Goal: Communication & Community: Answer question/provide support

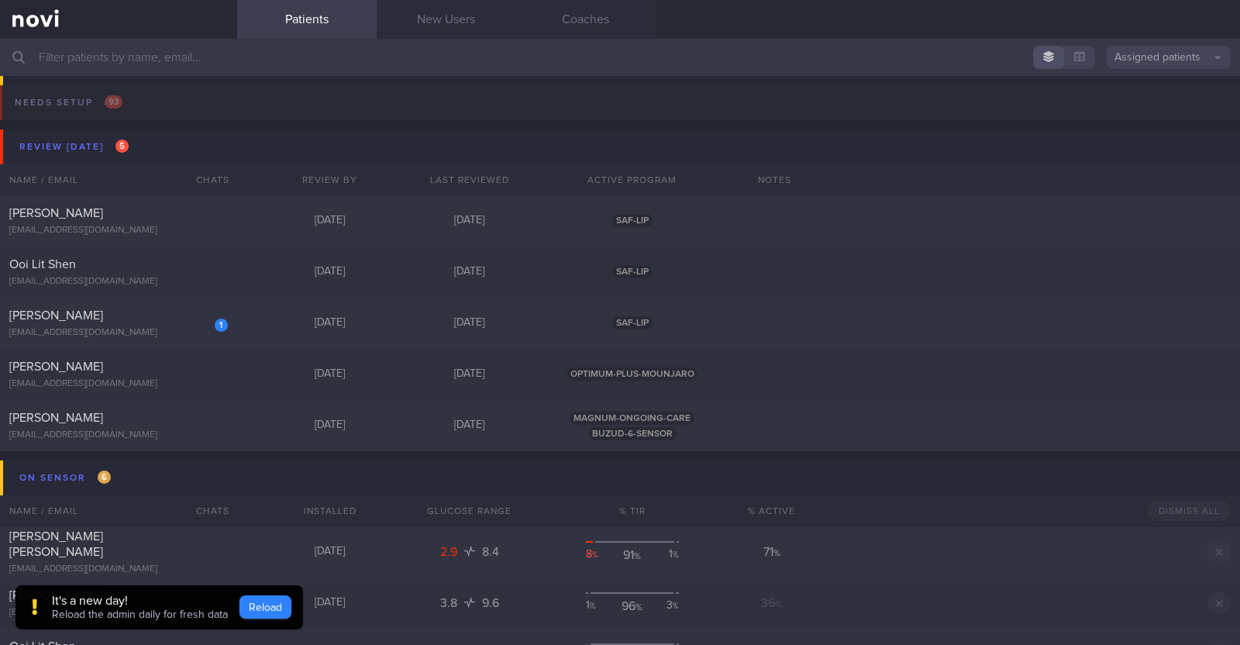
scroll to position [3295, 0]
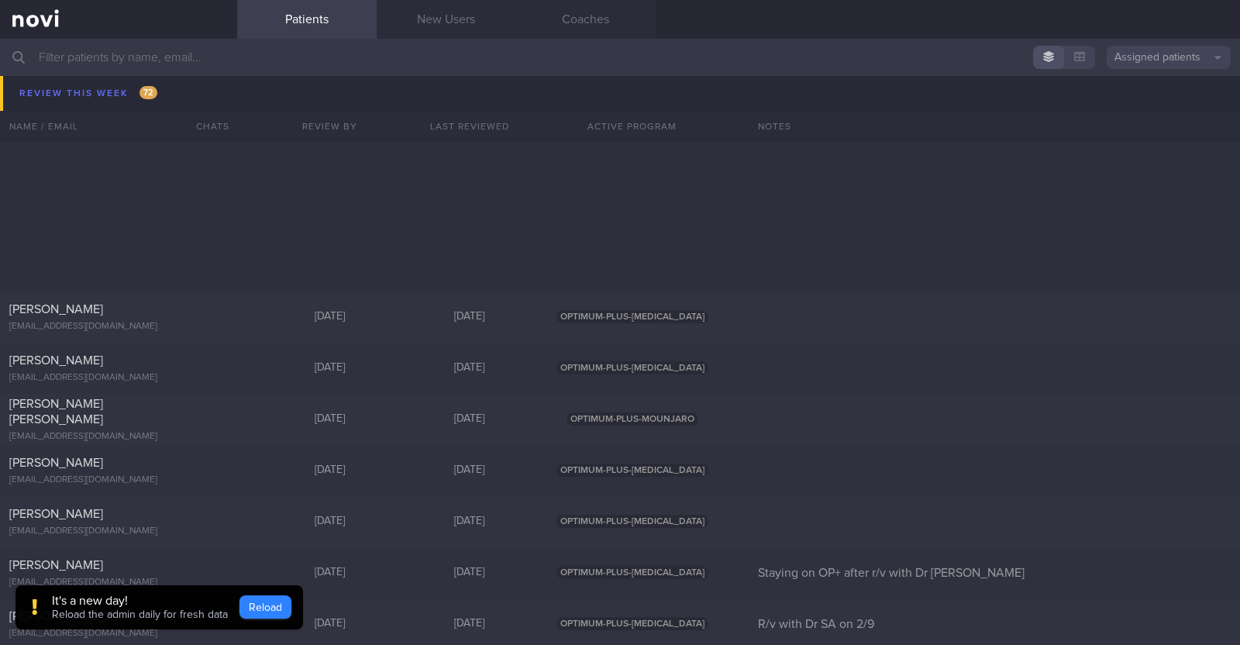
click at [266, 612] on button "Reload" at bounding box center [266, 606] width 52 height 23
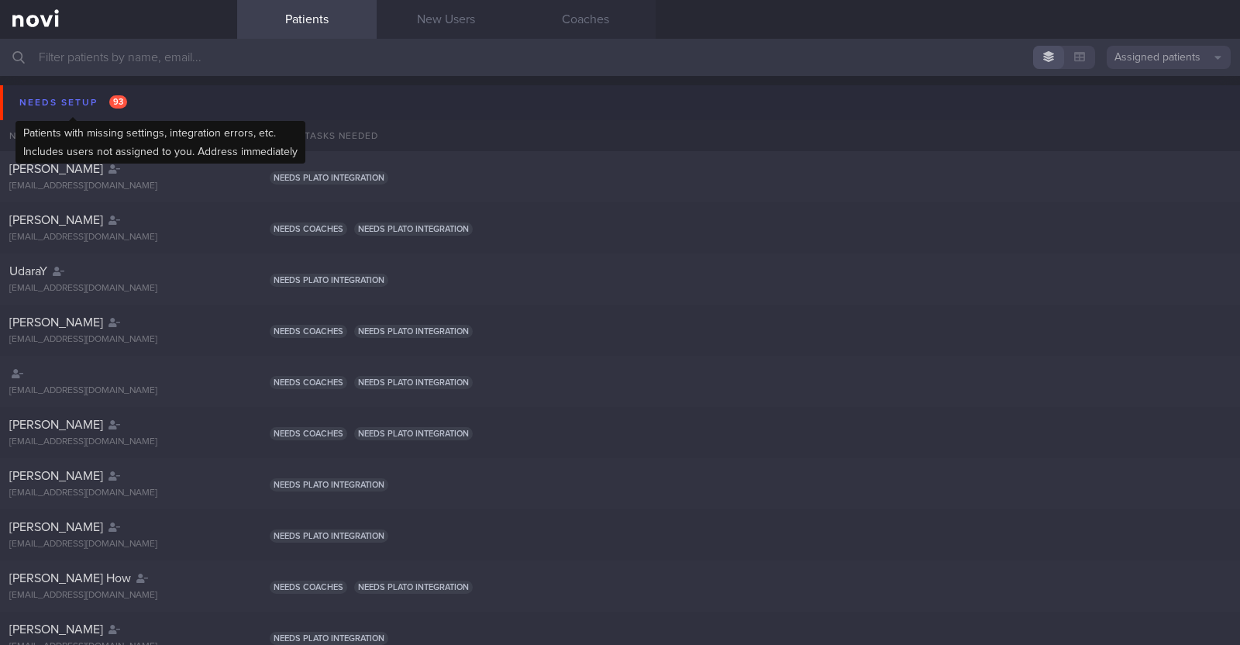
click at [58, 93] on div "Needs setup 93" at bounding box center [74, 102] width 116 height 21
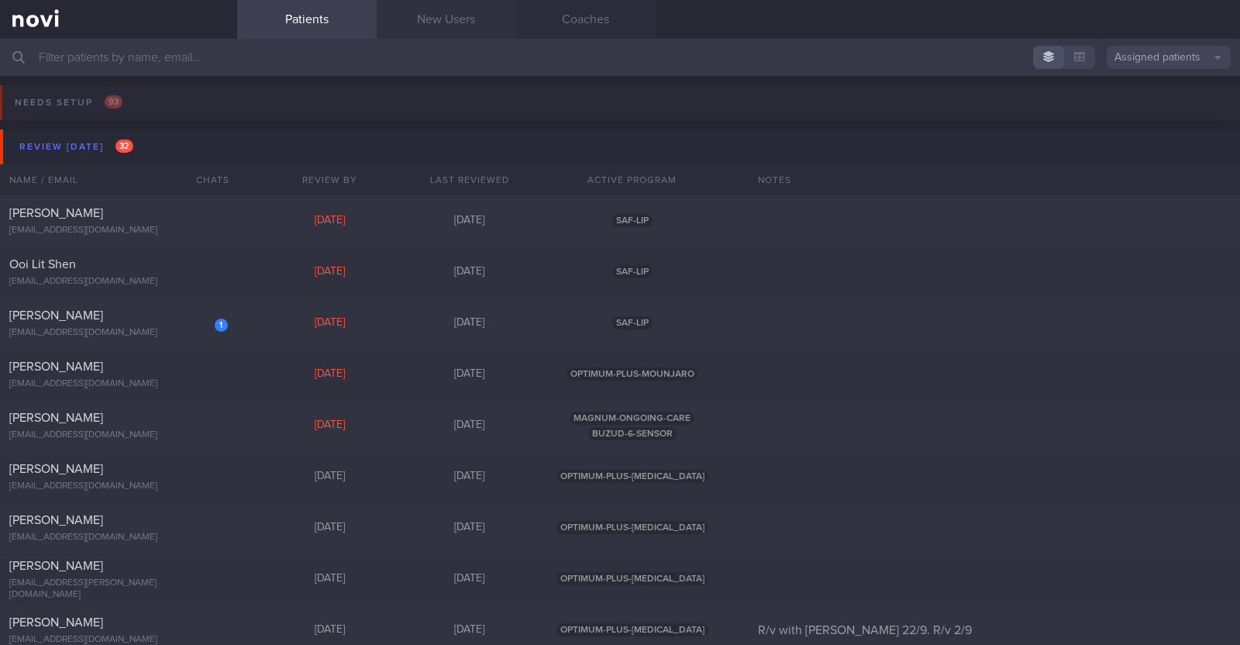
click at [443, 22] on link "New Users" at bounding box center [447, 19] width 140 height 39
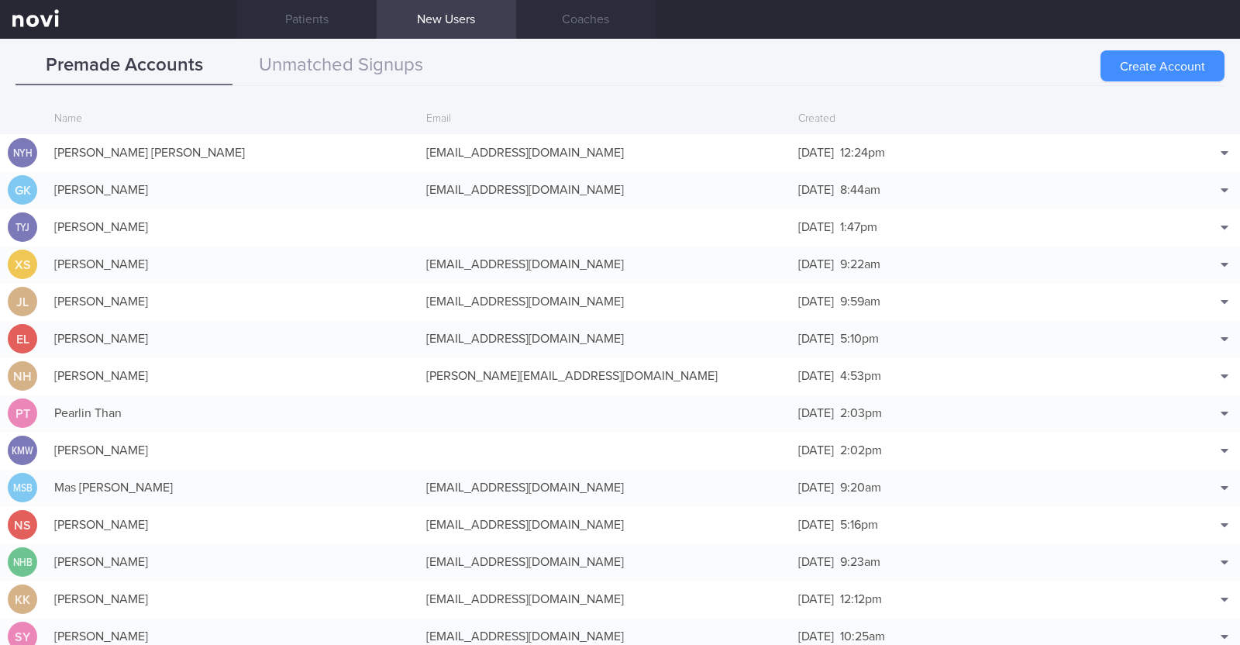
click at [1163, 71] on button "Create Account" at bounding box center [1163, 65] width 124 height 31
click at [1163, 71] on div "Create Account" at bounding box center [1163, 65] width 124 height 31
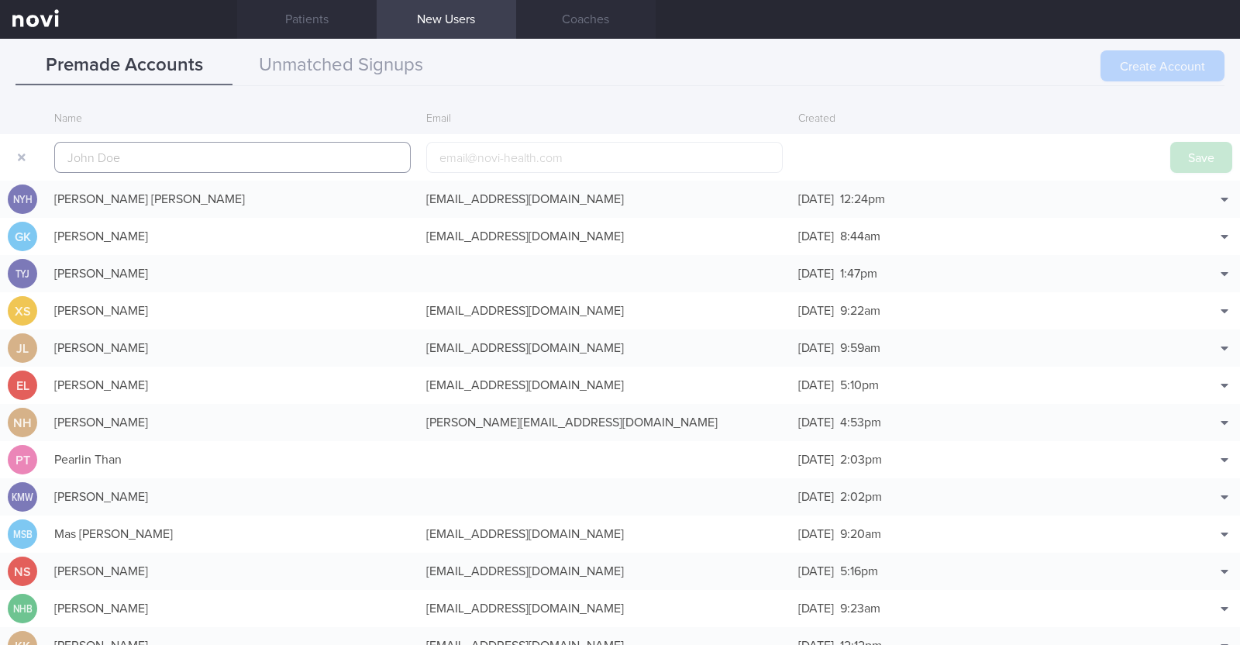
scroll to position [37, 0]
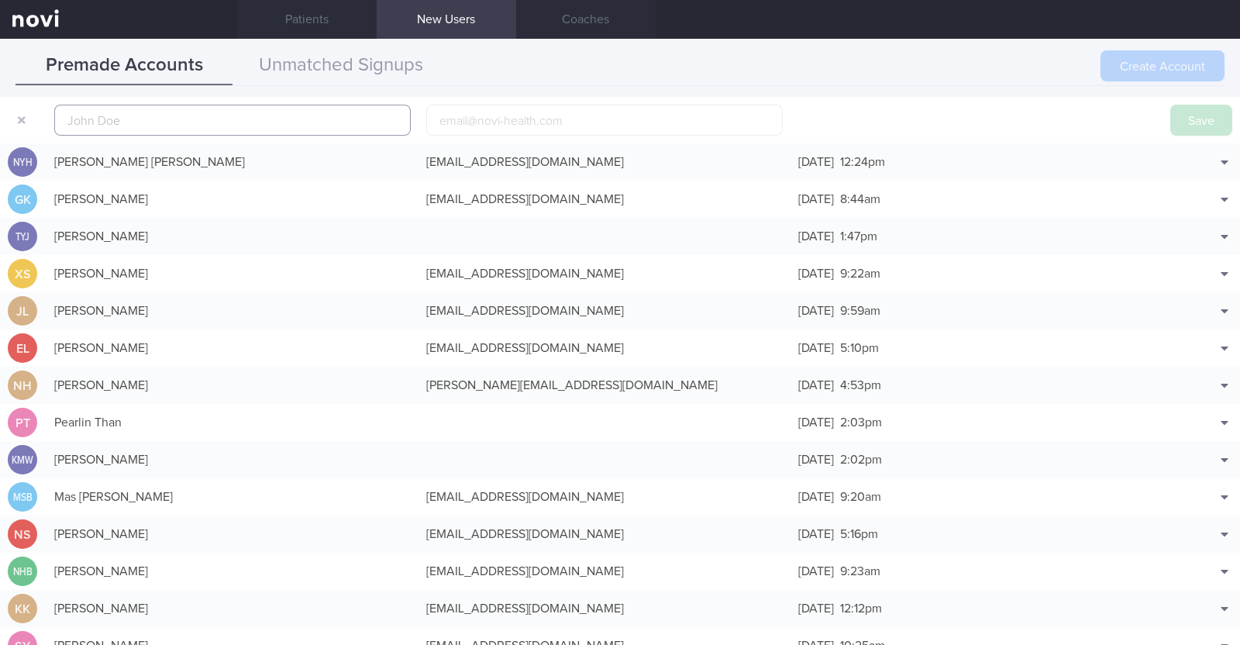
paste input "1.9-2.2L"
type input "1"
paste input "[PERSON_NAME]"
type input "[PERSON_NAME]"
click at [486, 126] on input "email" at bounding box center [604, 120] width 357 height 31
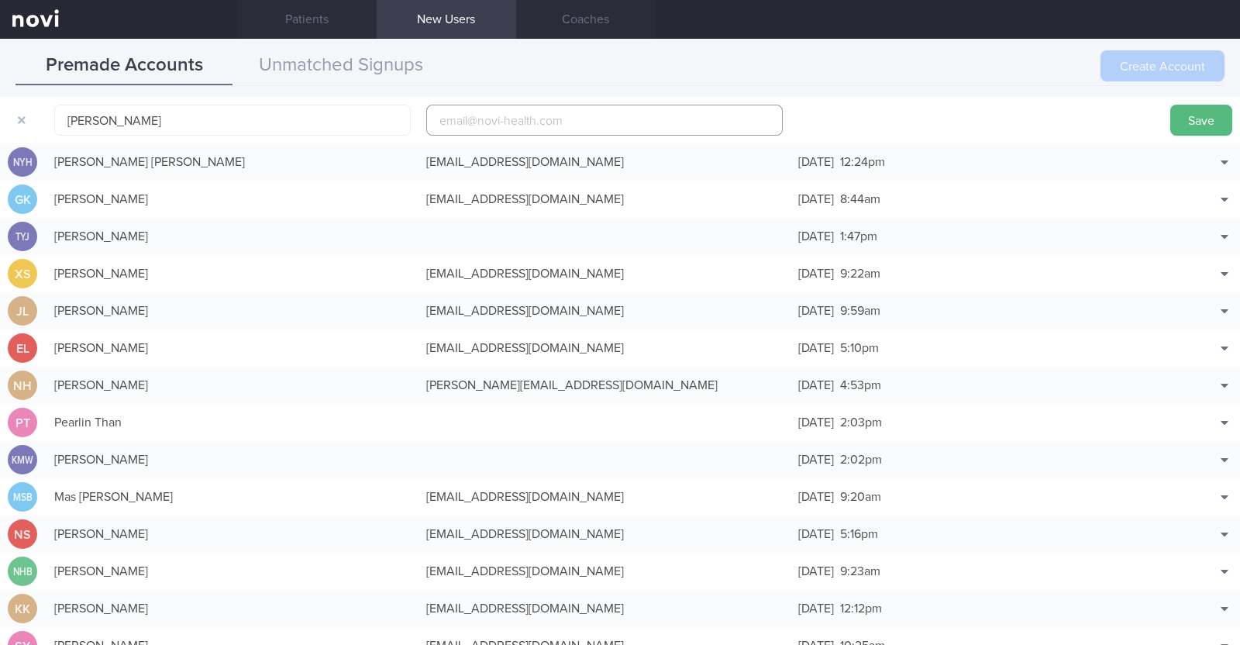
paste input "alicialoveees@hotmail.com"
click at [505, 122] on input "alicialoveees@hotmail.com" at bounding box center [604, 120] width 357 height 31
type input "[EMAIL_ADDRESS][DOMAIN_NAME]"
click at [1171, 122] on button "Save" at bounding box center [1202, 120] width 62 height 31
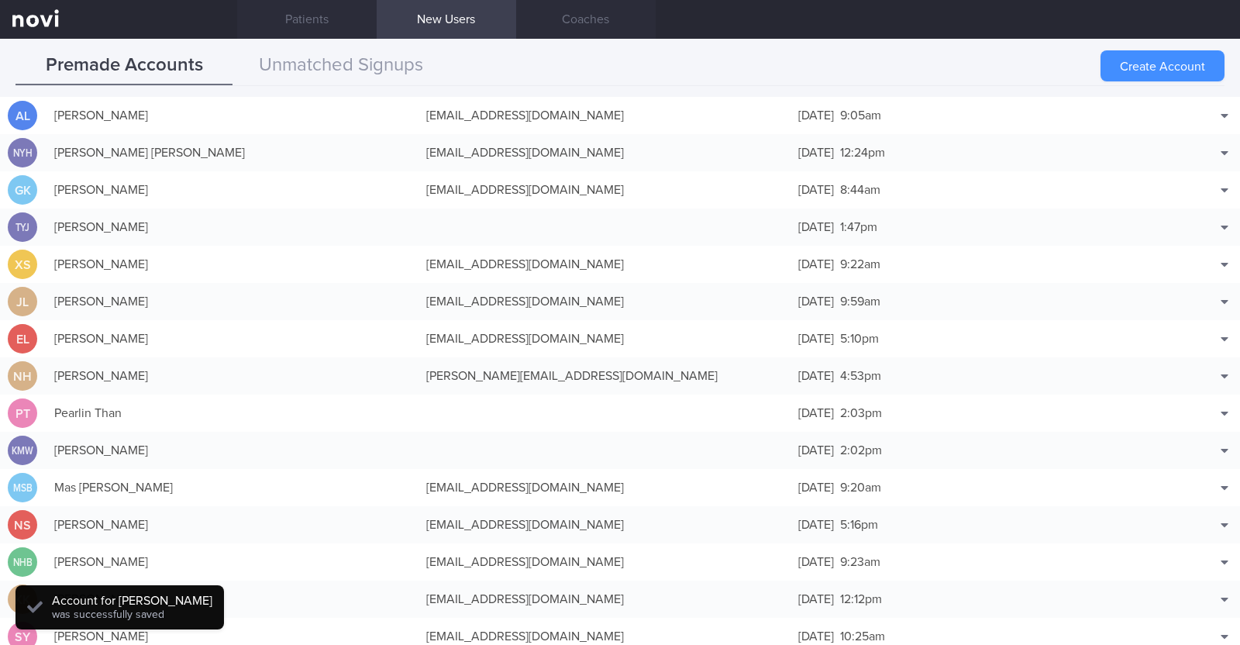
click at [1161, 64] on button "Create Account" at bounding box center [1163, 65] width 124 height 31
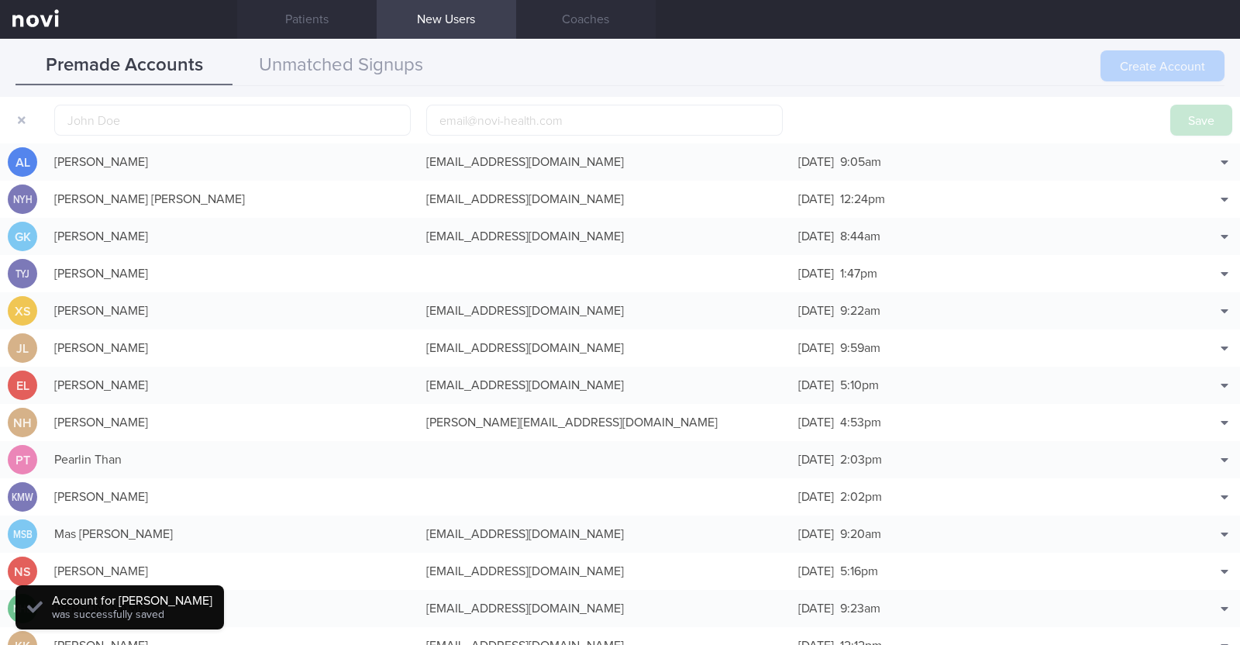
scroll to position [48, 0]
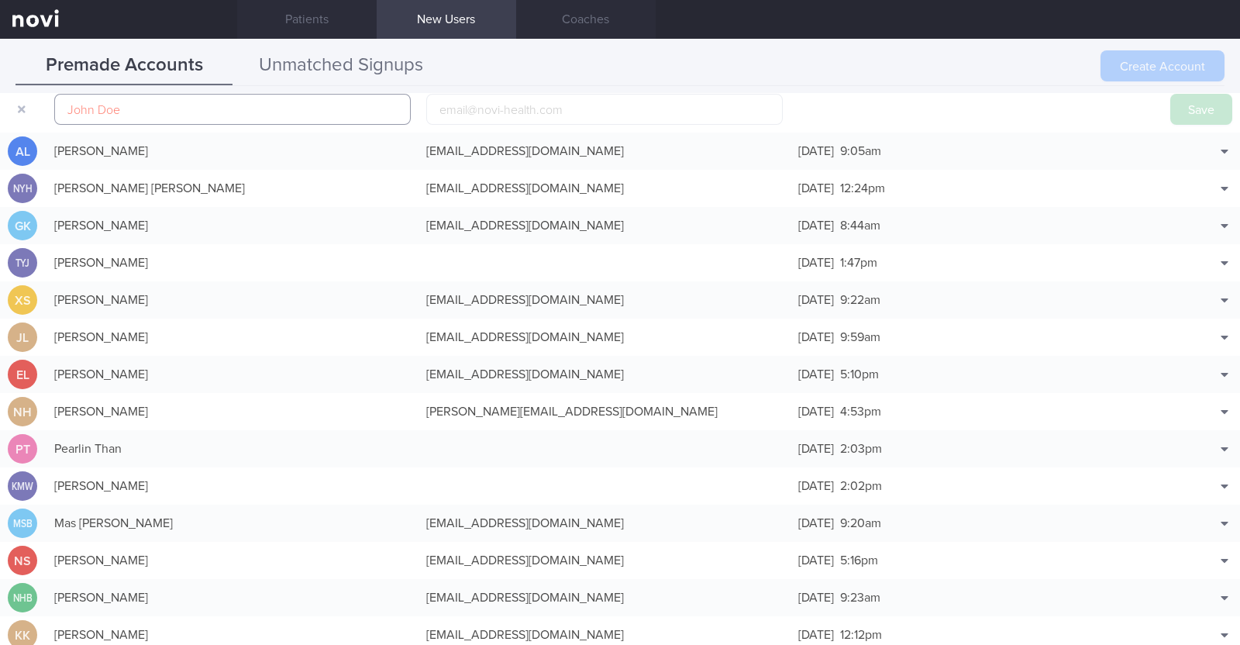
paste input "[PERSON_NAME]"
type input "[PERSON_NAME]"
click at [482, 111] on input "email" at bounding box center [604, 109] width 357 height 31
paste input "alexis_damayo@yahoo.com"
click at [514, 110] on input "alexis_damayo@yahoo.com" at bounding box center [604, 109] width 357 height 31
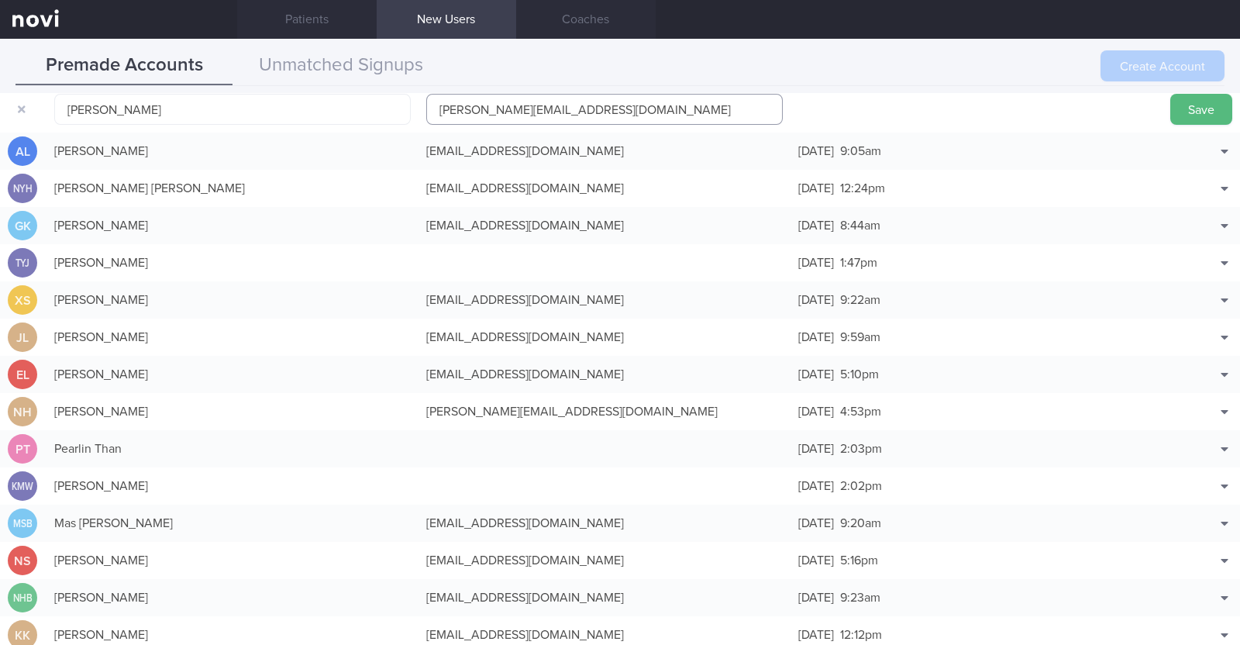
type input "[EMAIL_ADDRESS][DOMAIN_NAME]"
click button "Save" at bounding box center [1202, 109] width 62 height 31
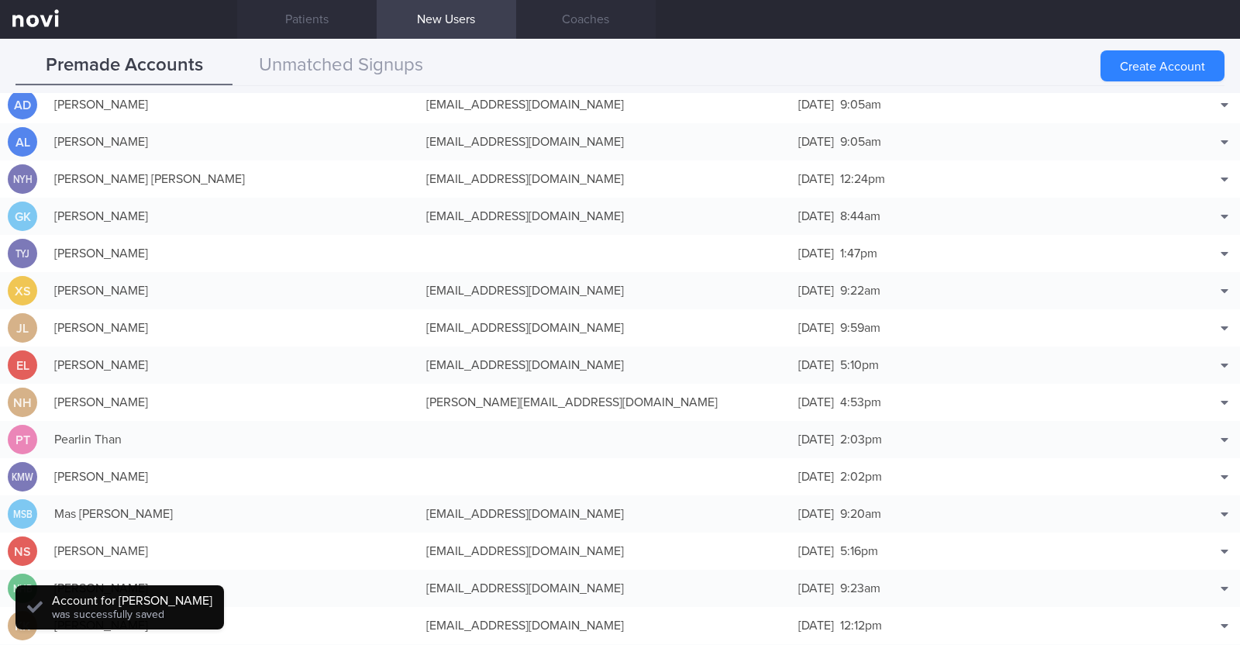
scroll to position [39, 0]
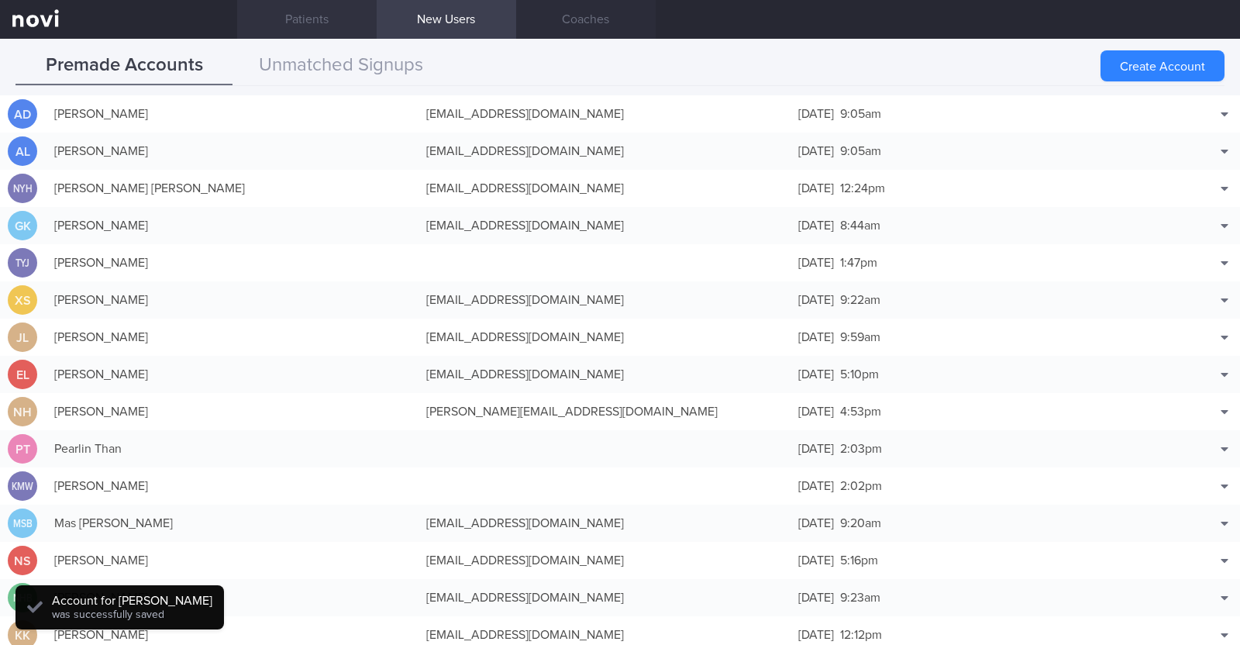
click at [297, 21] on link "Patients" at bounding box center [307, 19] width 140 height 39
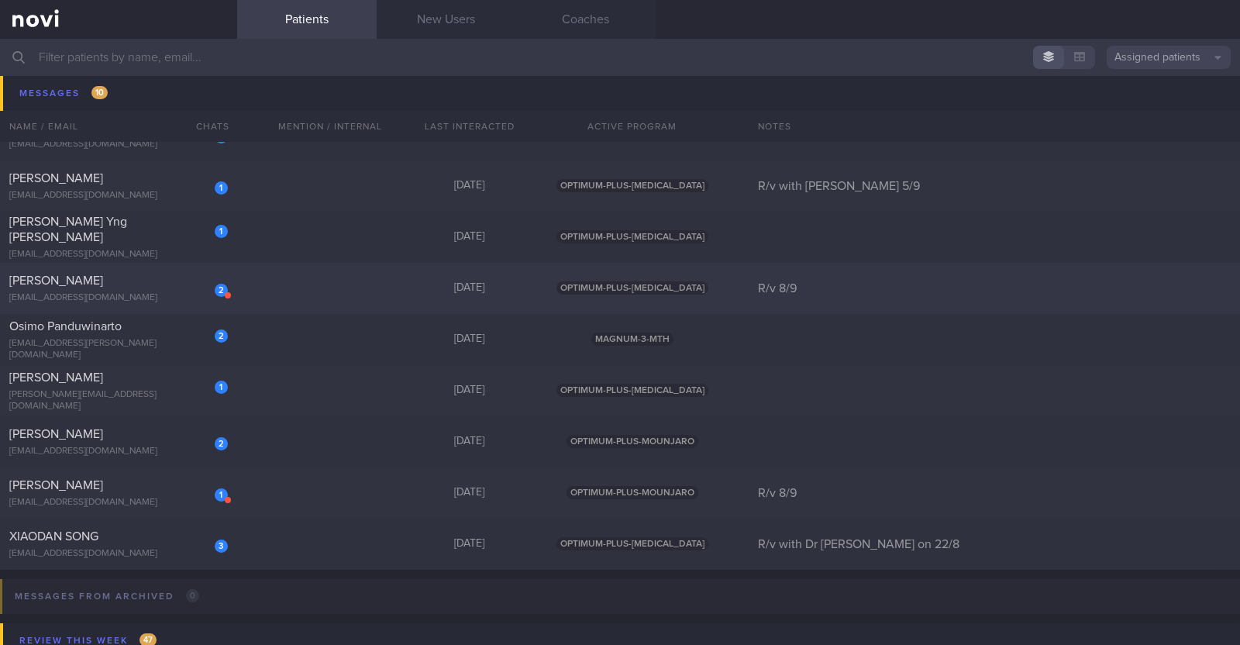
scroll to position [2233, 0]
click at [281, 454] on div "2 Irshah Iraimi heyirshah@gmail.com Yesterday OPTIMUM-PLUS-MOUNJARO" at bounding box center [620, 441] width 1240 height 51
select select "8"
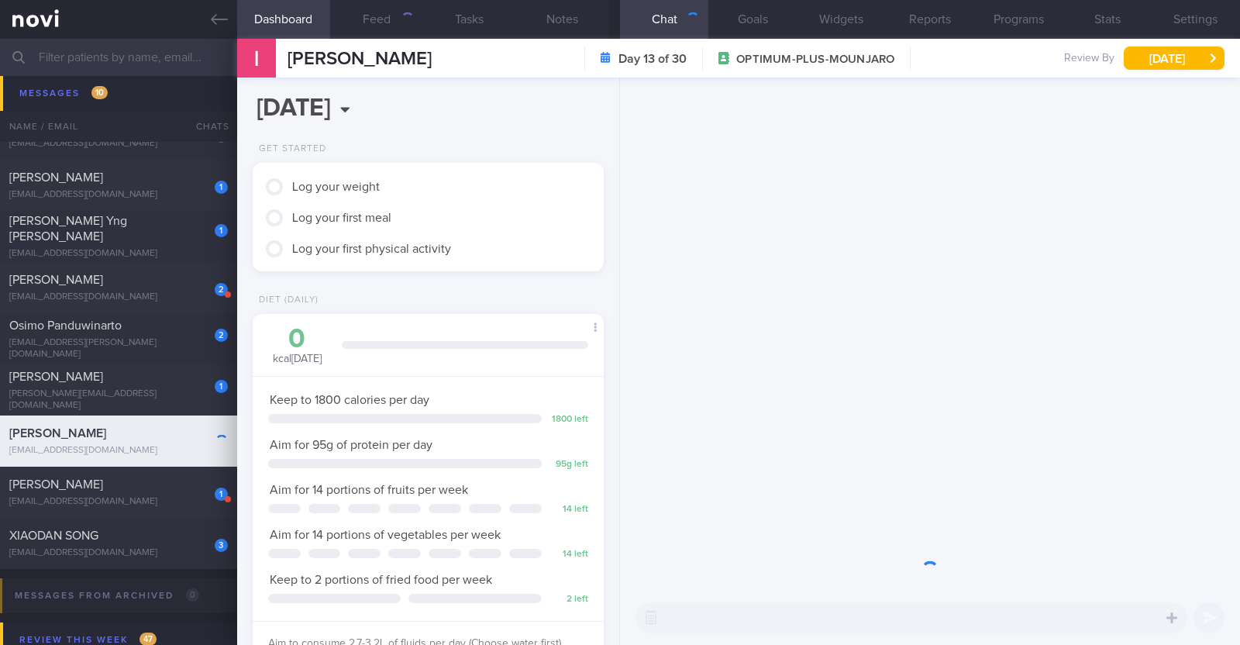
scroll to position [176, 309]
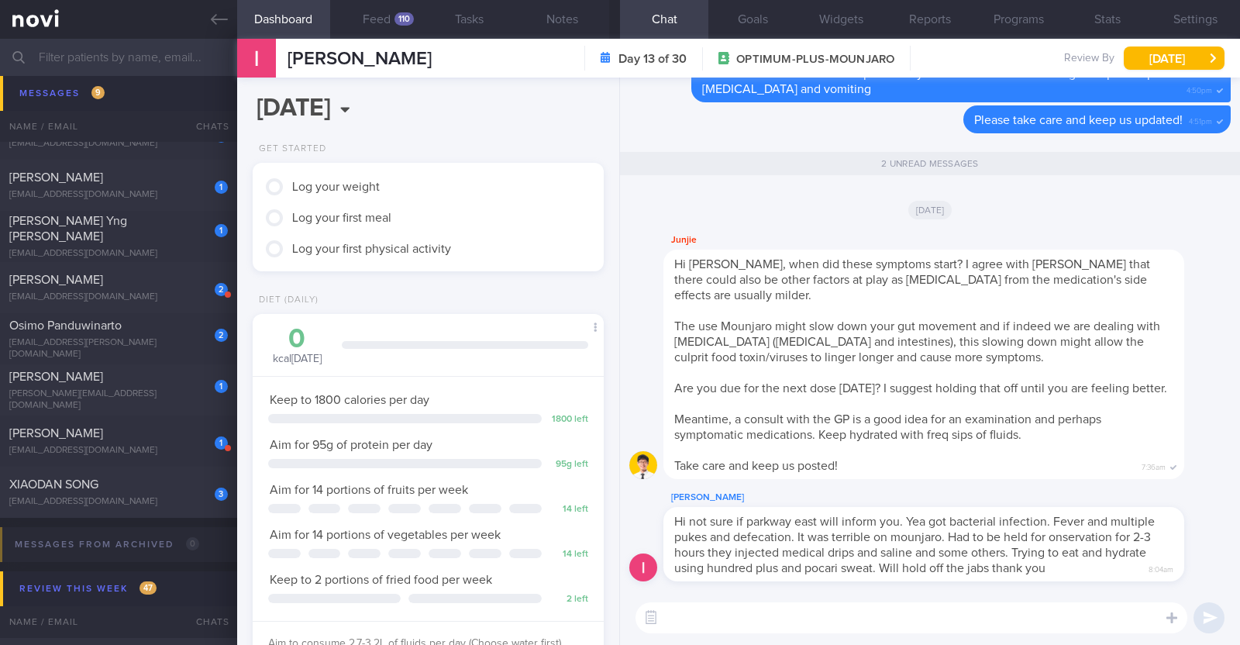
click at [1194, 324] on div "Junjie Hi Irshah, when did these symptoms start? I agree with Charlotte that th…" at bounding box center [948, 355] width 568 height 248
click at [174, 502] on div "[EMAIL_ADDRESS][DOMAIN_NAME]" at bounding box center [118, 502] width 219 height 12
type input "R/v with Dr [PERSON_NAME] on 22/8"
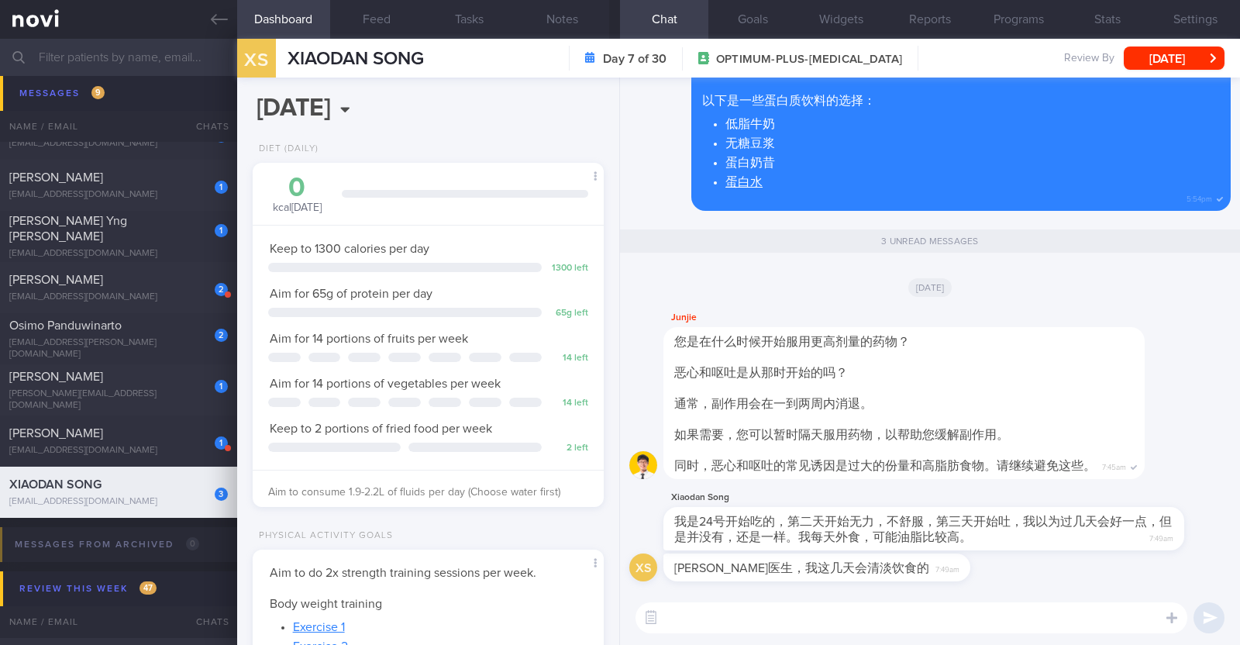
scroll to position [176, 309]
click at [1171, 53] on button "[DATE]" at bounding box center [1174, 58] width 101 height 23
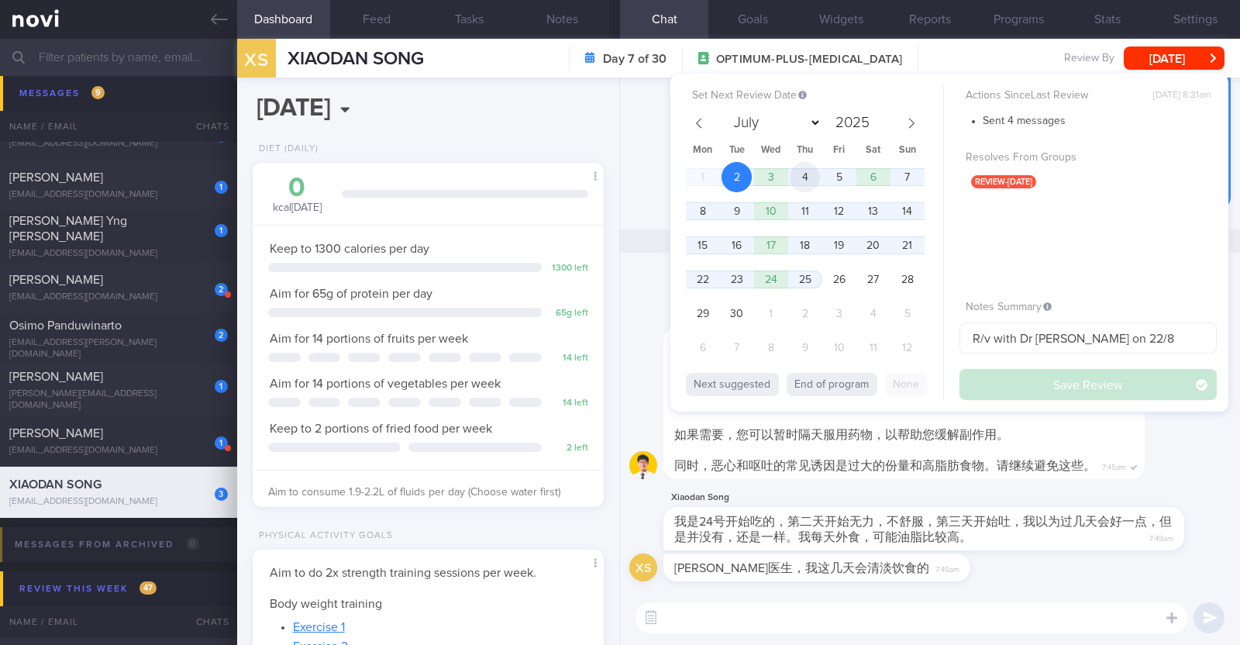
click at [805, 172] on span "4" at bounding box center [805, 177] width 30 height 30
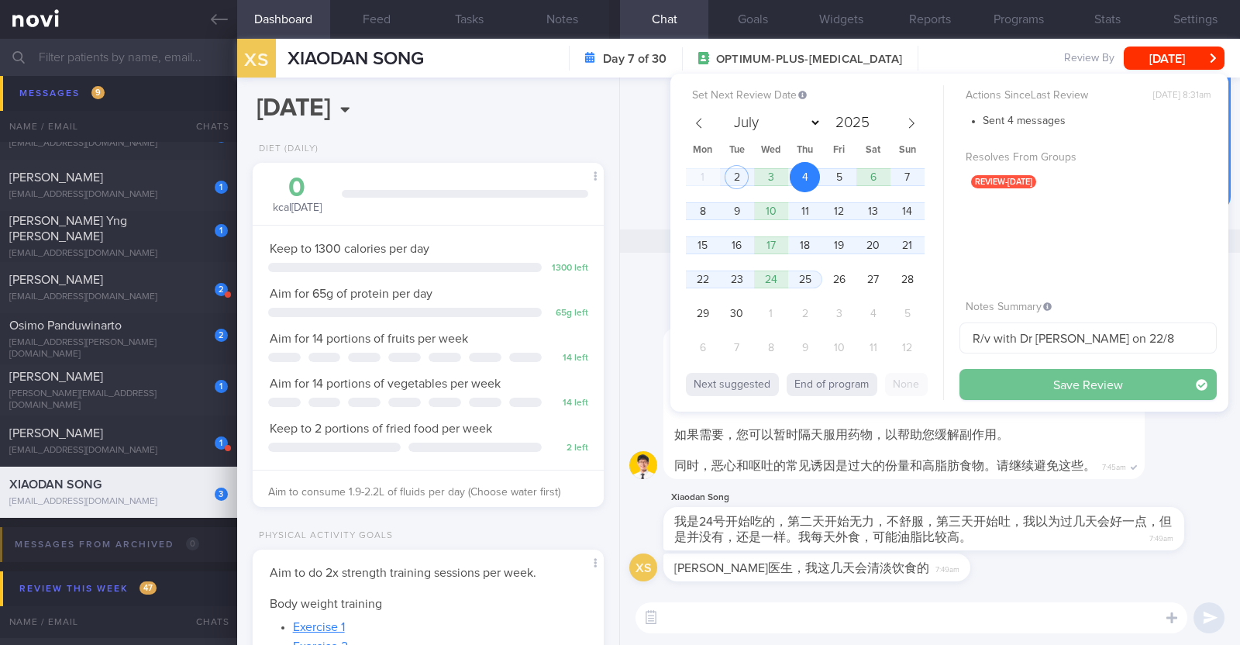
click at [1030, 381] on button "Save Review" at bounding box center [1088, 384] width 257 height 31
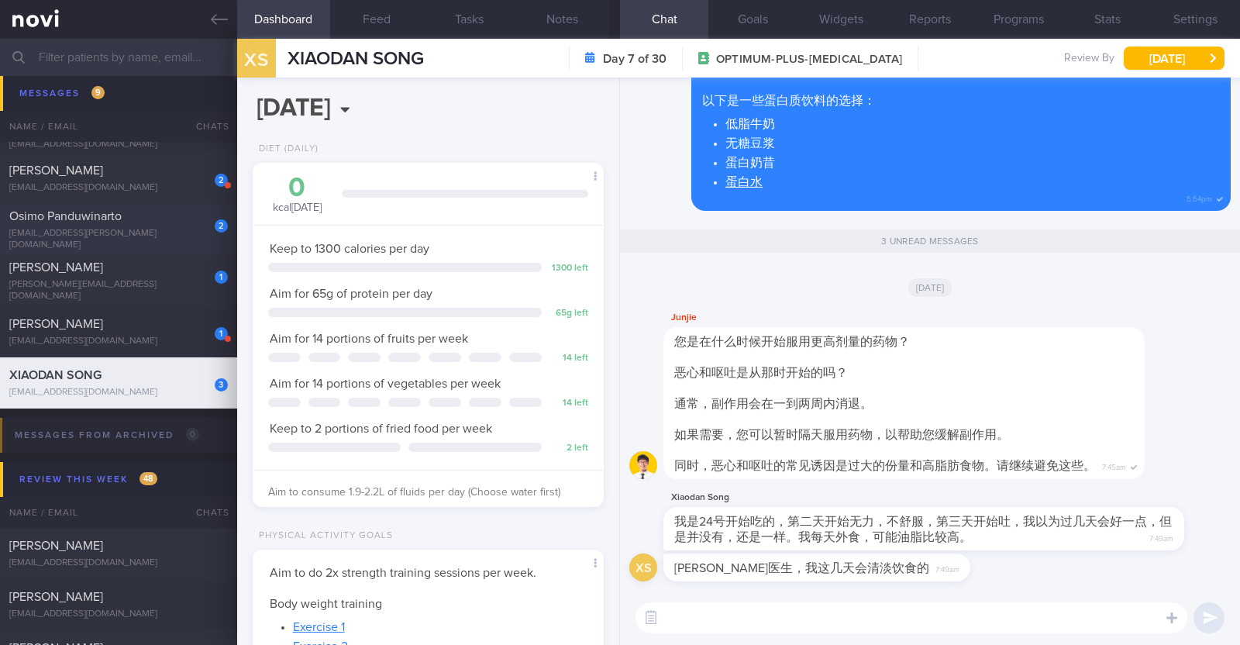
scroll to position [2292, 0]
click at [164, 56] on input "text" at bounding box center [620, 57] width 1240 height 37
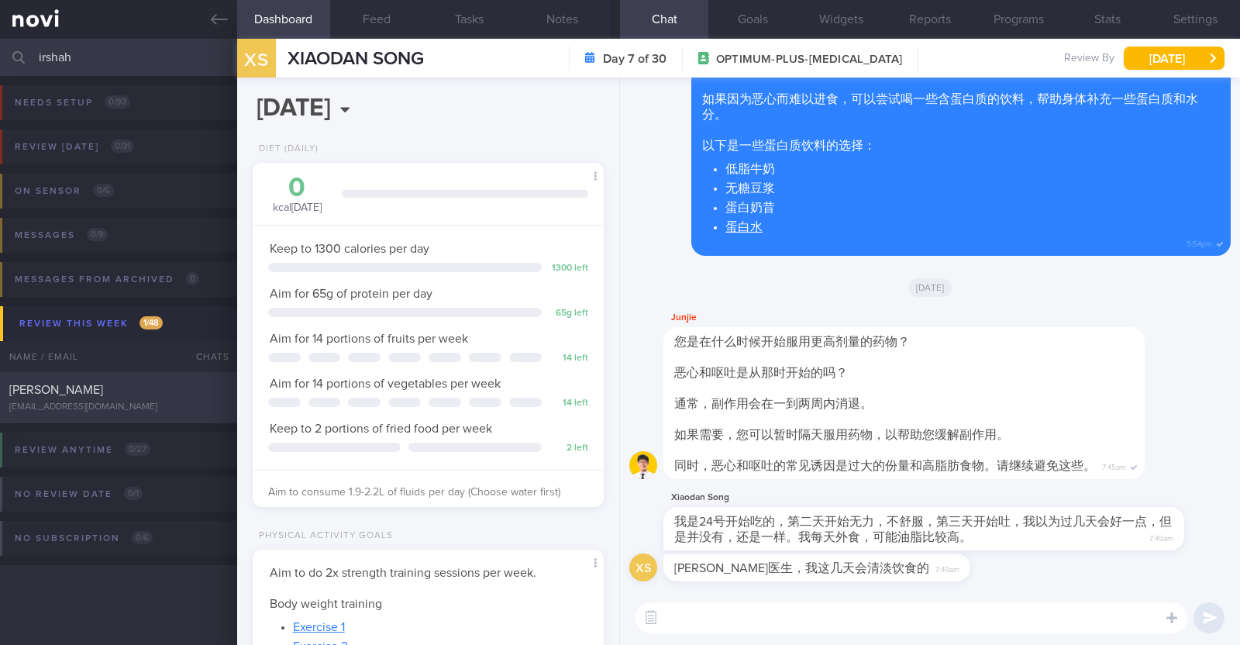
type input "irshah"
click at [96, 393] on div "Irshah Iraimi" at bounding box center [116, 390] width 215 height 16
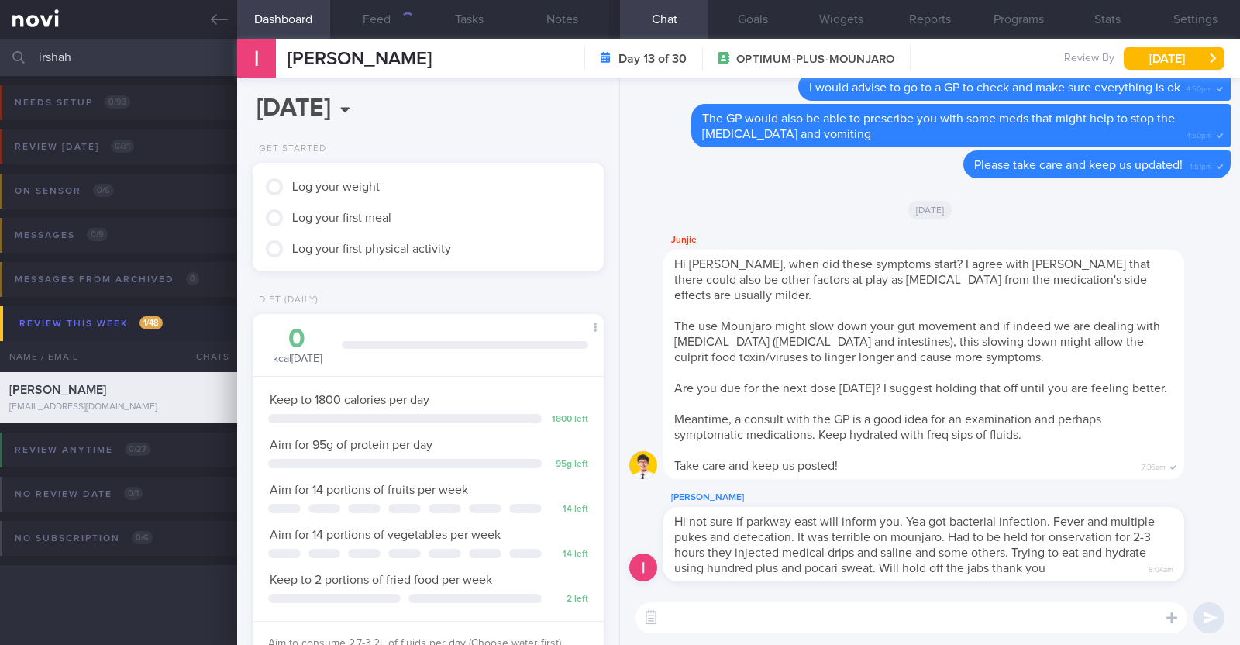
scroll to position [176, 309]
click at [751, 620] on textarea at bounding box center [912, 617] width 552 height 31
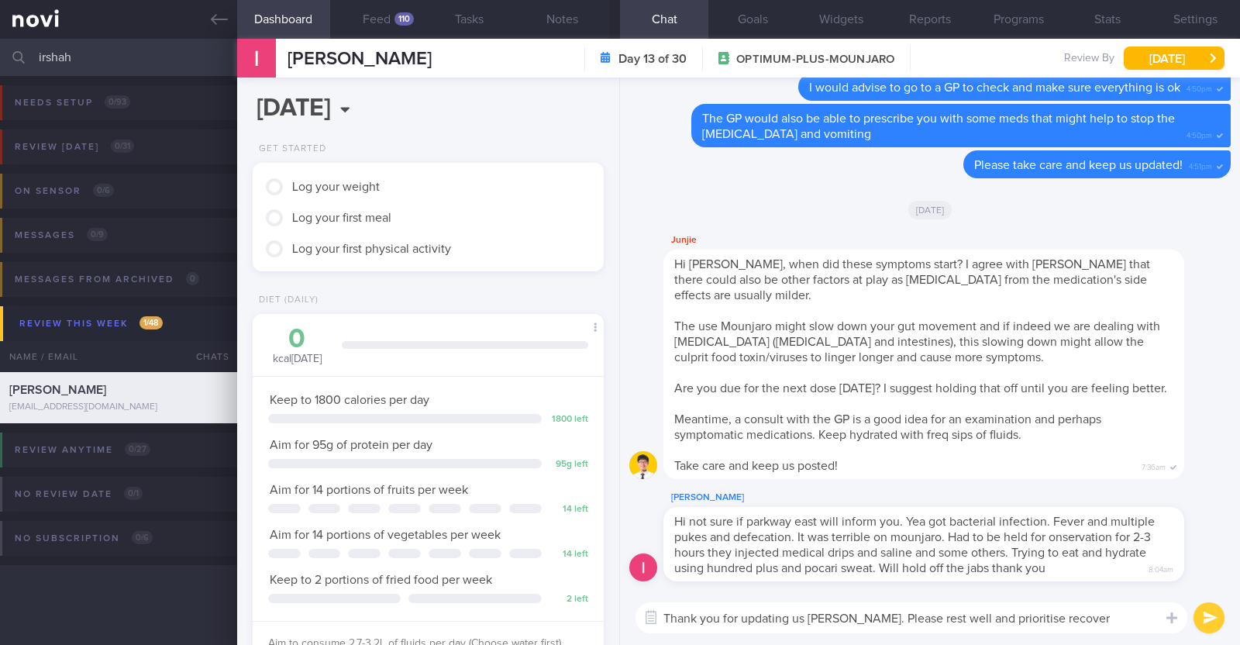
type textarea "Thank you for updating us Irshah. Please rest well and prioritise recovery"
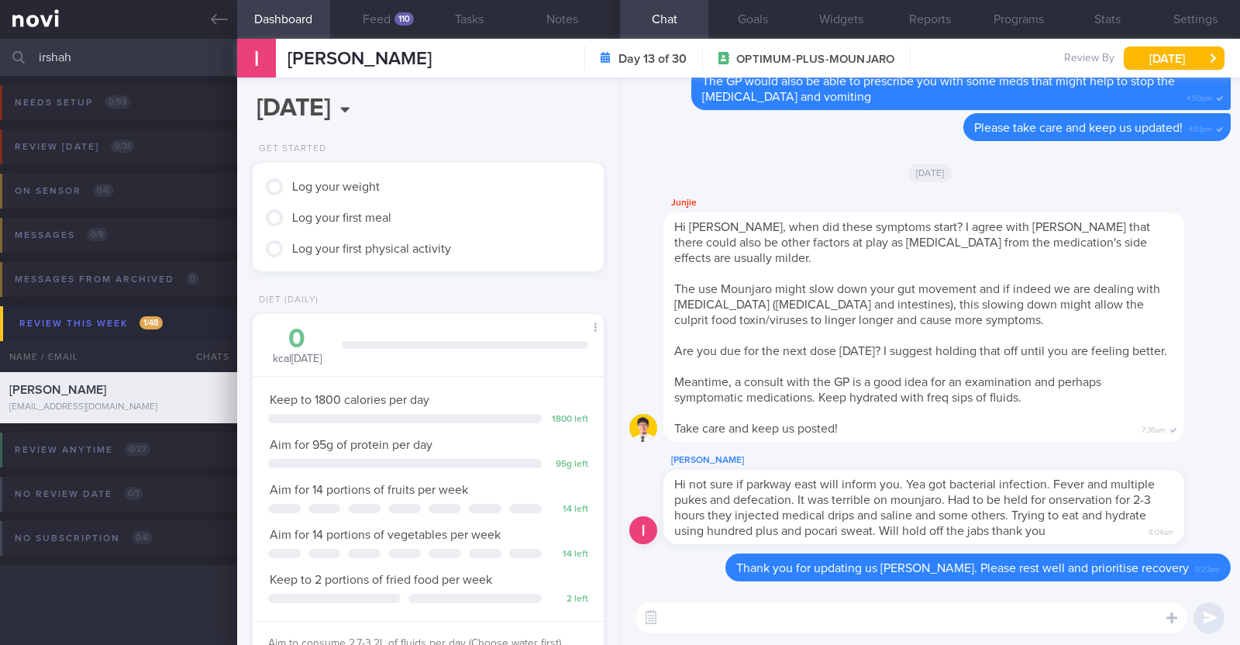
click at [810, 624] on textarea at bounding box center [912, 617] width 552 height 31
paste textarea "[protein water](https://www.fairprice.com.sg/product/da-bodiez-vital-p-wtr-m-pa…"
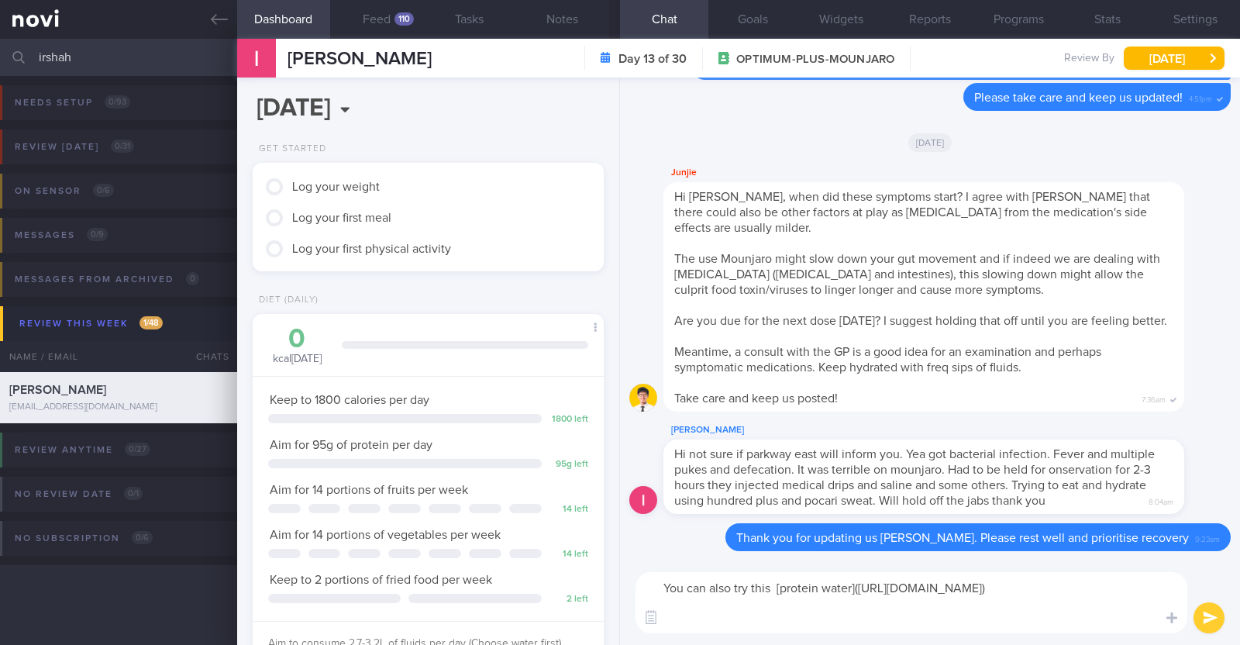
scroll to position [0, 0]
click at [833, 607] on textarea "You can also try this [protein water](https://www.fairprice.com.sg/product/da-b…" at bounding box center [912, 602] width 552 height 61
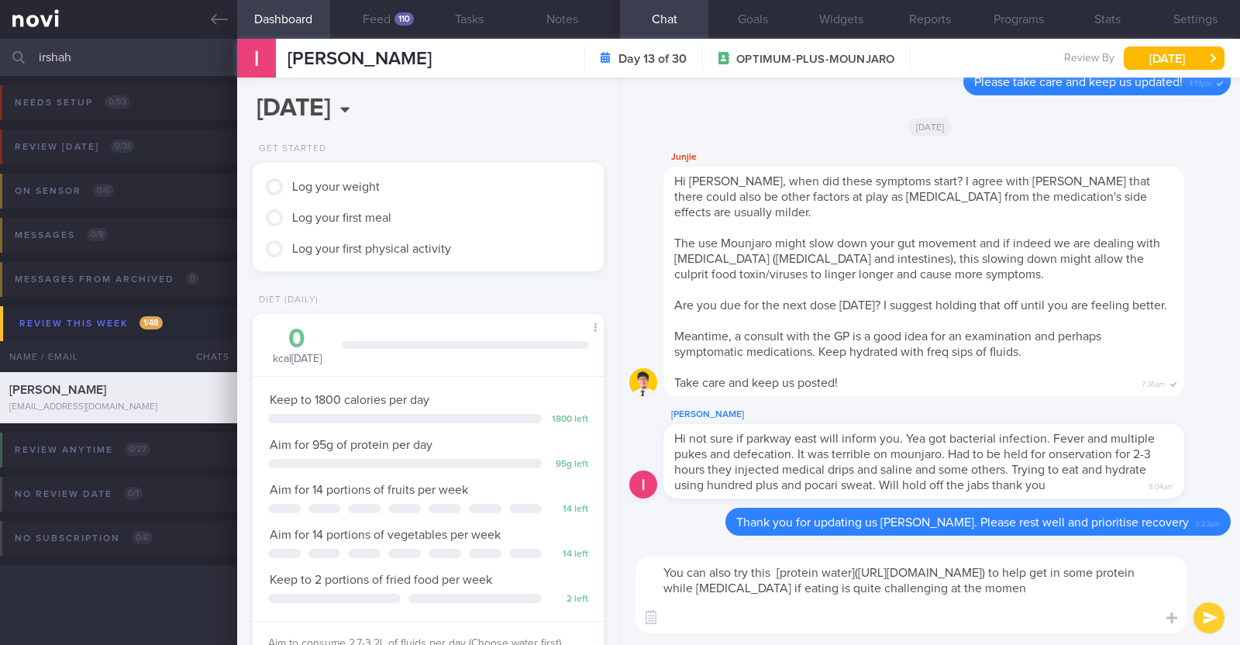
type textarea "You can also try this [protein water](https://www.fairprice.com.sg/product/da-b…"
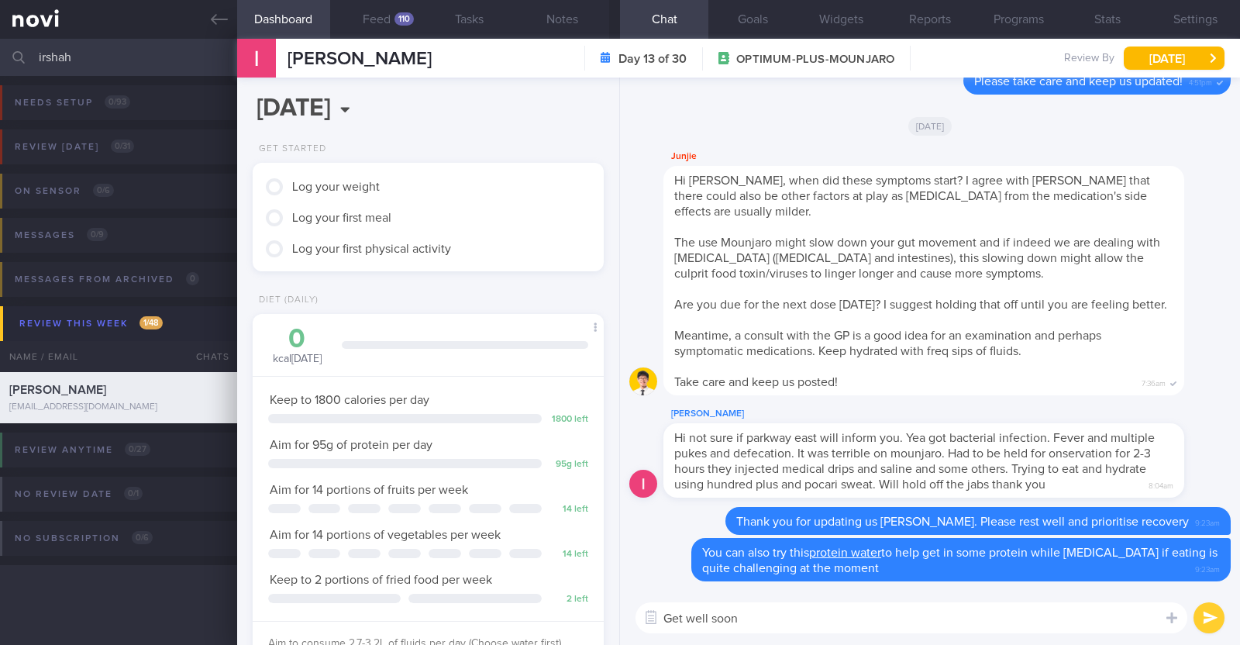
type textarea "Get well soon!"
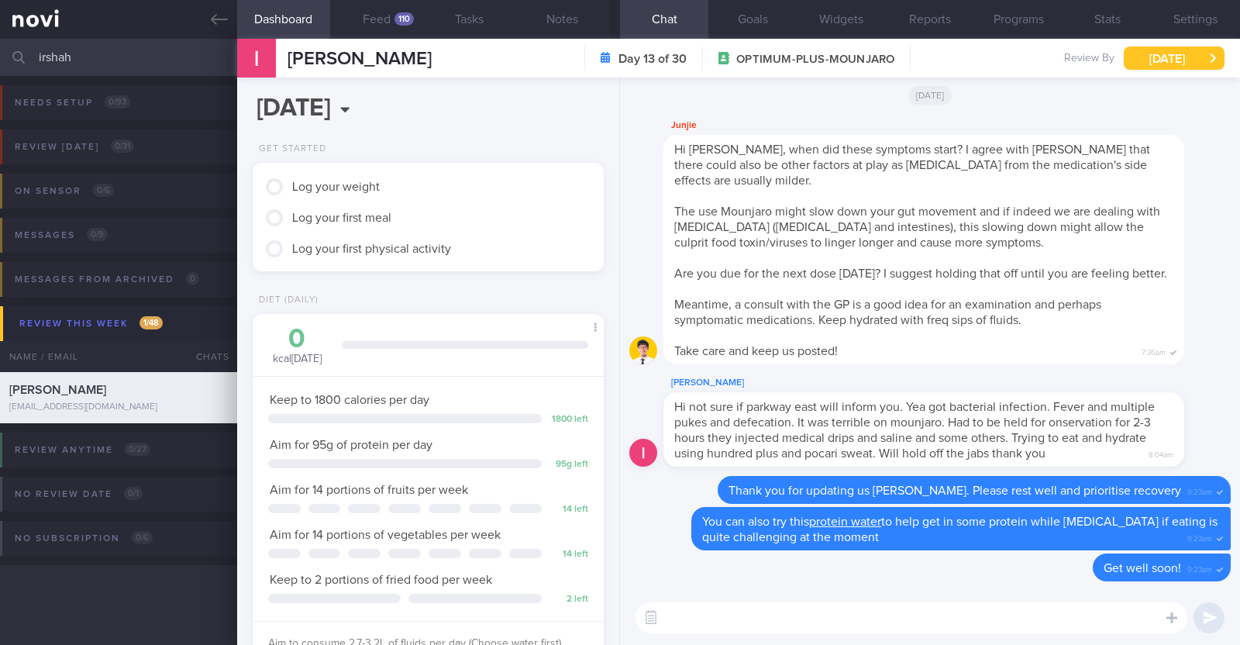
click at [1171, 60] on button "[DATE]" at bounding box center [1174, 58] width 101 height 23
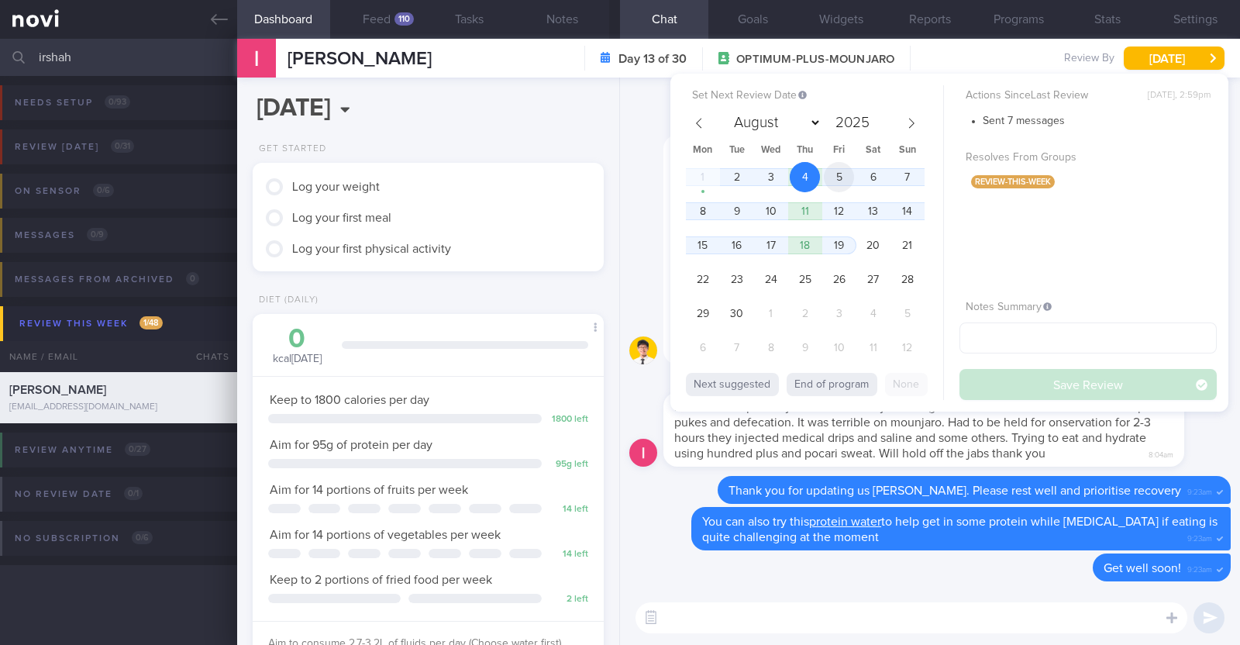
click at [837, 179] on span "5" at bounding box center [839, 177] width 30 height 30
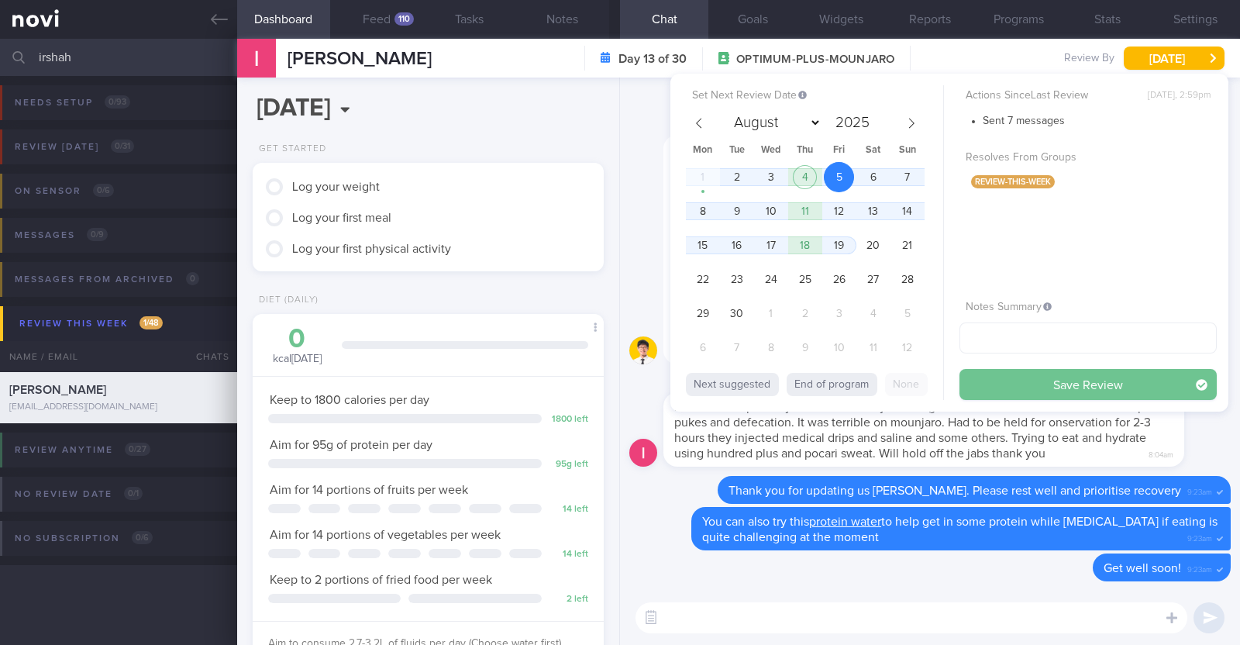
click at [995, 386] on button "Save Review" at bounding box center [1088, 384] width 257 height 31
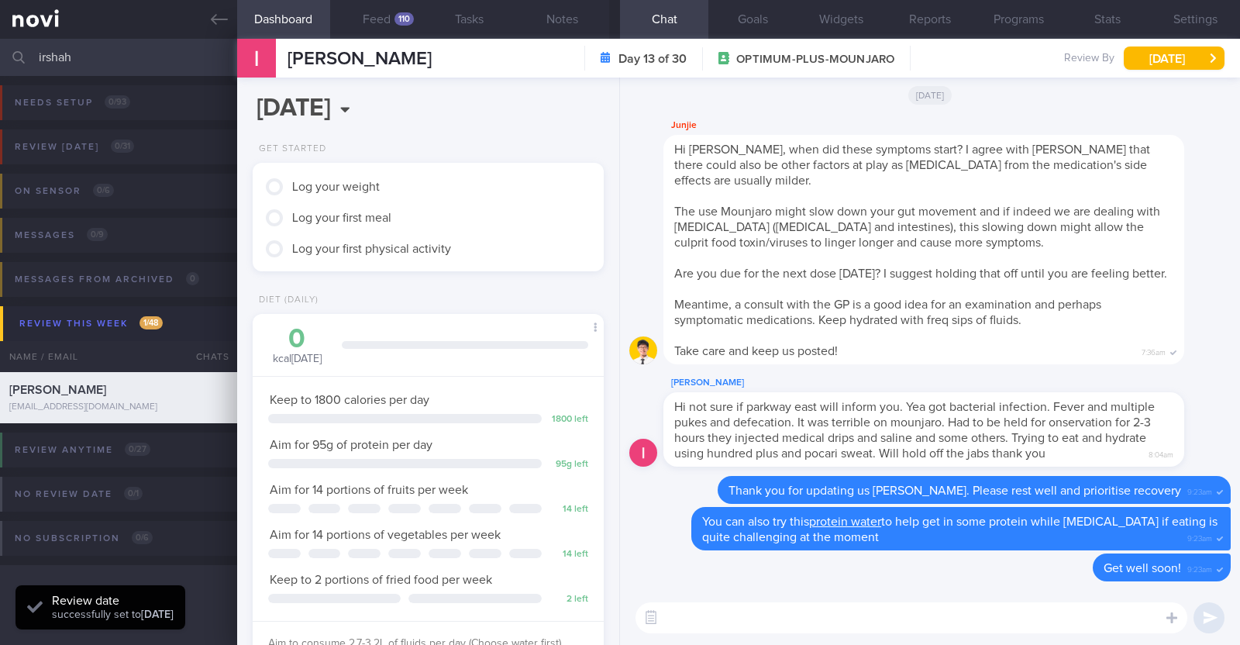
click at [635, 292] on div "Junjie Hi Irshah, when did these symptoms start? I agree with Charlotte that th…" at bounding box center [931, 244] width 602 height 257
drag, startPoint x: 88, startPoint y: 53, endPoint x: 0, endPoint y: 50, distance: 88.4
click at [0, 50] on input "irshah" at bounding box center [620, 57] width 1240 height 37
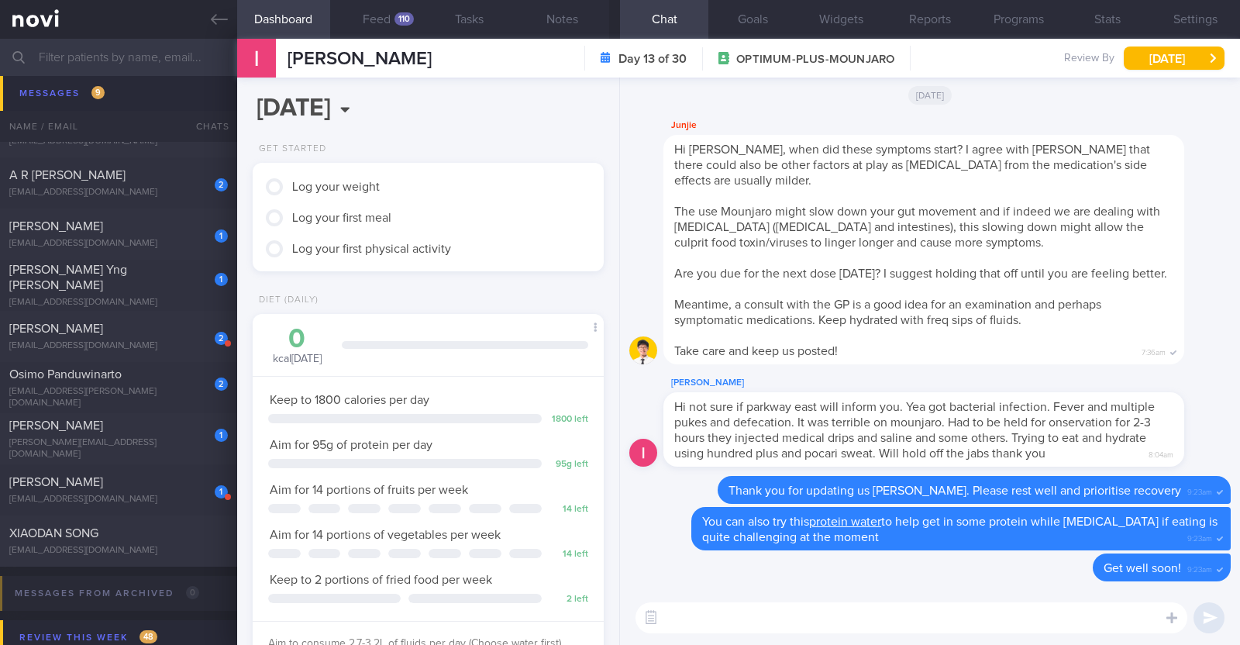
scroll to position [2134, 0]
click at [110, 478] on div "[PERSON_NAME]" at bounding box center [116, 482] width 215 height 16
type input "R/v 8/9"
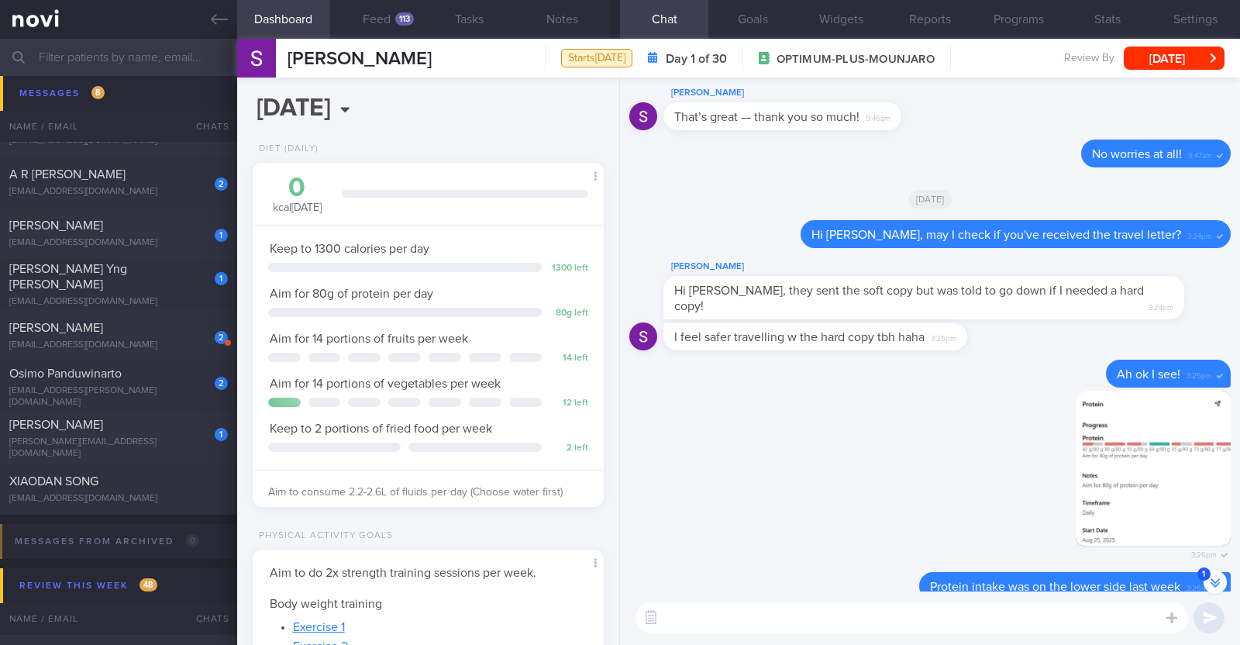
scroll to position [-997, 0]
click at [581, 26] on button "Notes" at bounding box center [562, 19] width 93 height 39
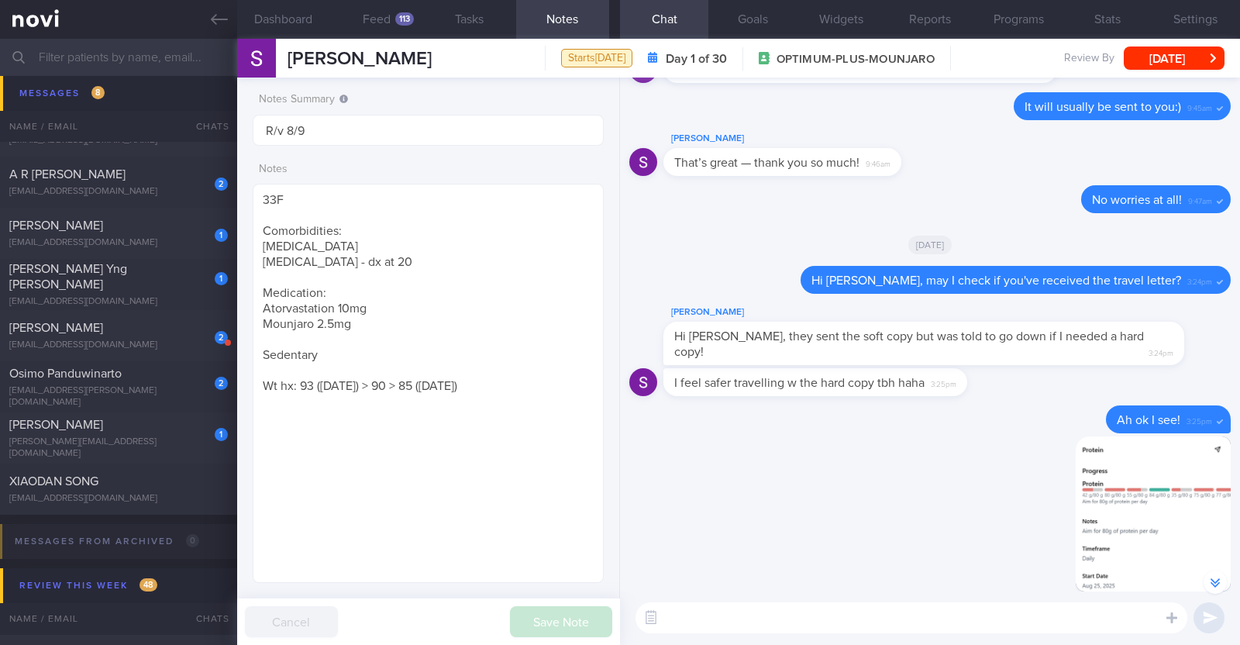
scroll to position [-952, 0]
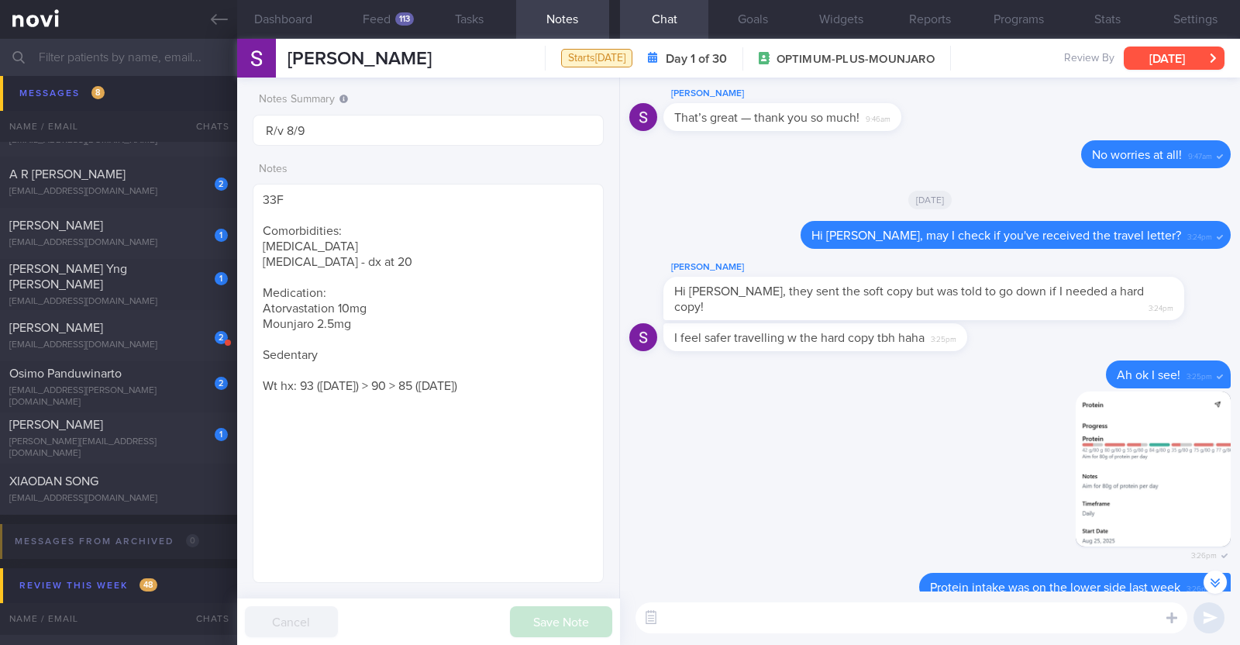
click at [1179, 48] on button "[DATE]" at bounding box center [1174, 58] width 101 height 23
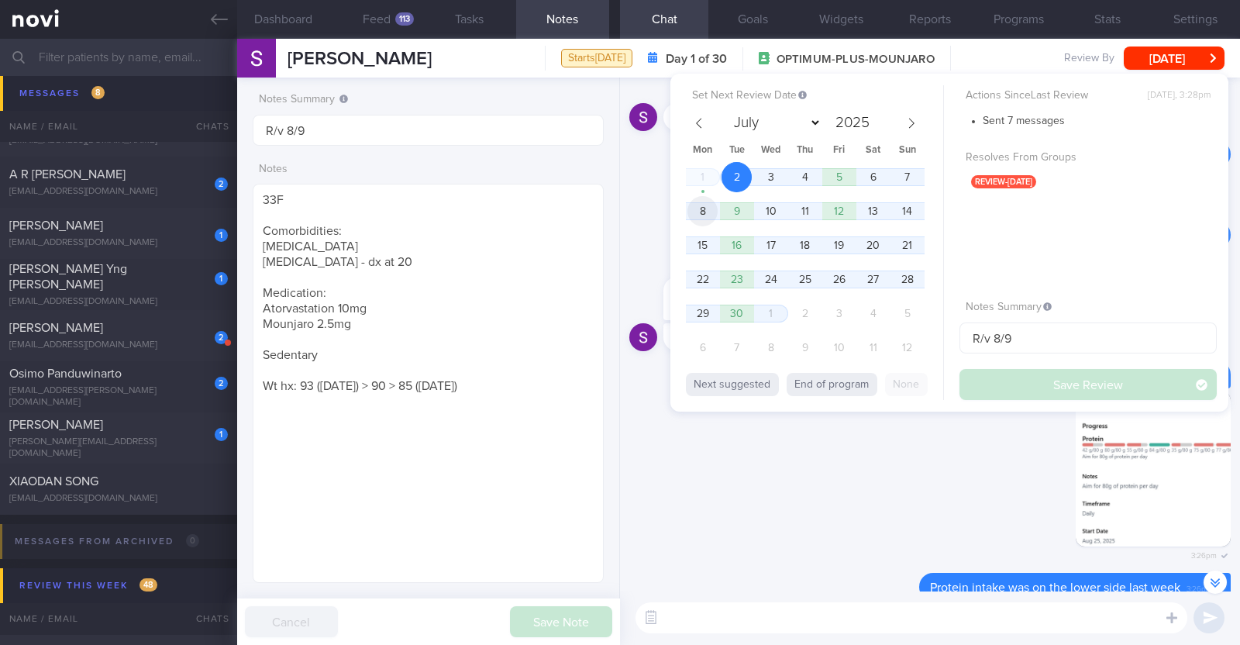
click at [708, 207] on span "8" at bounding box center [703, 211] width 30 height 30
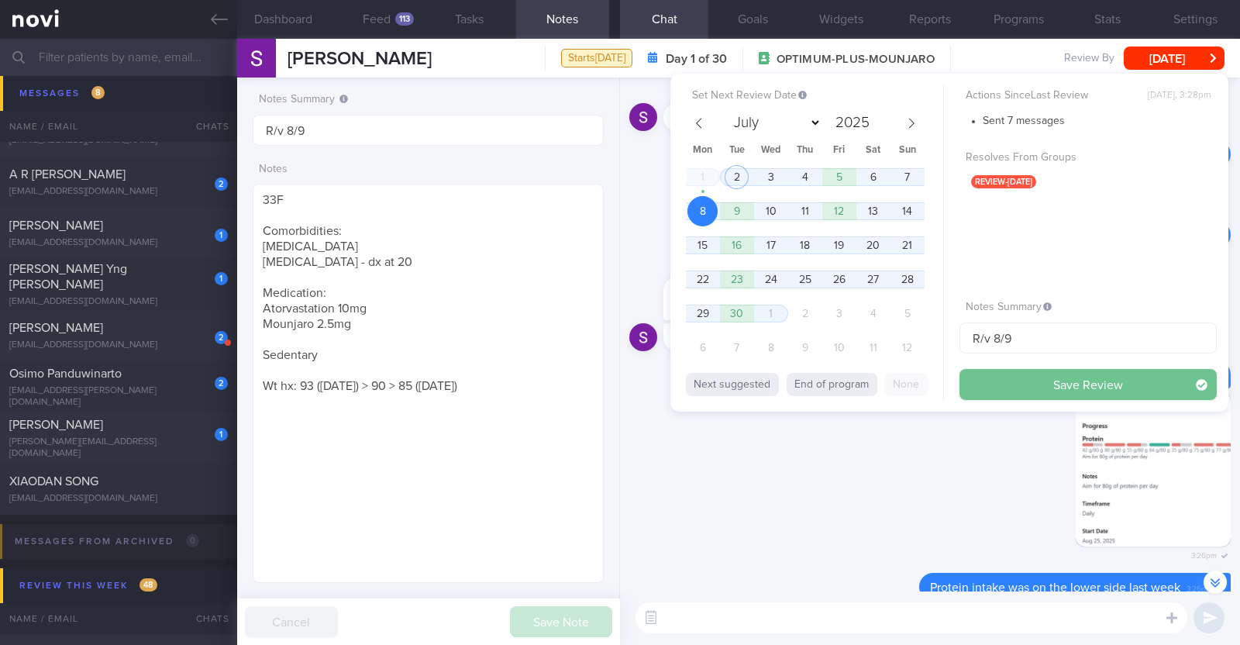
click at [1070, 385] on button "Save Review" at bounding box center [1088, 384] width 257 height 31
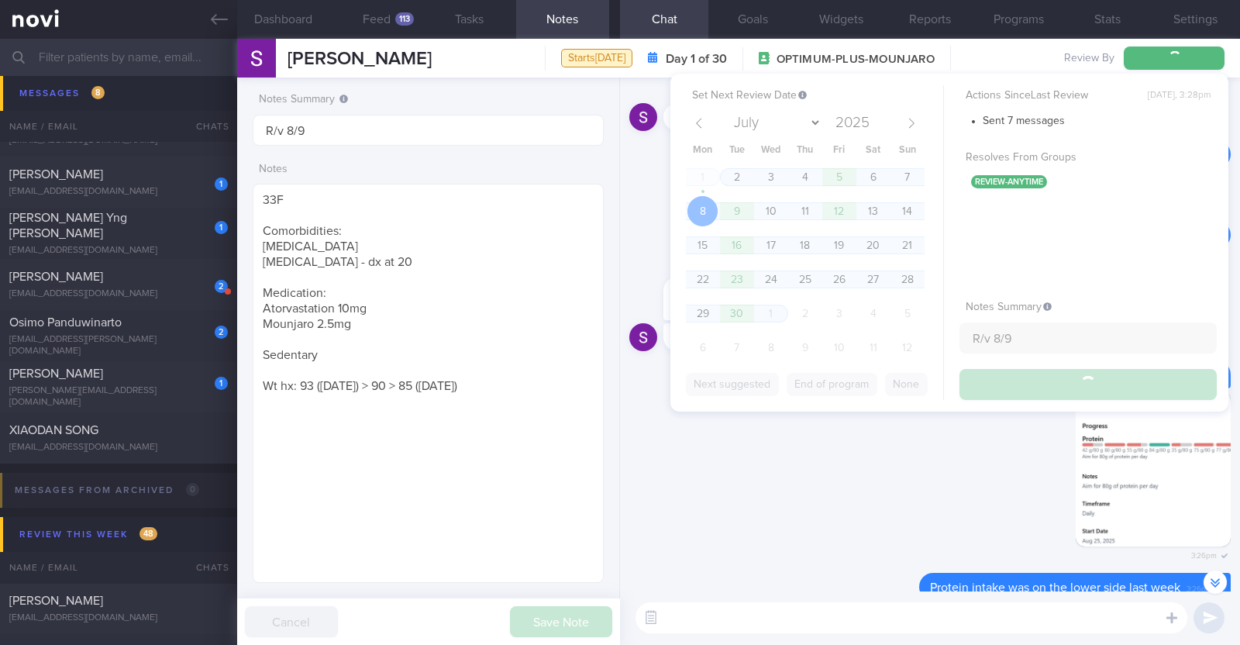
scroll to position [2082, 0]
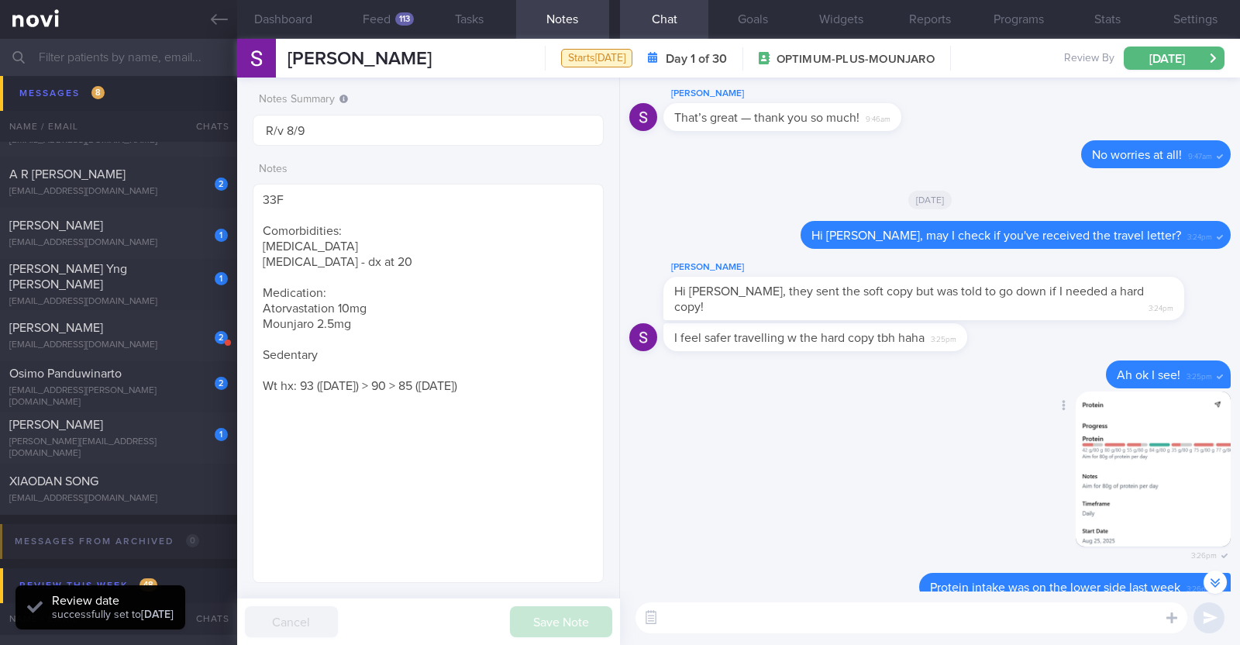
click at [957, 444] on div "Delete 3:26pm" at bounding box center [931, 483] width 602 height 182
click at [164, 322] on div "[PERSON_NAME]" at bounding box center [116, 328] width 215 height 16
type textarea "35F Comorbidities: Hypertension (white coat syndrome) Hyperlipidemia Fatty live…"
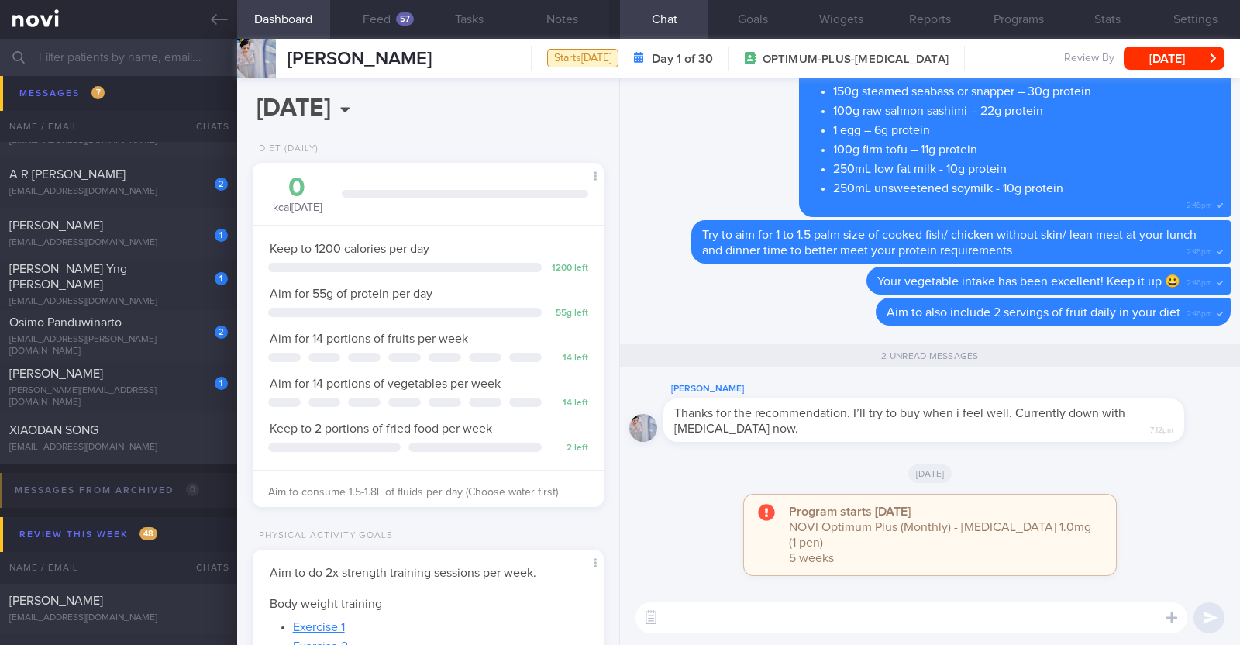
click at [771, 610] on textarea at bounding box center [912, 617] width 552 height 31
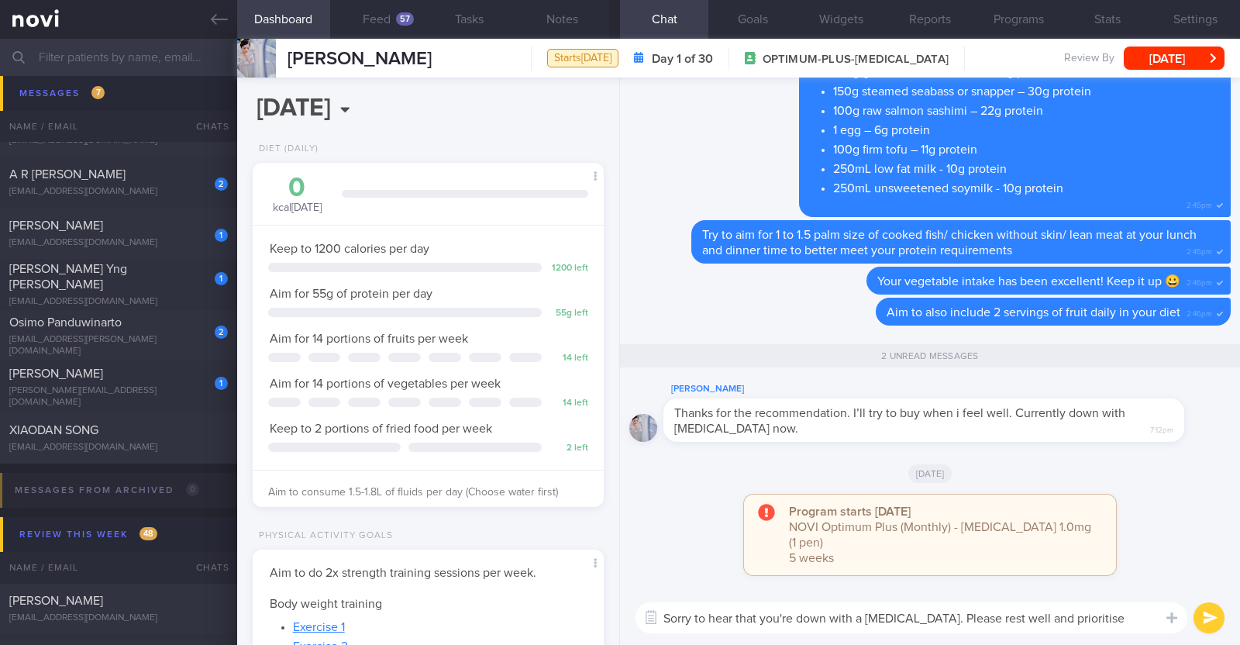
scroll to position [-14, 0]
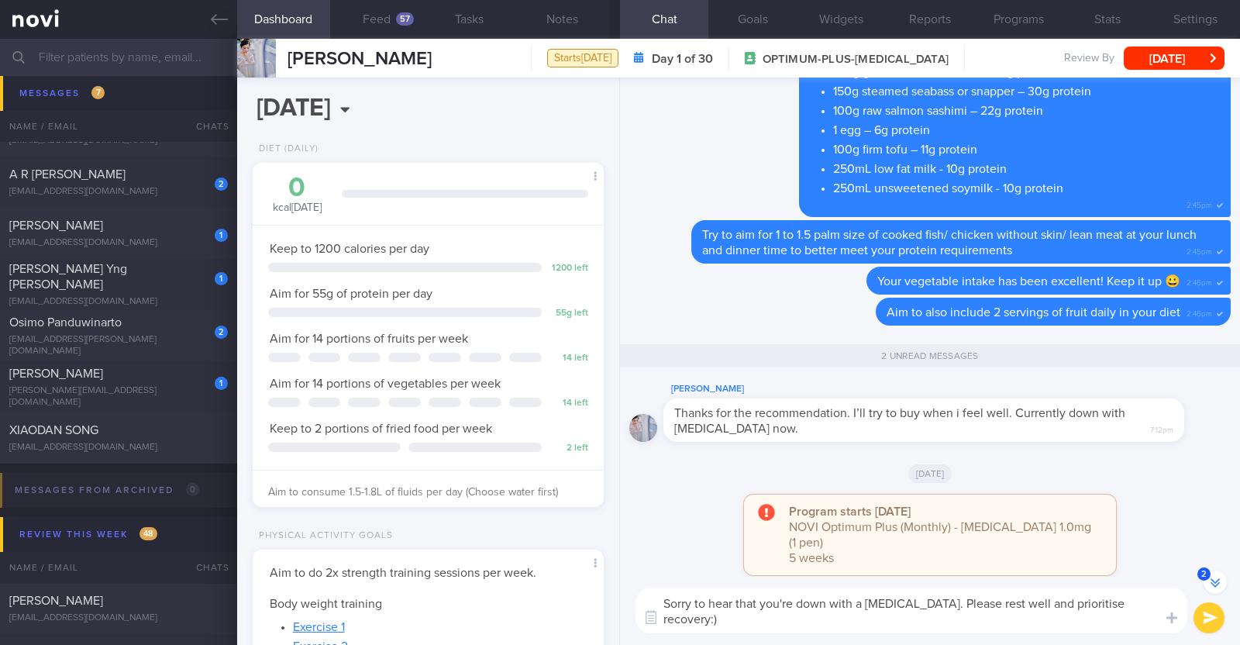
type textarea "Sorry to hear that you're down with a flu. Please rest well and prioritise reco…"
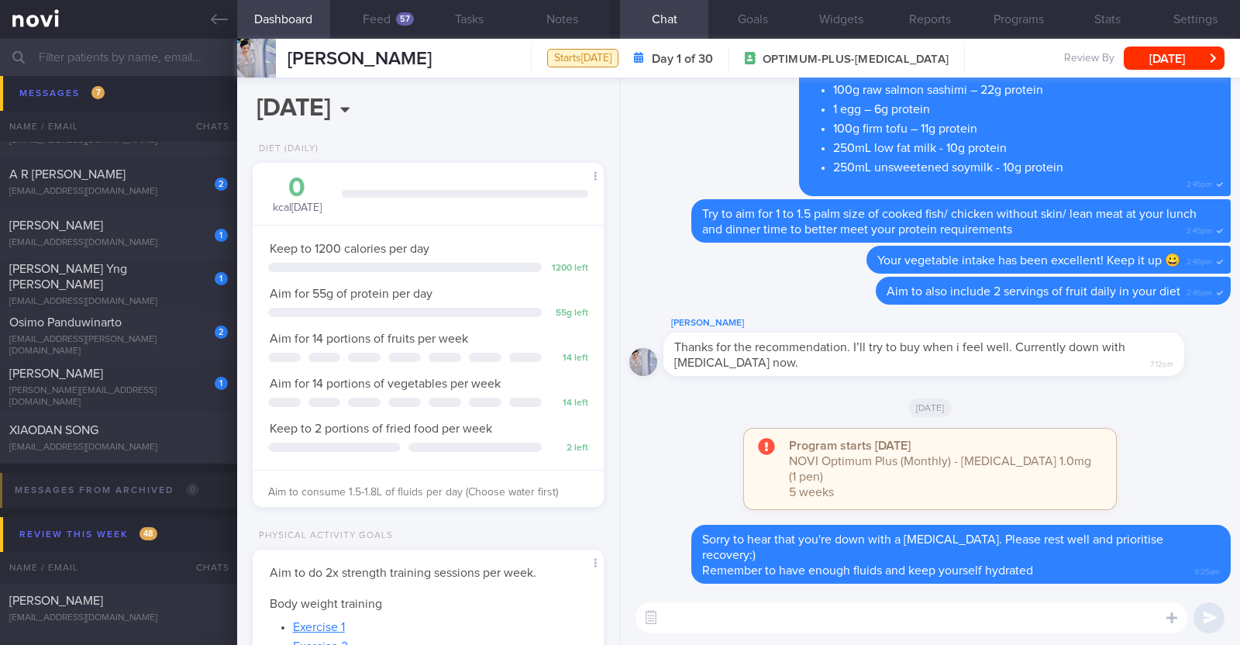
scroll to position [0, 0]
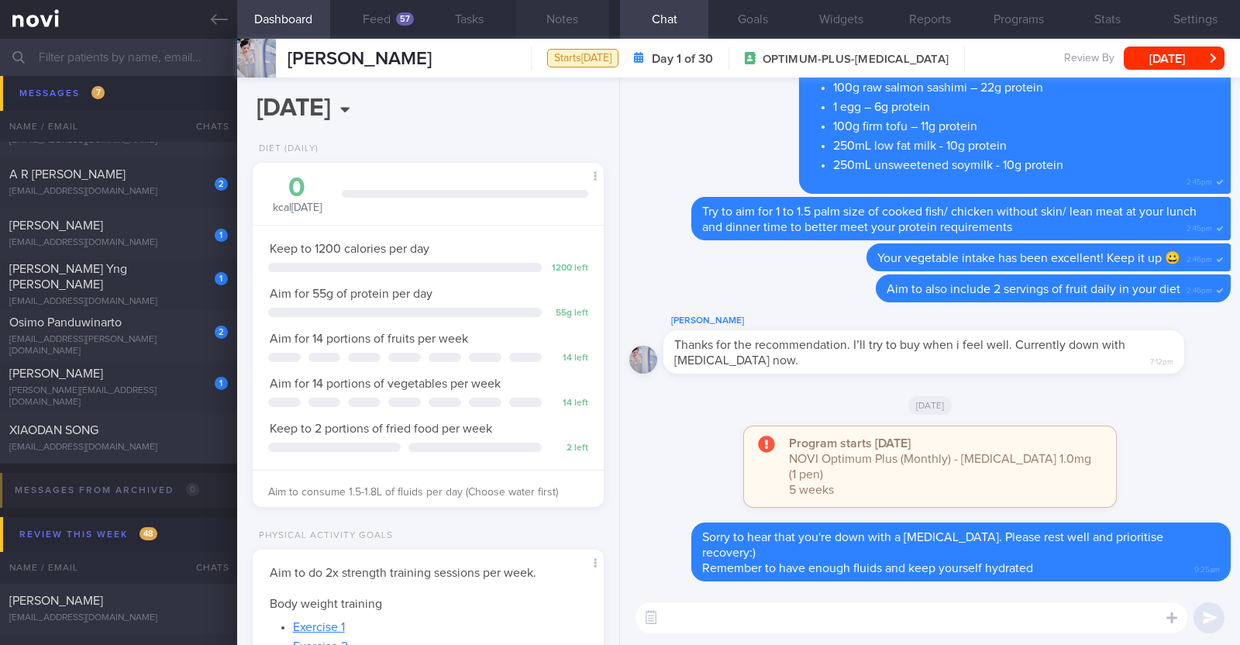
click at [568, 23] on button "Notes" at bounding box center [562, 19] width 93 height 39
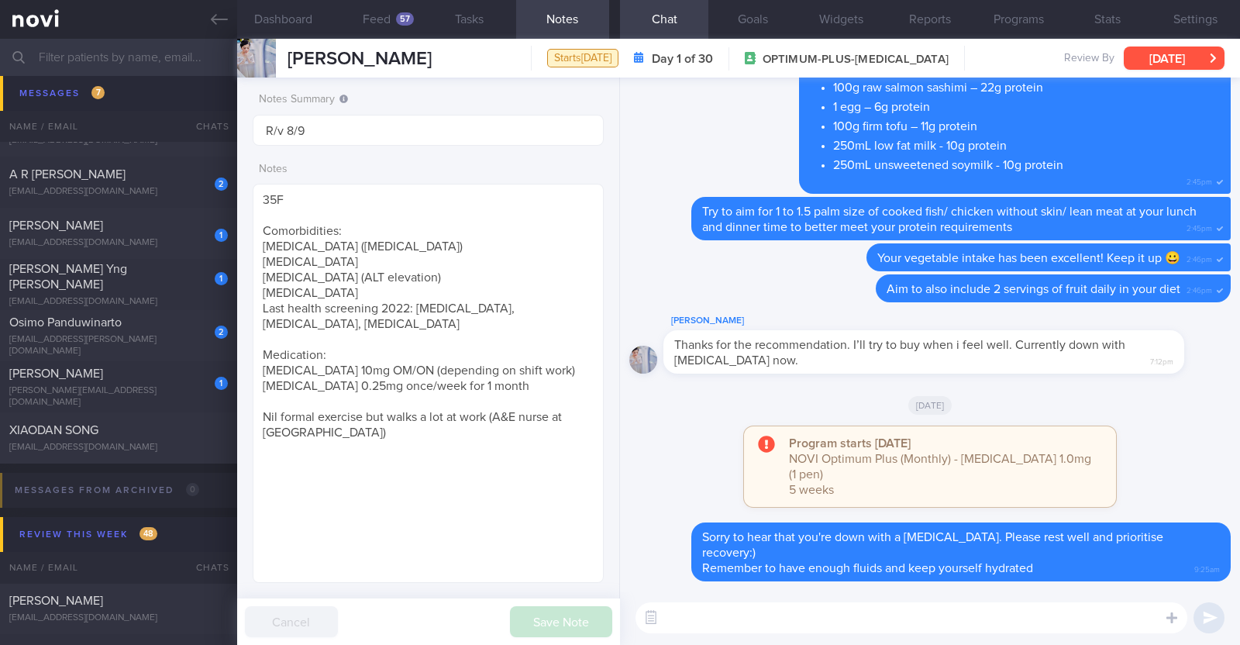
click at [1144, 57] on button "[DATE]" at bounding box center [1174, 58] width 101 height 23
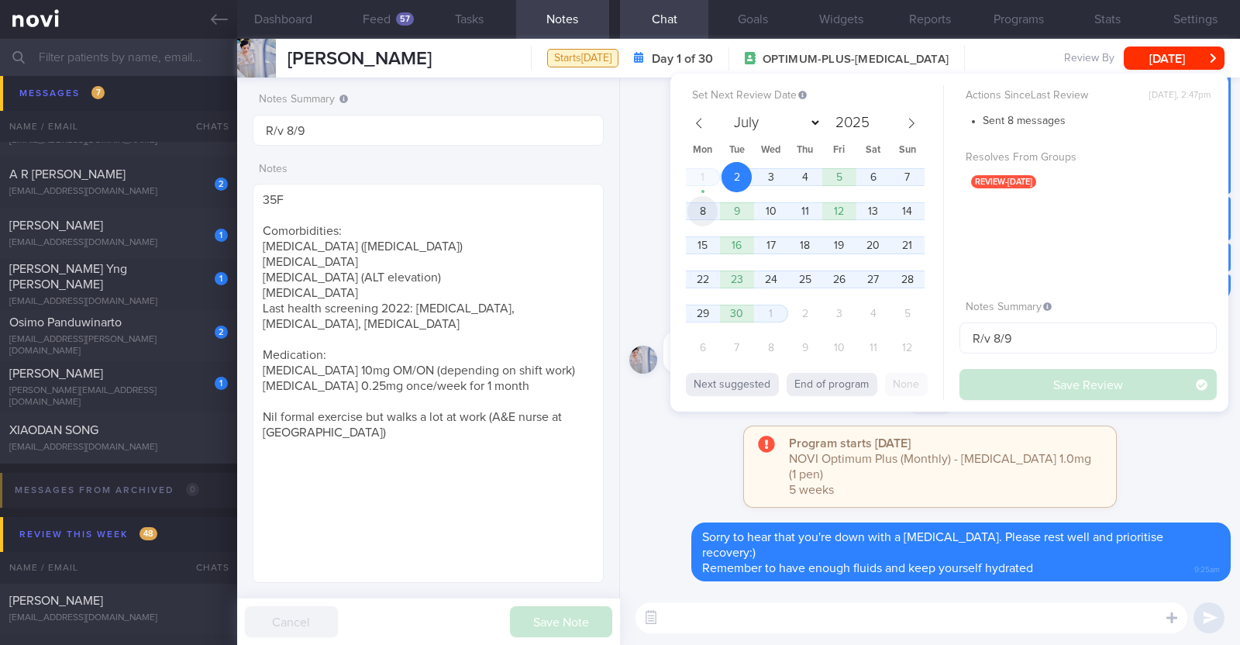
click at [699, 219] on span "8" at bounding box center [703, 211] width 30 height 30
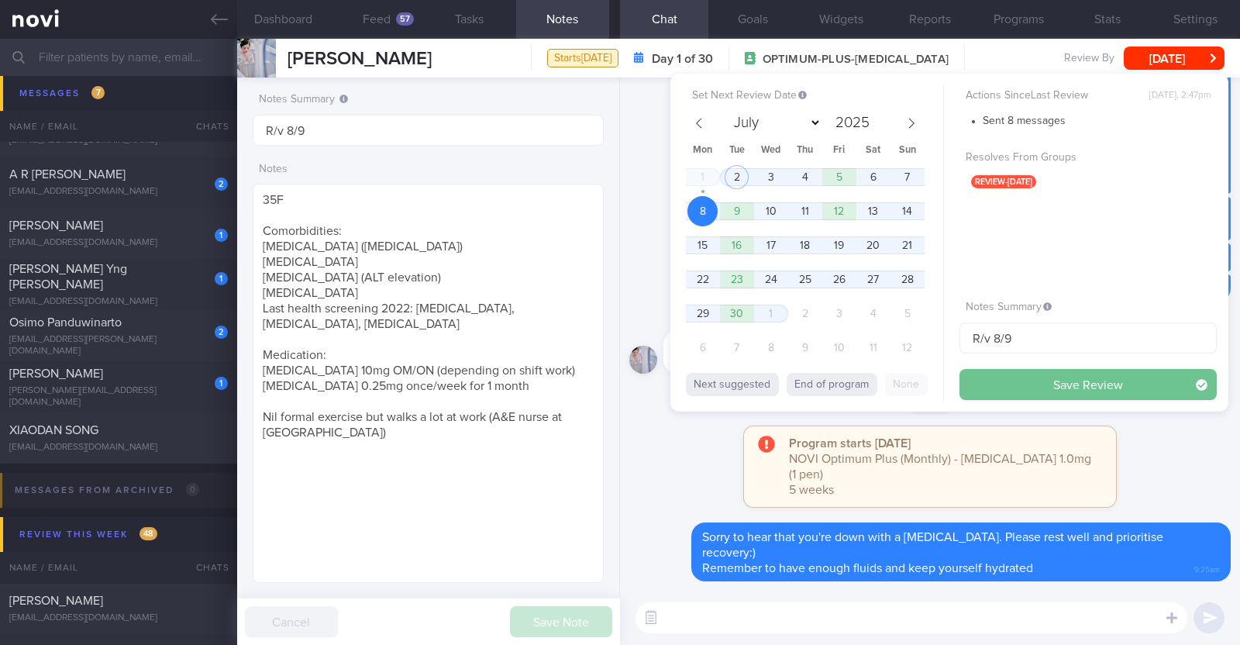
click at [1020, 380] on button "Save Review" at bounding box center [1088, 384] width 257 height 31
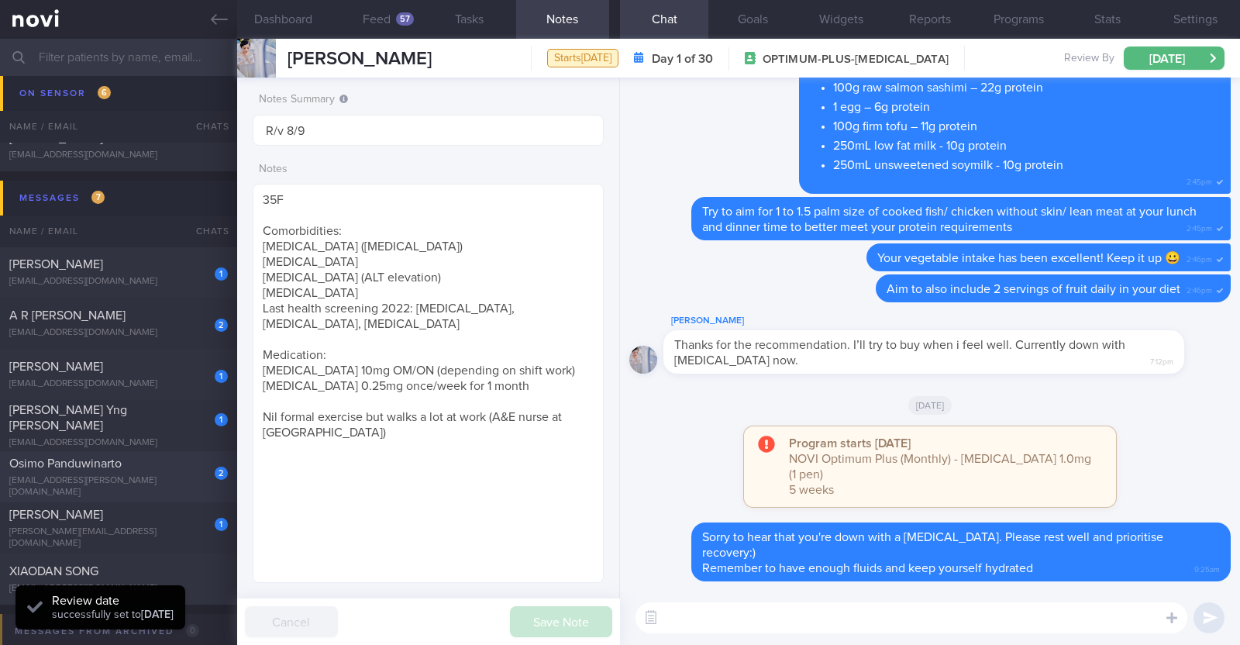
scroll to position [1889, 0]
click at [167, 424] on div "Yee Yng Loh" at bounding box center [116, 418] width 215 height 31
type textarea "44F Co-morbidities: Allergic rhinitis Chronic insomnia Anemia for investigation…"
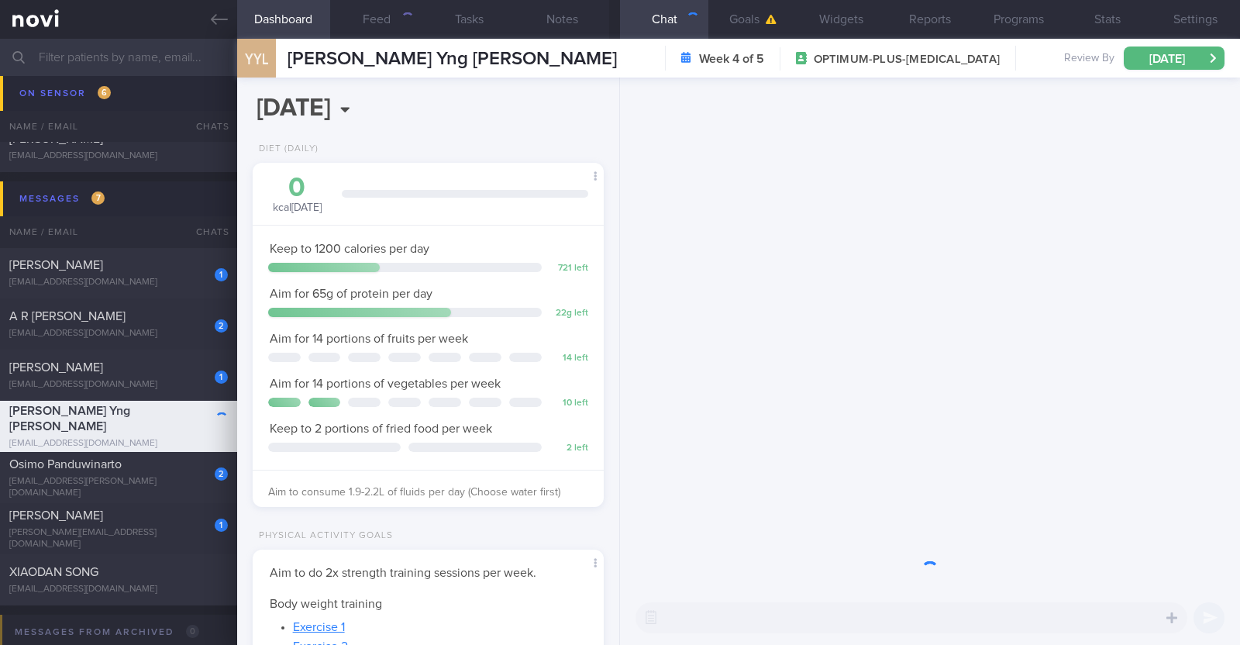
scroll to position [176, 309]
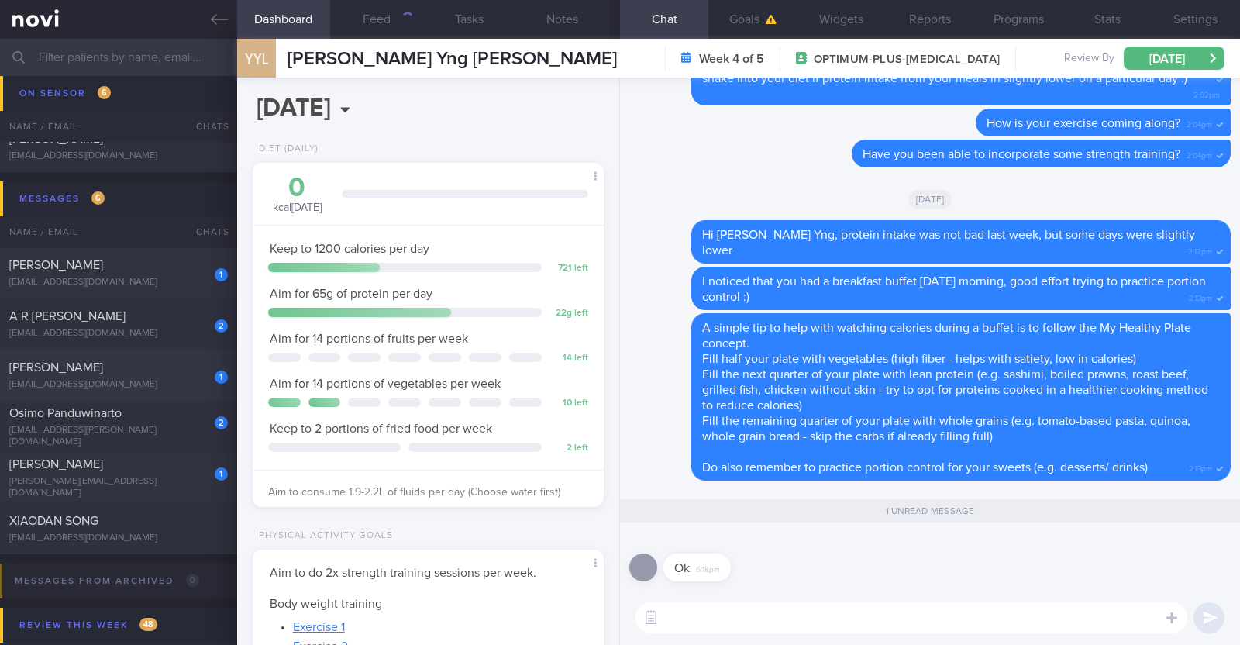
click at [169, 361] on div "[PERSON_NAME]" at bounding box center [116, 368] width 215 height 16
type input "R/v with [PERSON_NAME] 5/9"
type textarea "49F Comorbidities: HLD Endometriosis and had a hysterectomy in January 2024 Hig…"
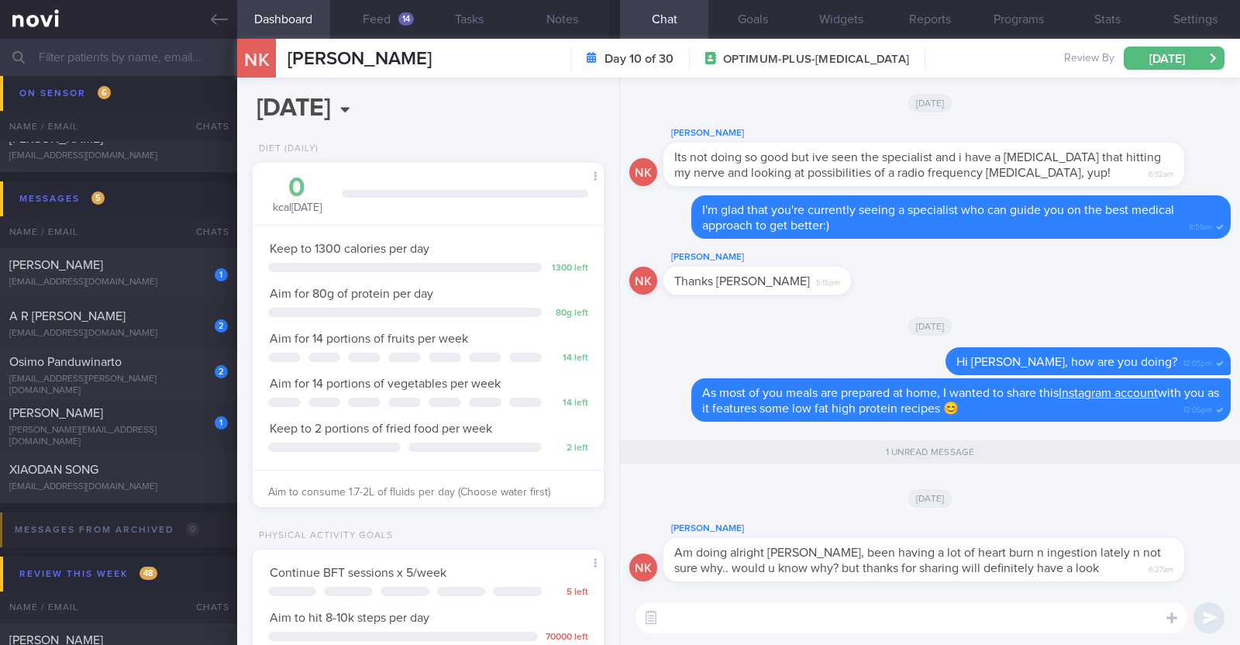
scroll to position [176, 309]
click at [729, 622] on textarea at bounding box center [912, 617] width 552 height 31
paste textarea "This medication slows down food leaving your stomach after eating"
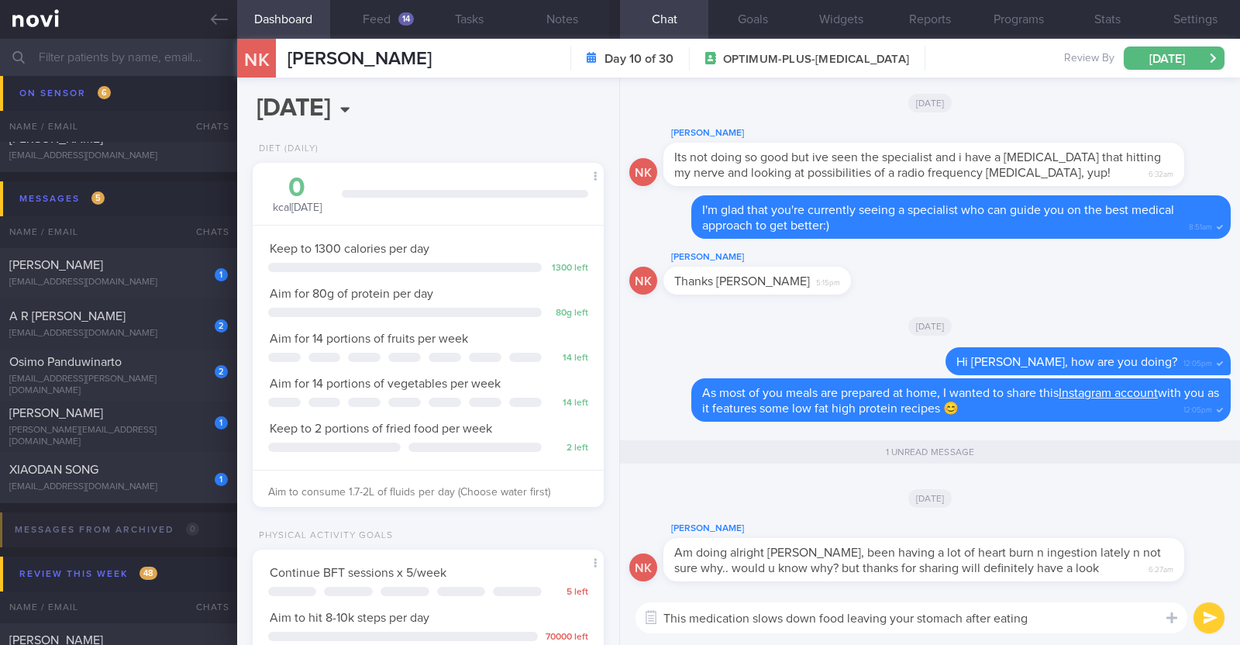
click at [664, 626] on textarea "This medication slows down food leaving your stomach after eating" at bounding box center [912, 617] width 552 height 31
click at [1032, 617] on textarea "As Wegovy slows down food leaving your stomach after eating" at bounding box center [912, 617] width 552 height 31
type textarea "As Wegovy slows down food leaving your stomach after eating, indigestion and re…"
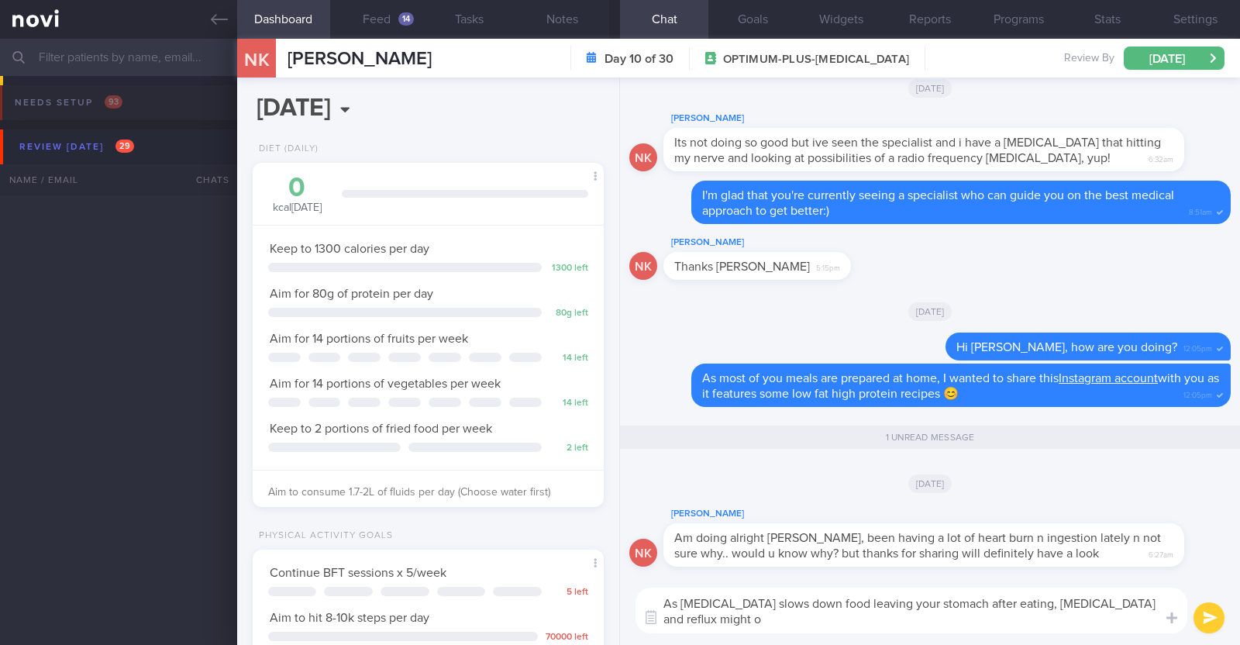
select select "8"
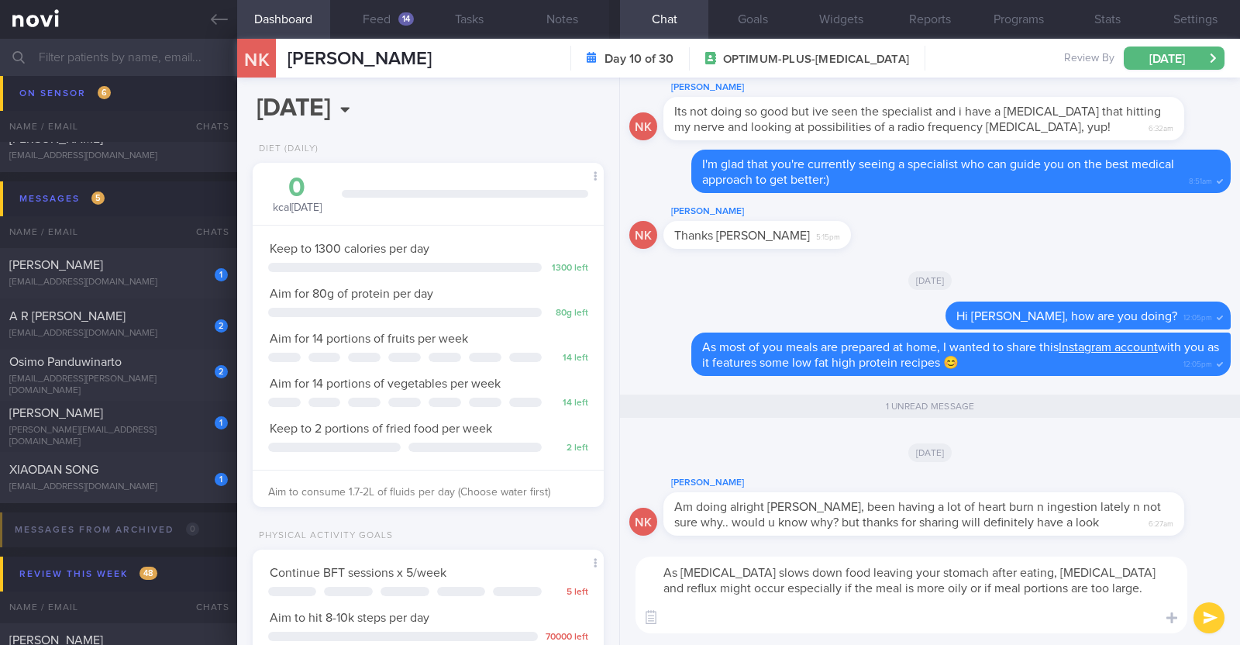
paste textarea "Try the following to help alleviate your nausea: - Eat bland, low-fat foods, li…"
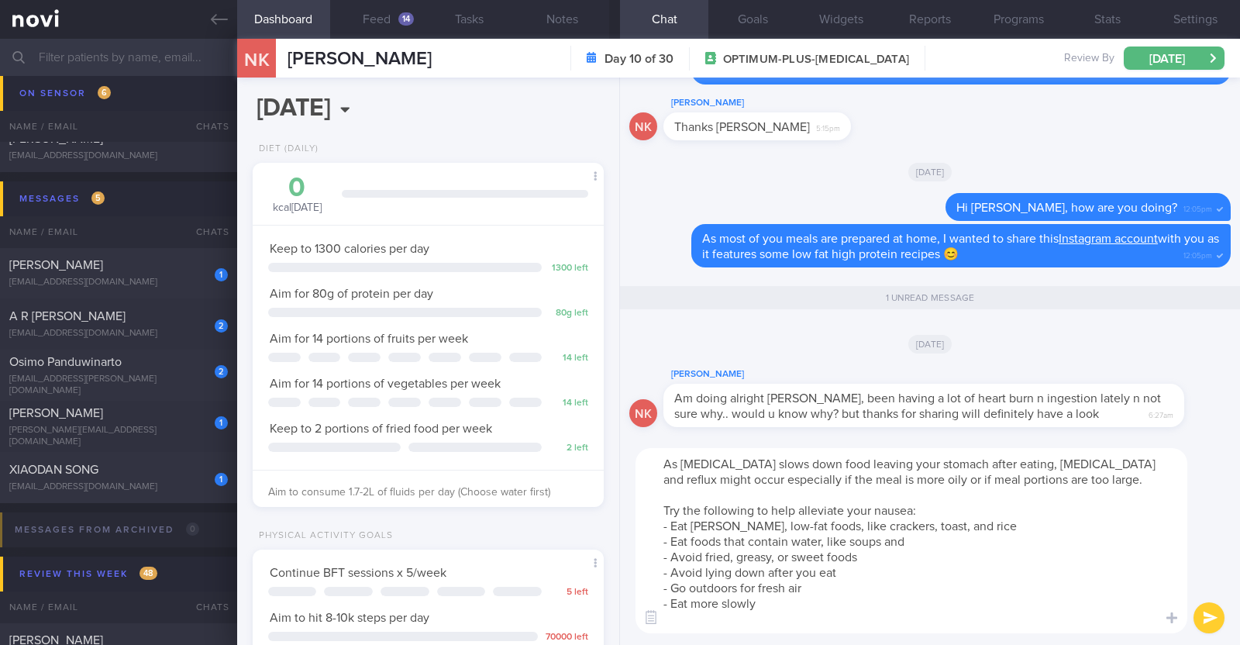
drag, startPoint x: 910, startPoint y: 509, endPoint x: 793, endPoint y: 509, distance: 117.1
click at [793, 509] on textarea "As Wegovy slows down food leaving your stomach after eating, indigestion and re…" at bounding box center [912, 540] width 552 height 185
drag, startPoint x: 663, startPoint y: 533, endPoint x: 910, endPoint y: 543, distance: 247.5
click at [910, 543] on textarea "As Wegovy slows down food leaving your stomach after eating, indigestion and re…" at bounding box center [912, 540] width 552 height 185
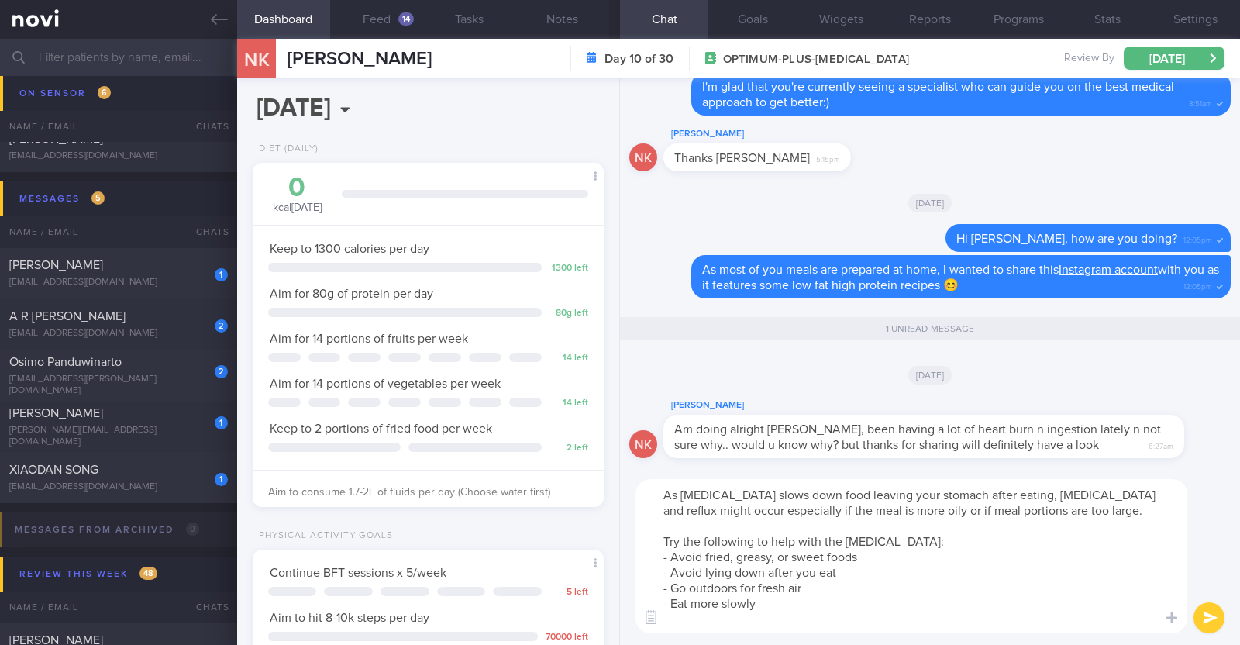
drag, startPoint x: 663, startPoint y: 591, endPoint x: 815, endPoint y: 599, distance: 152.2
click at [815, 599] on textarea "As Wegovy slows down food leaving your stomach after eating, indigestion and re…" at bounding box center [912, 556] width 552 height 154
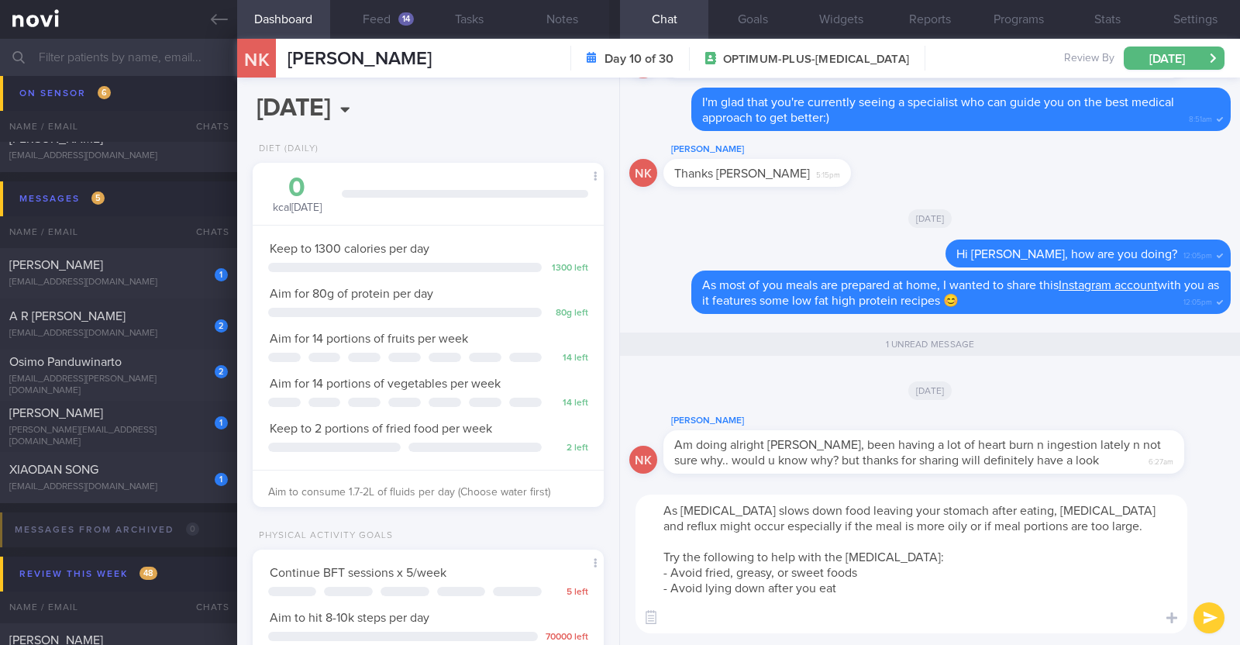
paste textarea "- Avoid eating and drinking at the same time - Aim to have smaller meals and po…"
type textarea "As Wegovy slows down food leaving your stomach after eating, indigestion and re…"
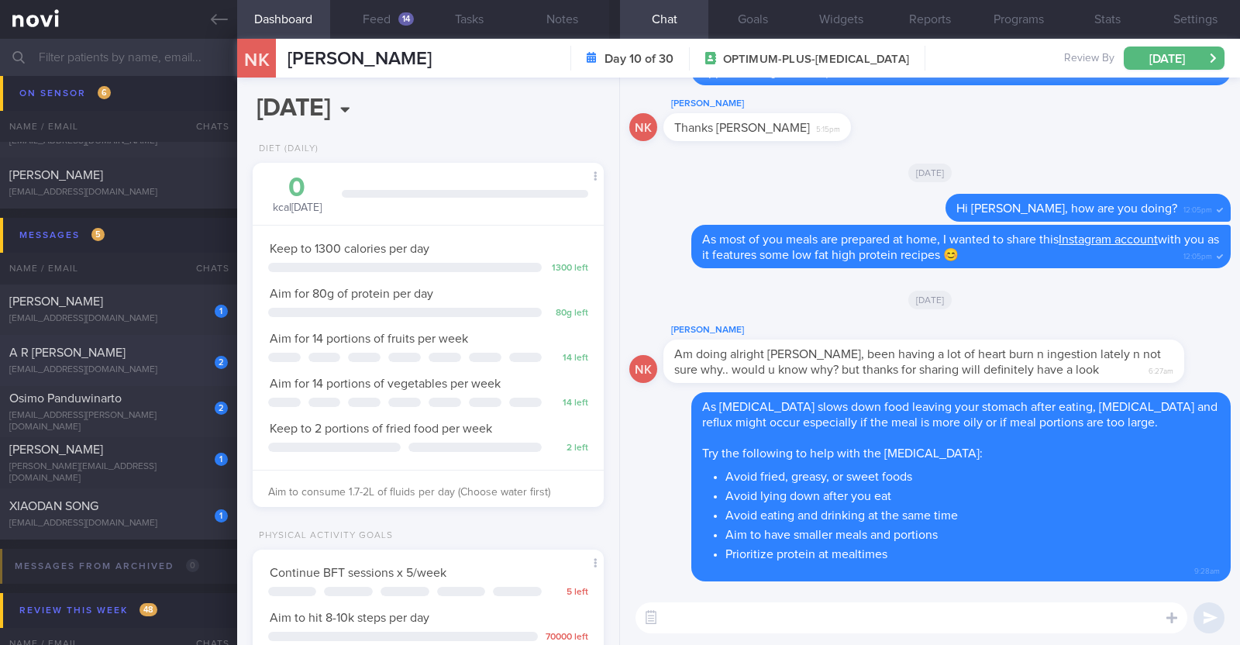
scroll to position [1851, 0]
click at [98, 474] on div "gill@watersmead.co.uk" at bounding box center [118, 475] width 219 height 23
type textarea "66F Comorbidities: Ischemic heart disease (CHD) with a history of 6 stents Had …"
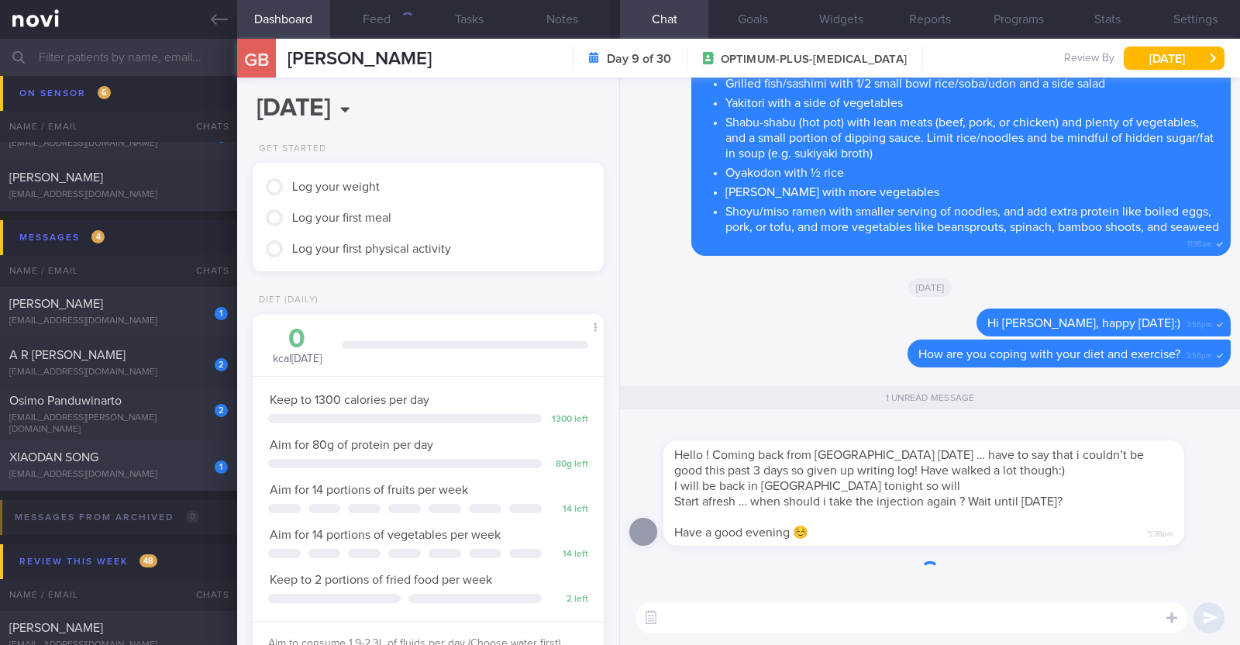
scroll to position [176, 309]
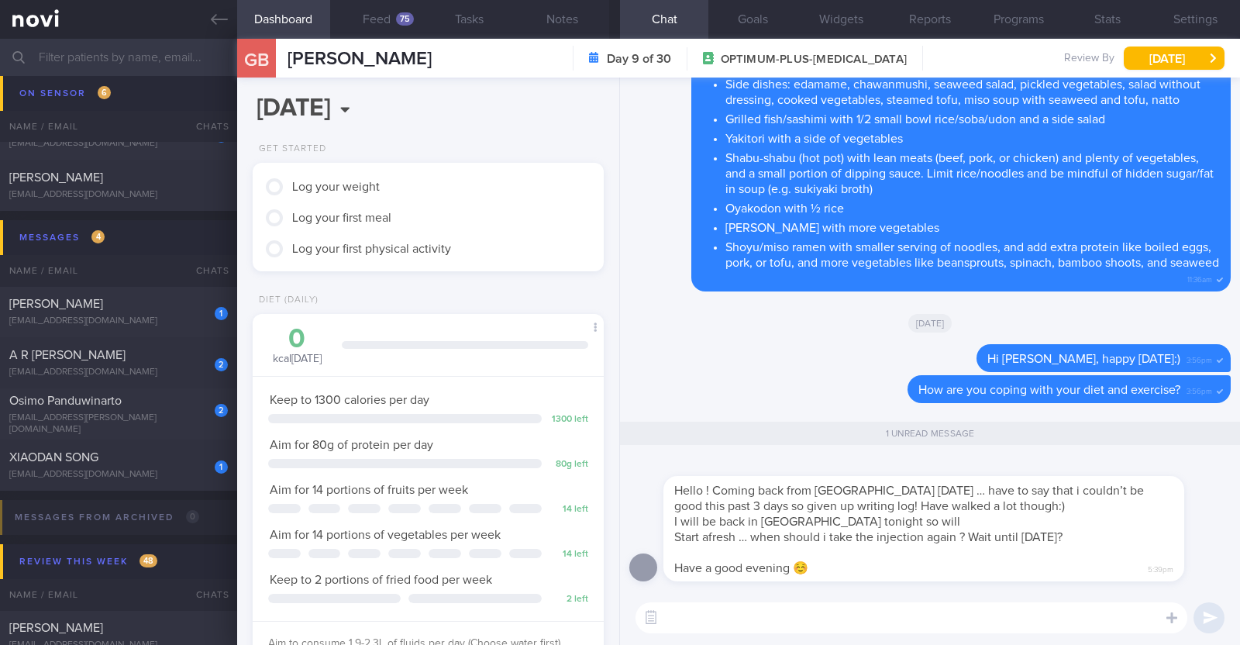
click at [861, 619] on textarea at bounding box center [912, 617] width 552 height 31
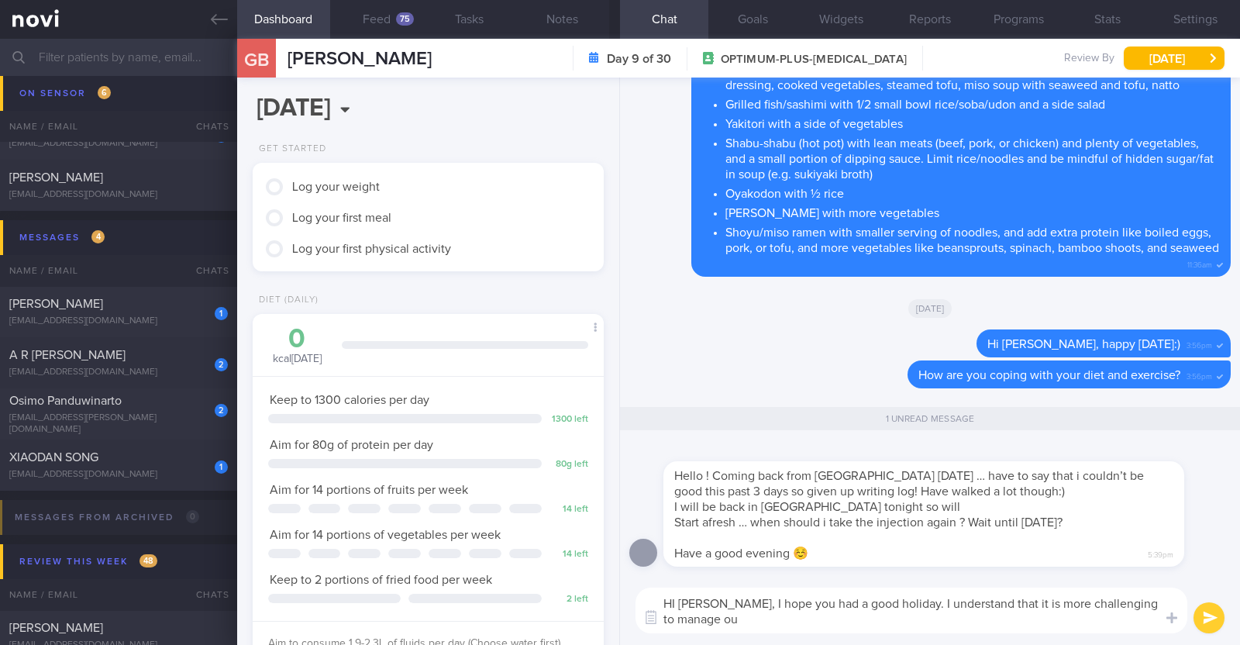
scroll to position [0, 0]
paste textarea "🤭"
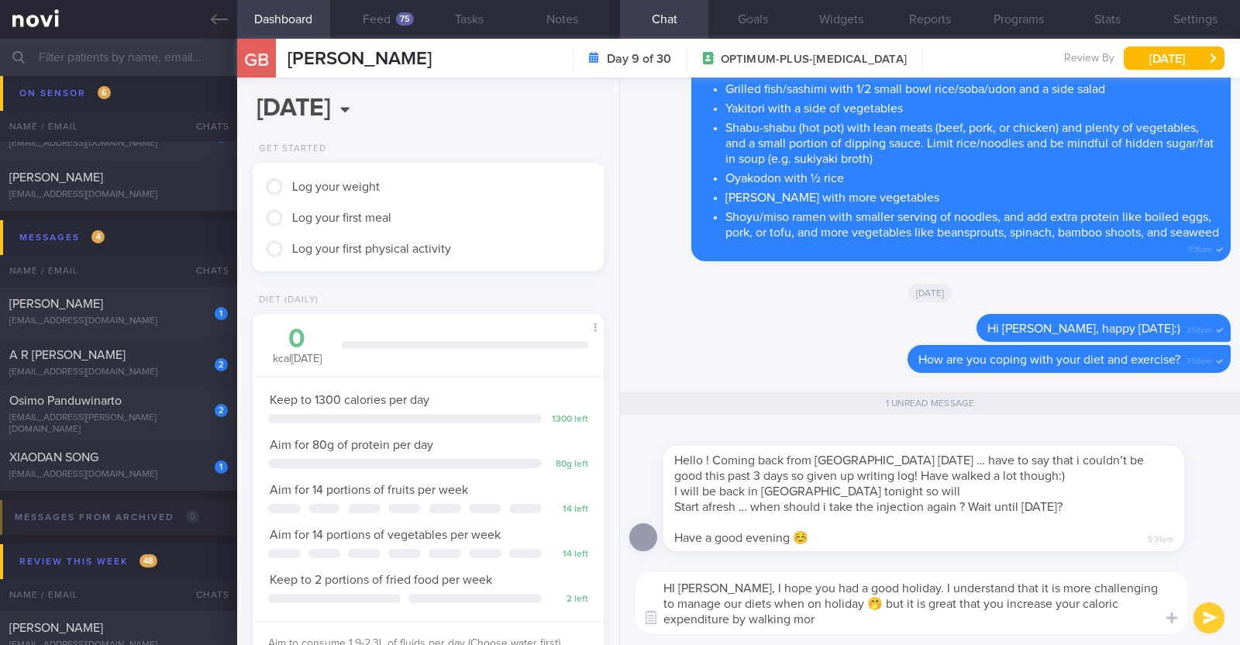
type textarea "HI Gill, I hope you had a good holiday. I understand that it is more challengin…"
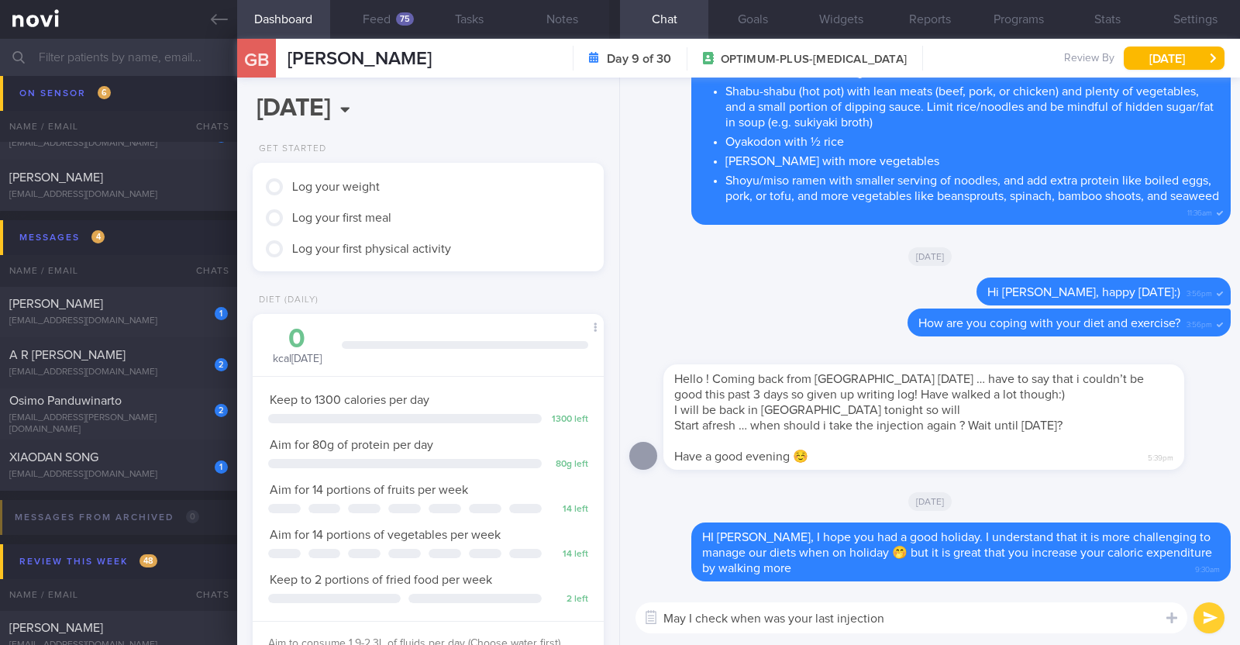
type textarea "May I check when was your last injection?"
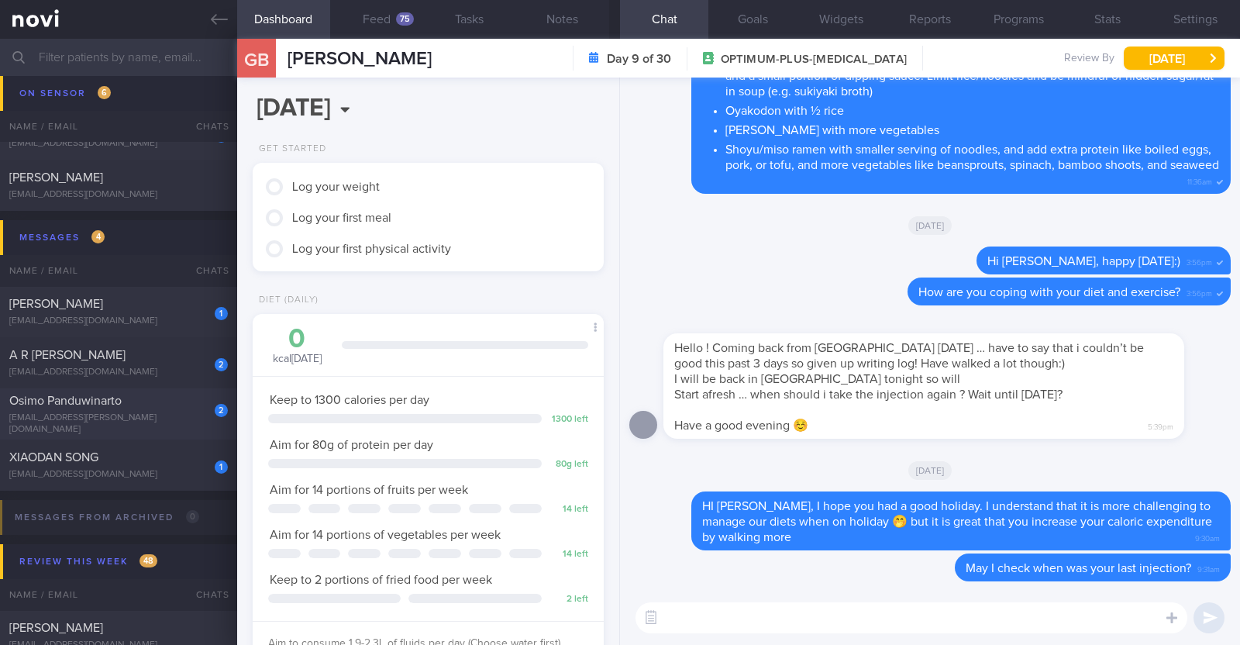
click at [190, 424] on div "giorgius.oshimo@gmail.com" at bounding box center [118, 423] width 219 height 23
type textarea "38M Comorbidities: Obesity Hypertension Hyperlipidemia Proteinuria Infertility/…"
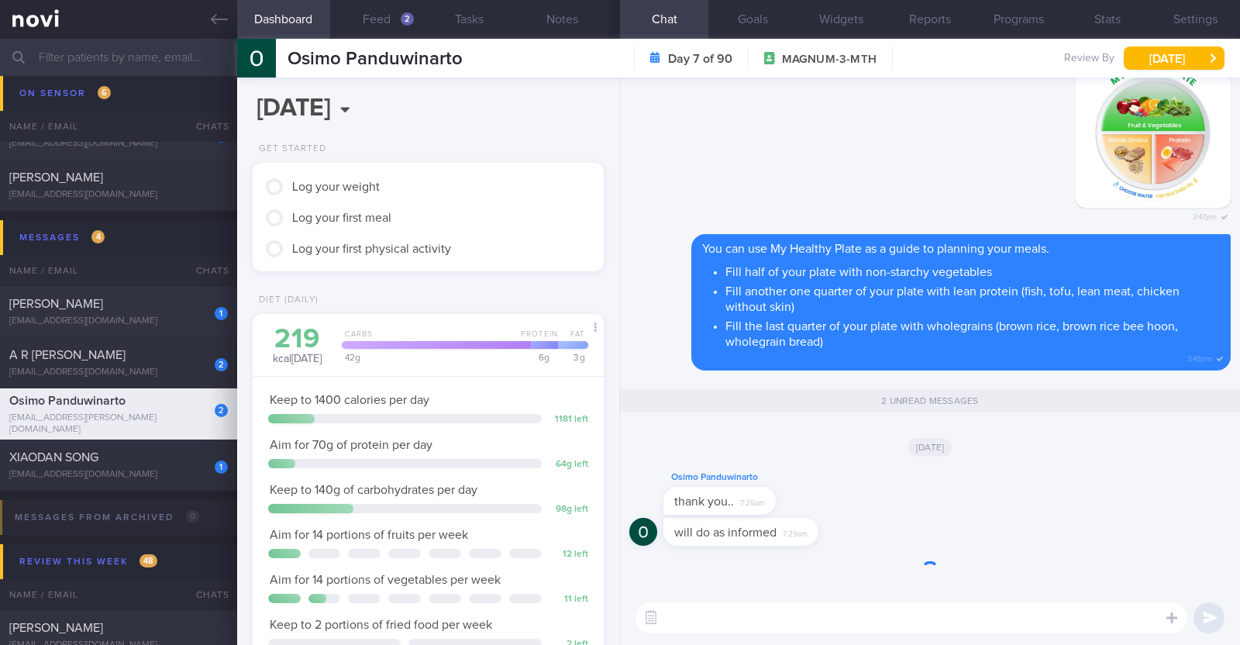
scroll to position [157, 314]
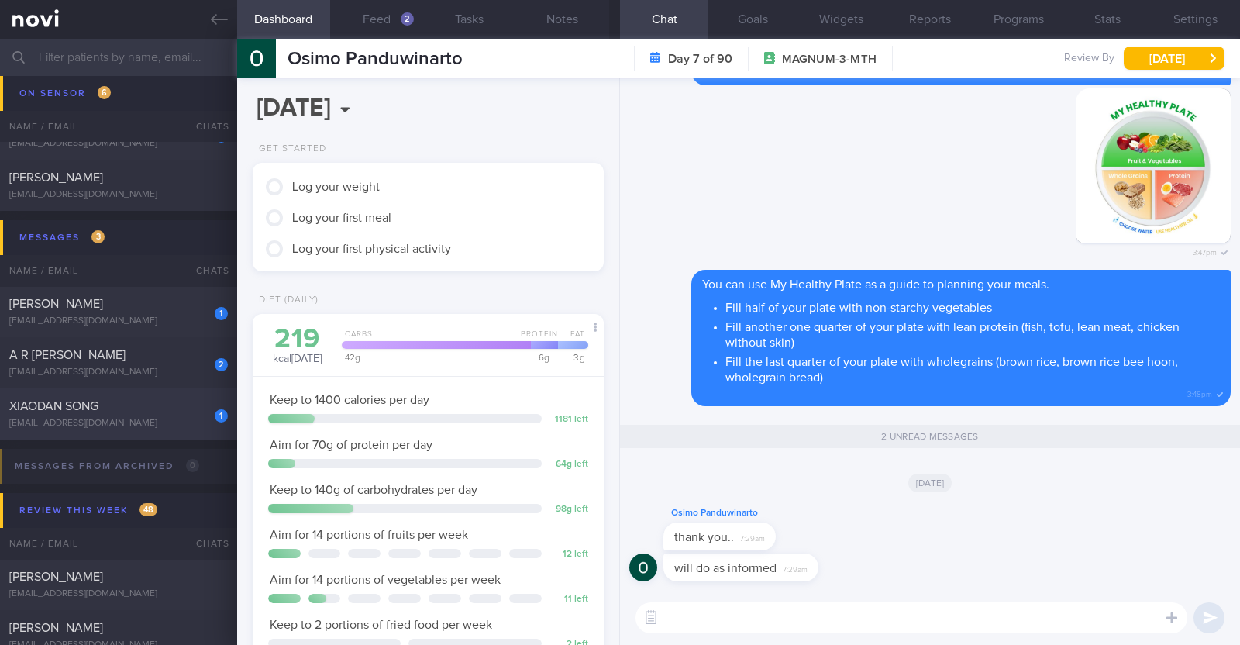
click at [112, 418] on div "[EMAIL_ADDRESS][DOMAIN_NAME]" at bounding box center [118, 424] width 219 height 12
type input "R/v with Dr [PERSON_NAME] on 22/8"
type textarea "45F Co-morbidities: Hx of GDM Migraine Stable arachnoid cyst in brain Medicatio…"
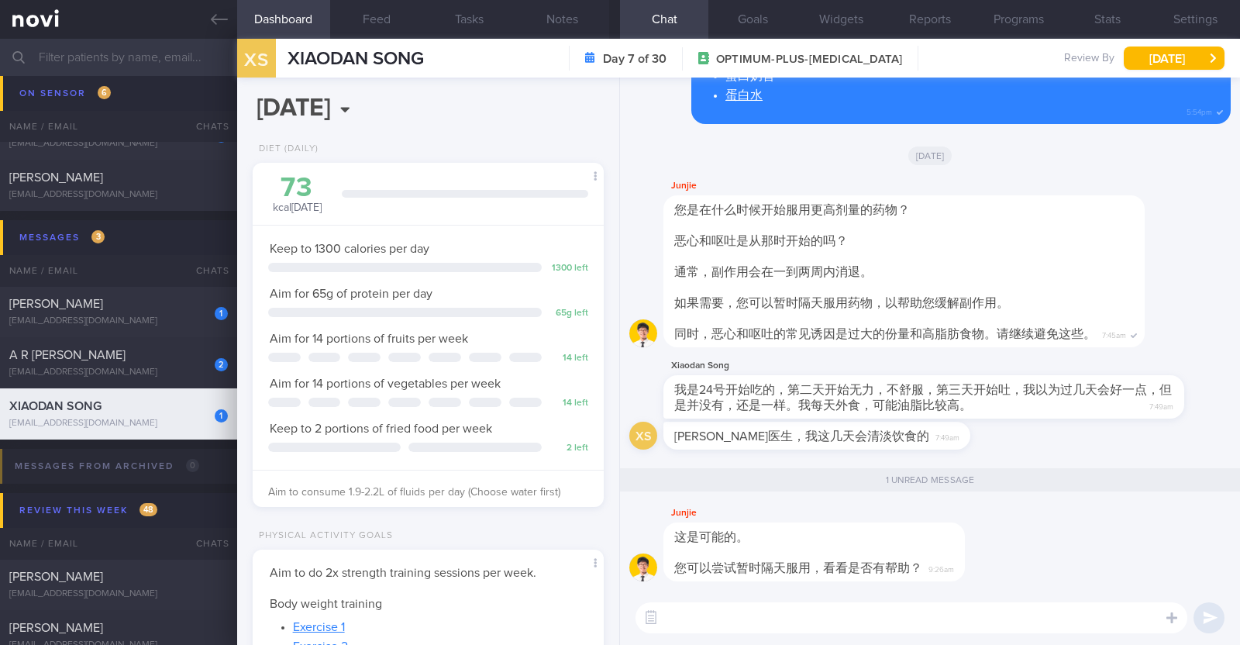
scroll to position [154, 309]
click at [122, 316] on div "[EMAIL_ADDRESS][DOMAIN_NAME]" at bounding box center [118, 322] width 219 height 12
type textarea "48M Nil PMHx/Meds Walking x 3/week (60min) Jogging x 1/week (30min)"
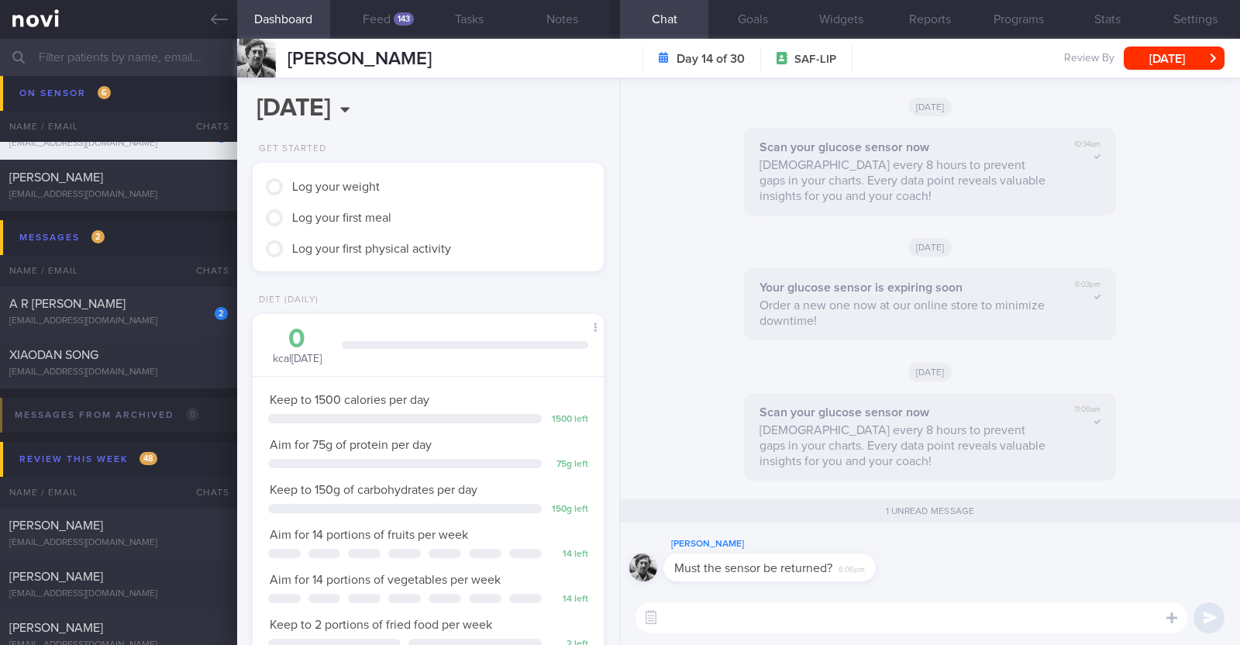
scroll to position [157, 314]
click at [706, 609] on textarea at bounding box center [912, 617] width 552 height 31
click at [675, 617] on textarea "HI David, you" at bounding box center [912, 617] width 552 height 31
click at [776, 612] on textarea "Hi David, you" at bounding box center [912, 617] width 552 height 31
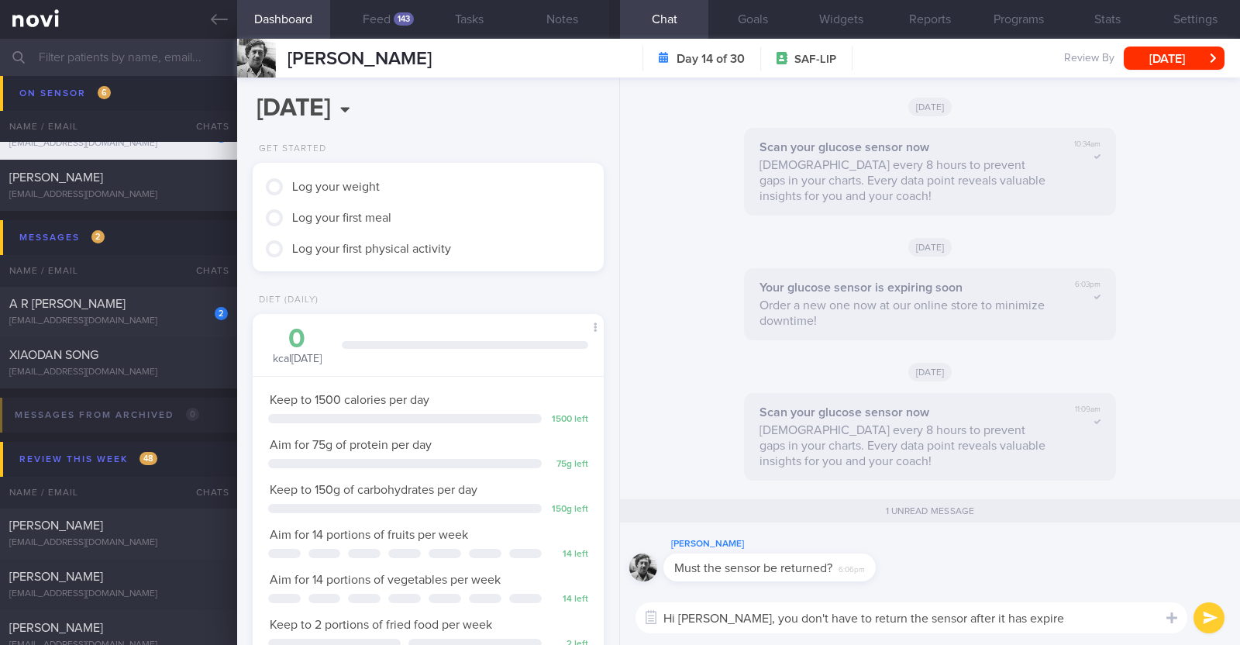
type textarea "Hi [PERSON_NAME], you don't have to return the sensor after it has expired"
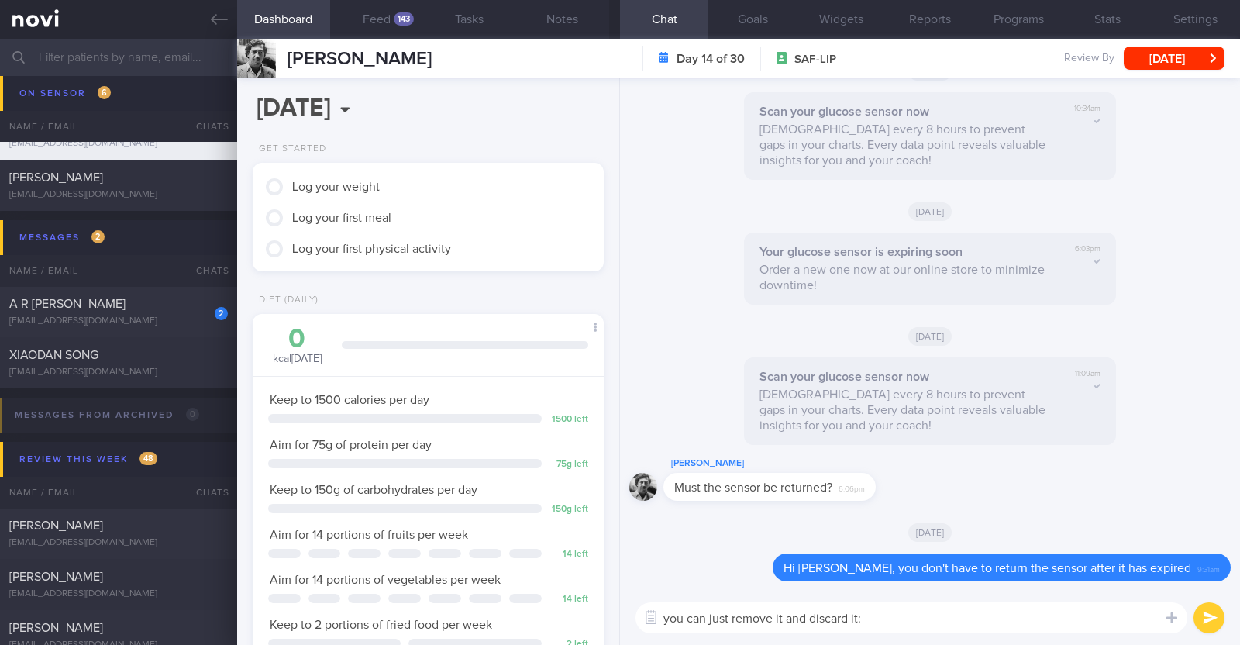
type textarea "you can just remove it and discard it:)"
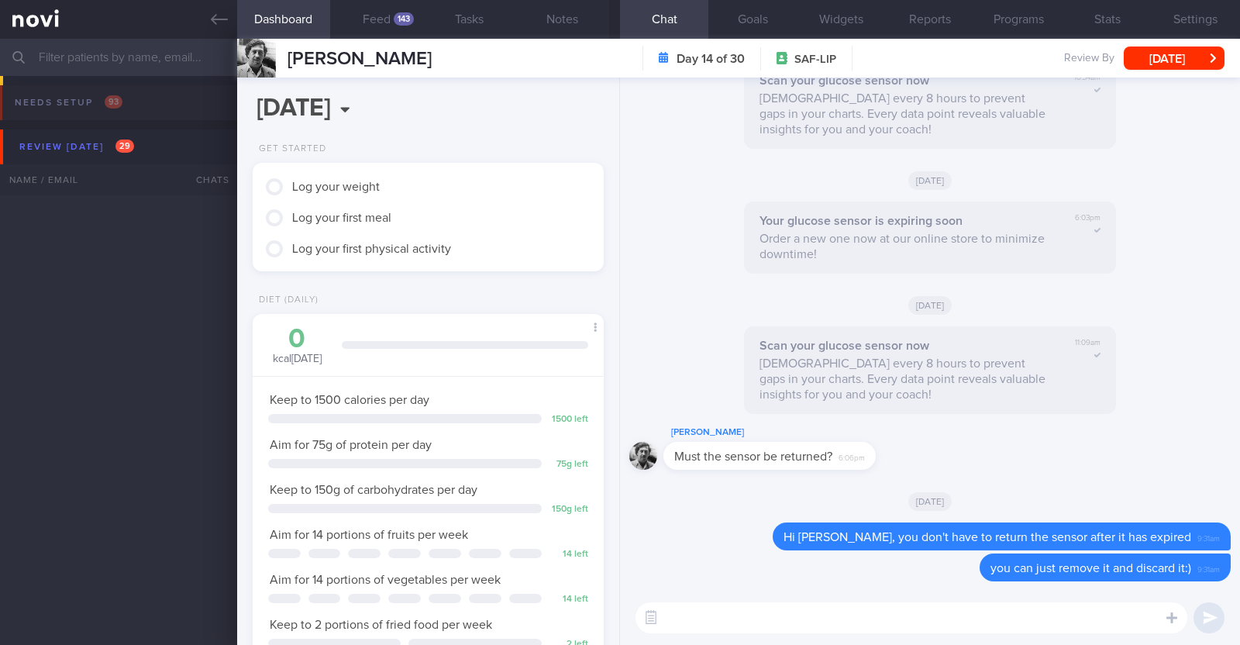
select select "8"
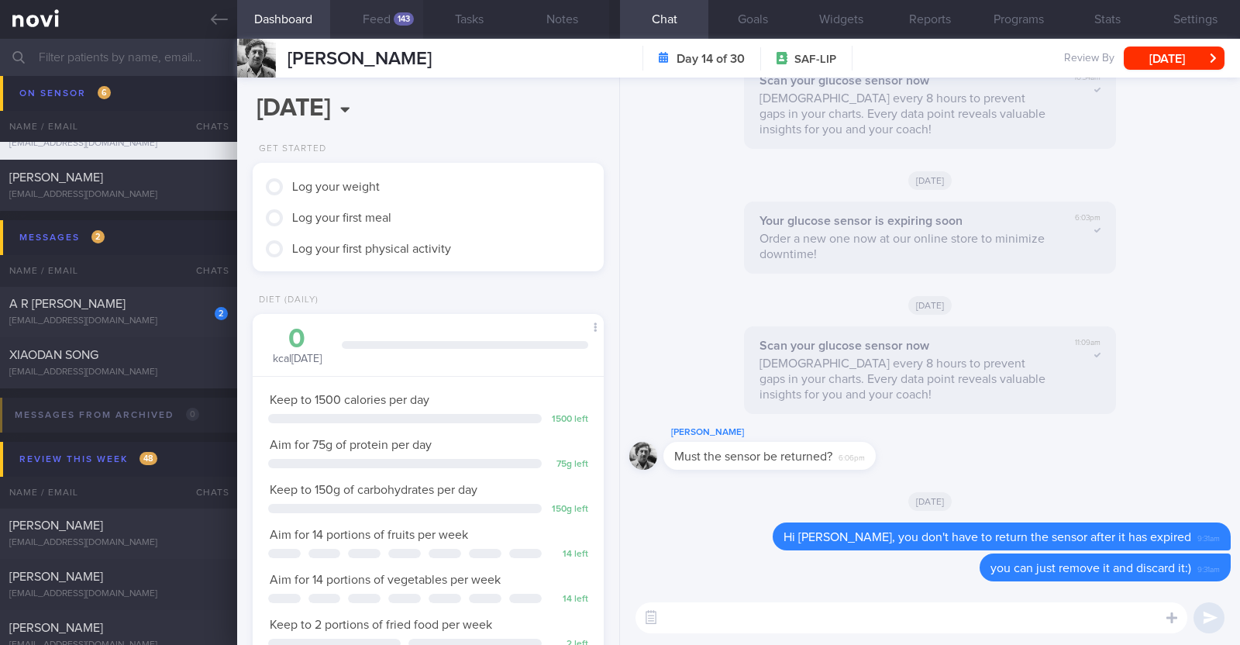
click at [415, 16] on button "Feed 143" at bounding box center [376, 19] width 93 height 39
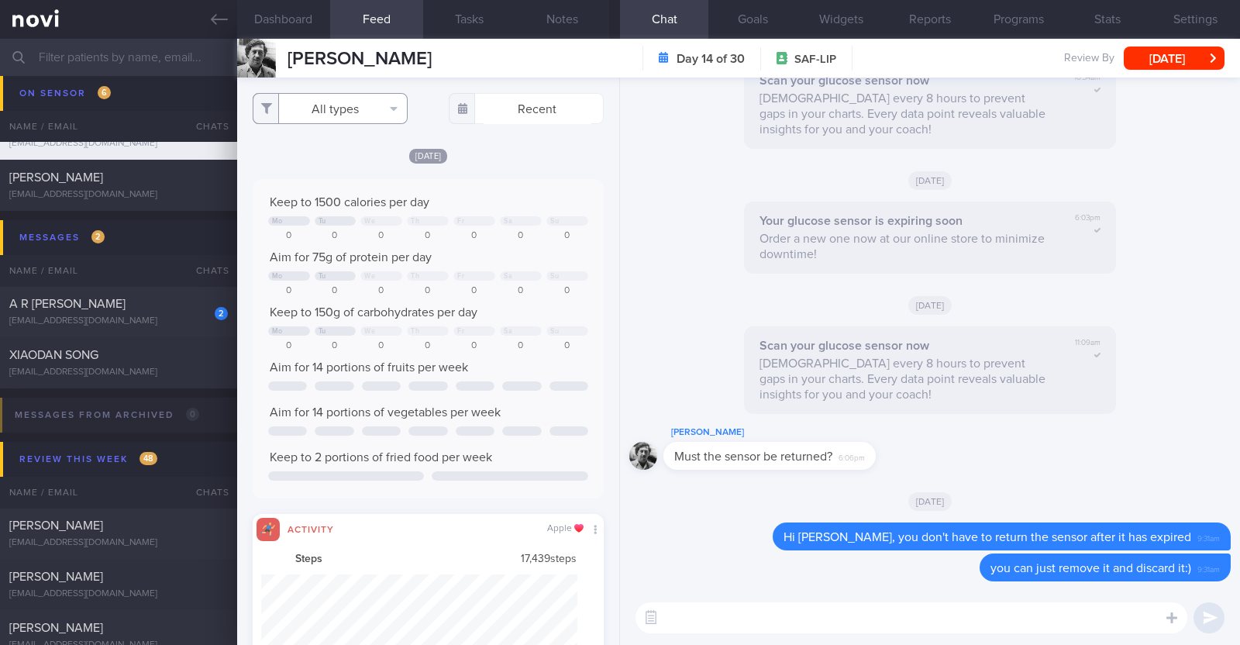
click at [354, 118] on button "All types" at bounding box center [330, 108] width 155 height 31
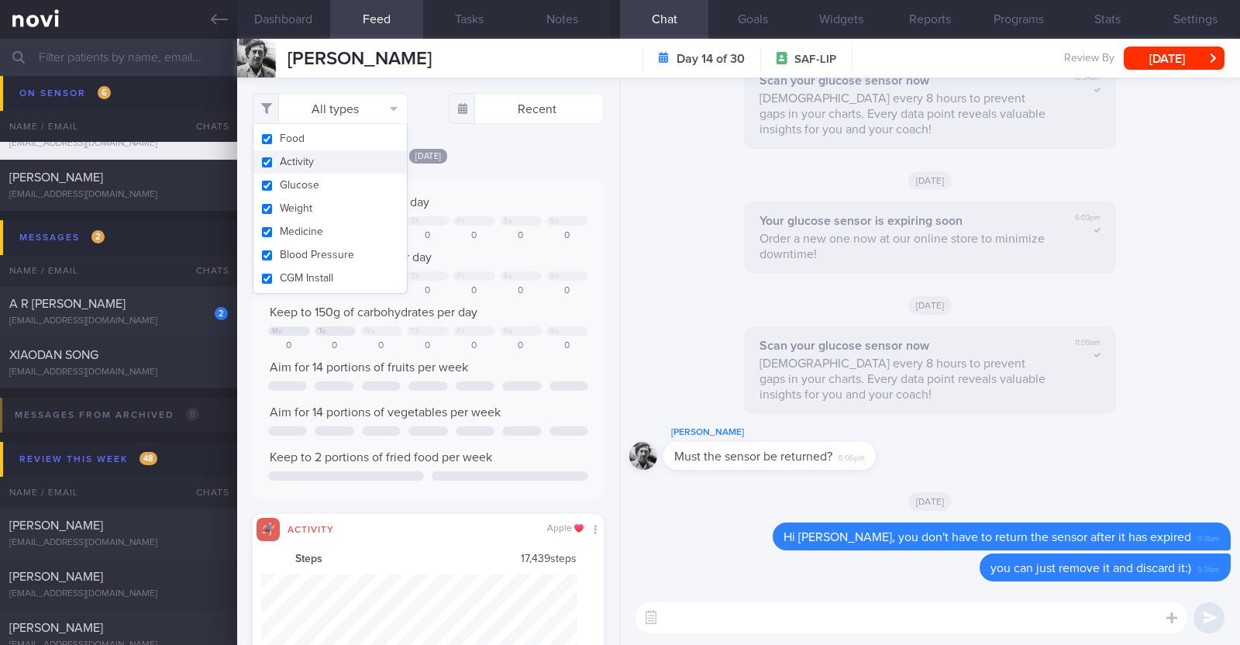
click at [328, 157] on button "Activity" at bounding box center [331, 161] width 154 height 23
checkbox input "false"
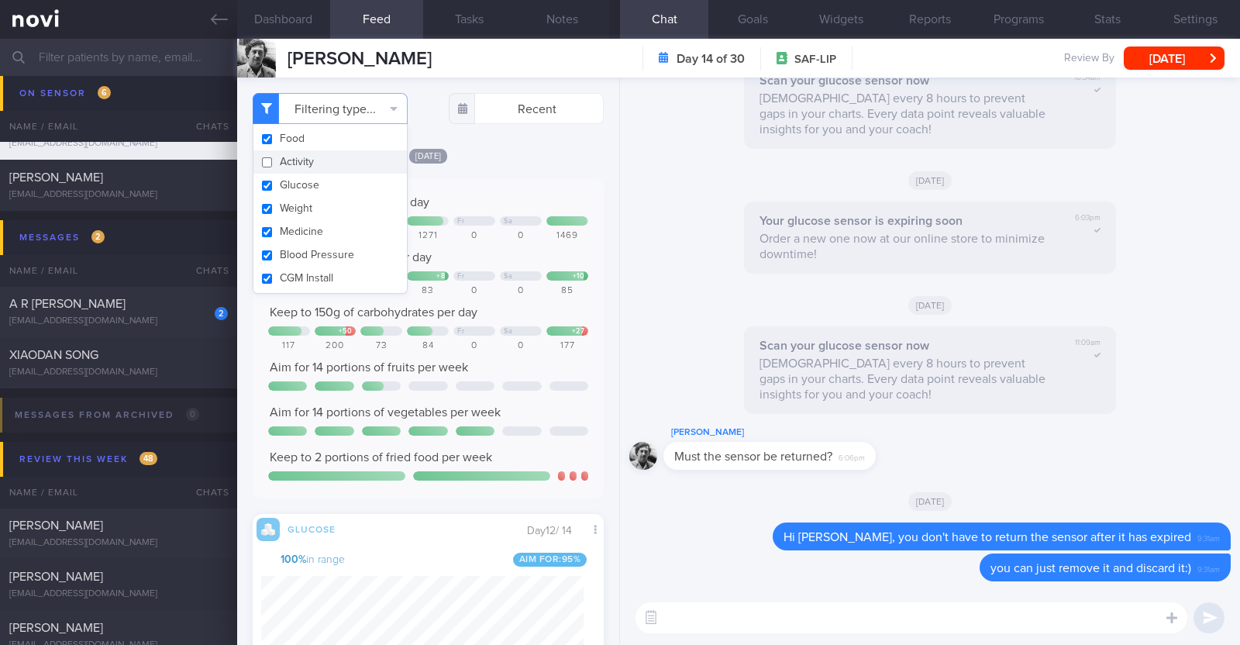
scroll to position [213, 322]
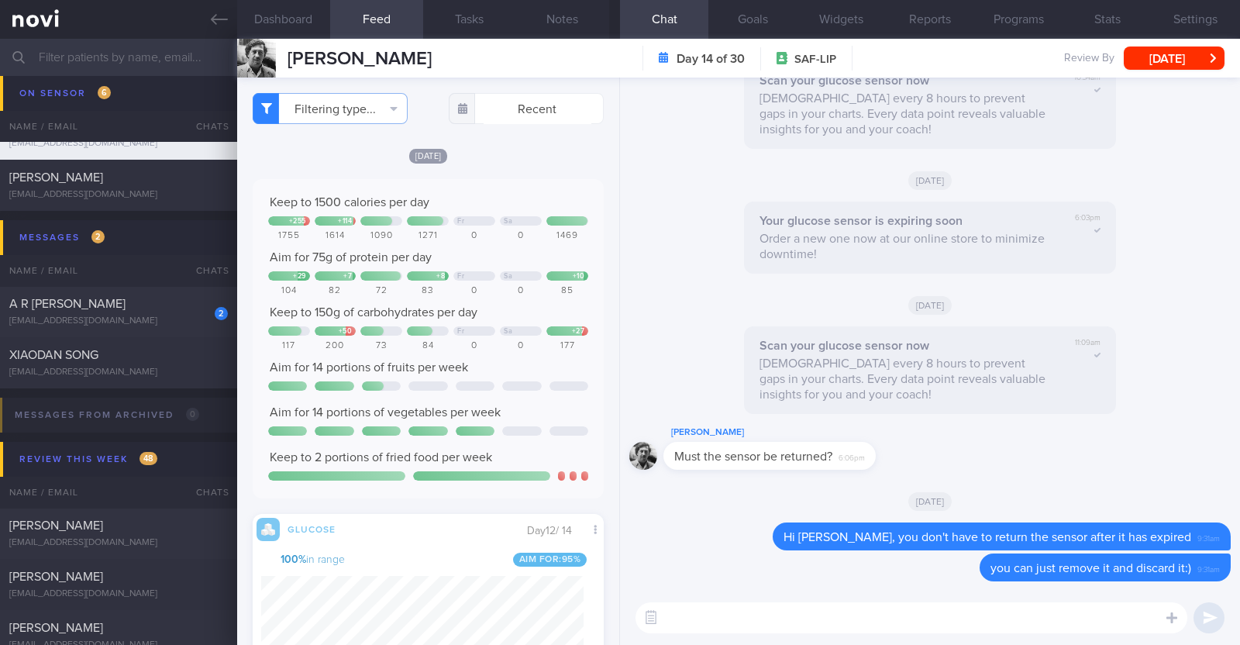
click at [506, 137] on div "Filtering type... Food Activity Glucose Weight Medicine Blood Pressure CGM Inst…" at bounding box center [428, 362] width 382 height 568
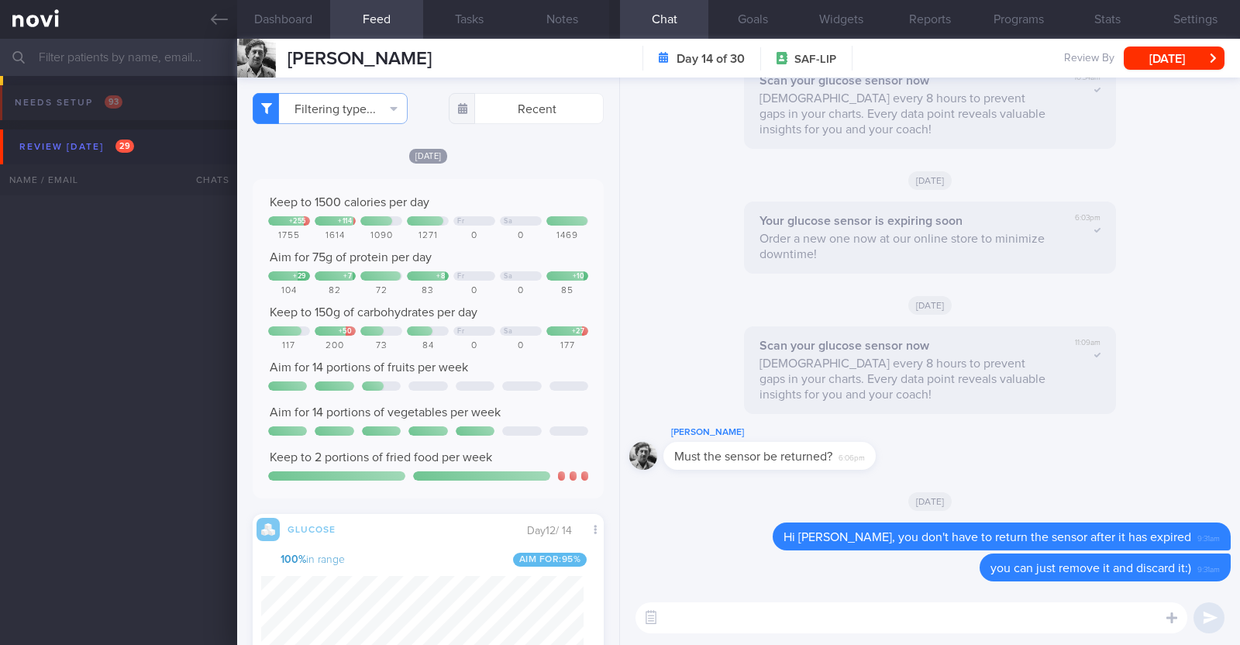
select select "8"
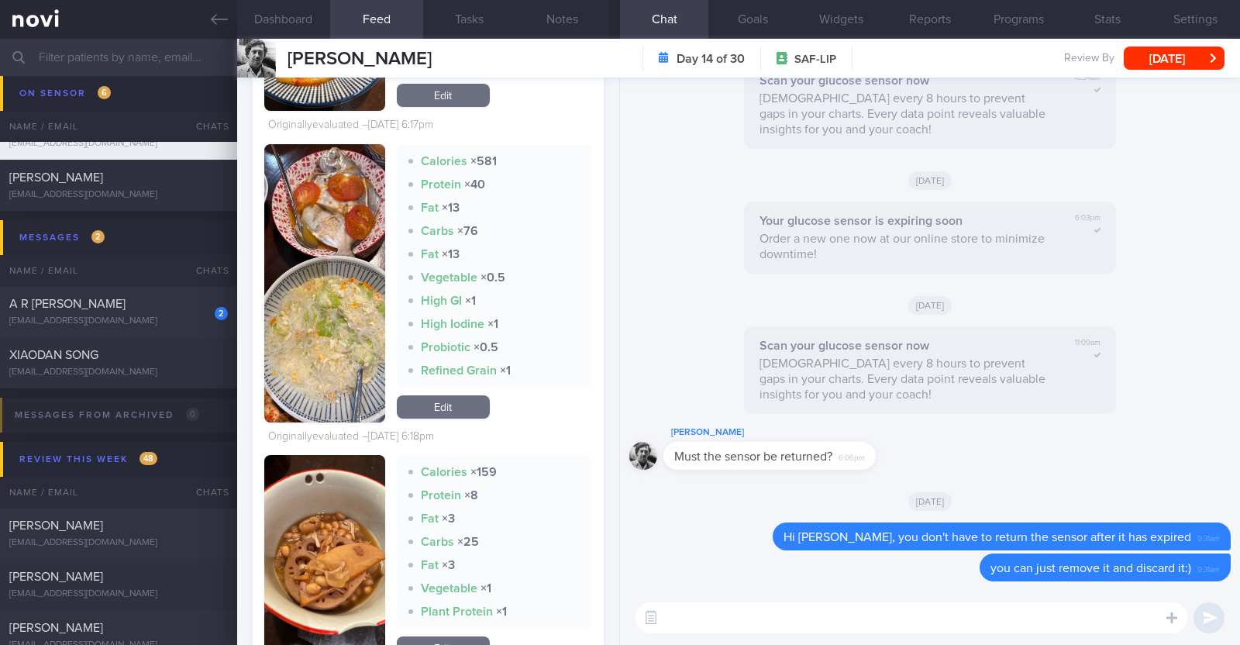
click at [845, 615] on textarea at bounding box center [912, 617] width 552 height 31
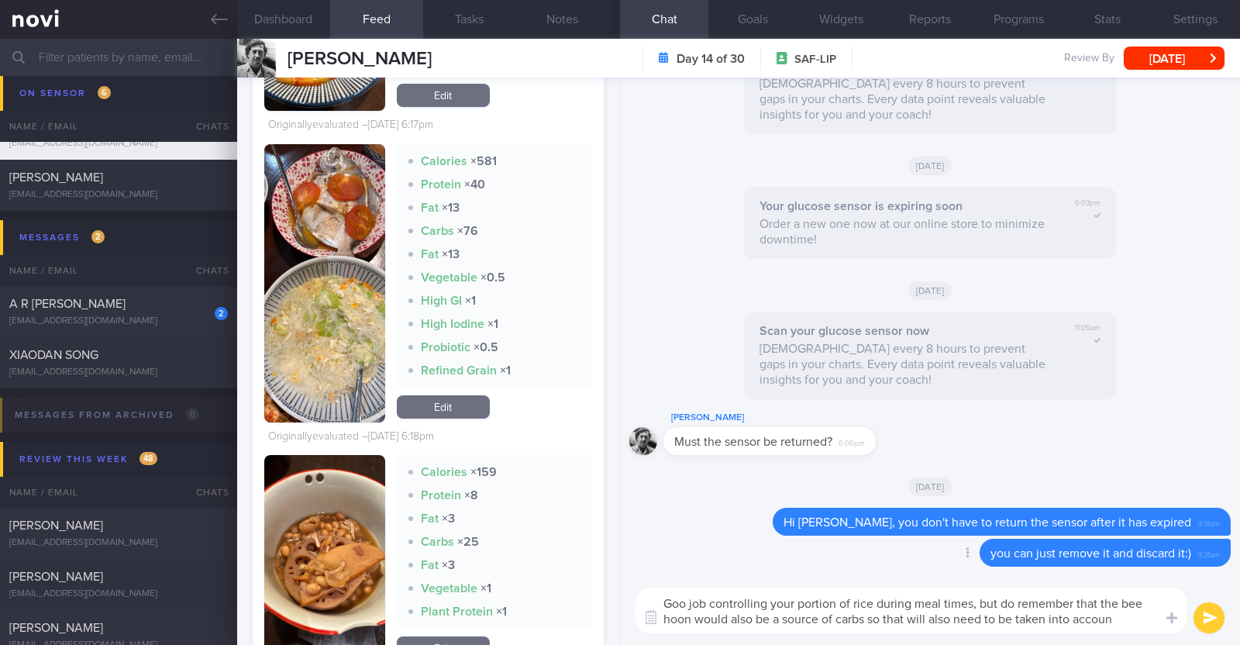
type textarea "Goo job controlling your portion of rice during meal times, but do remember tha…"
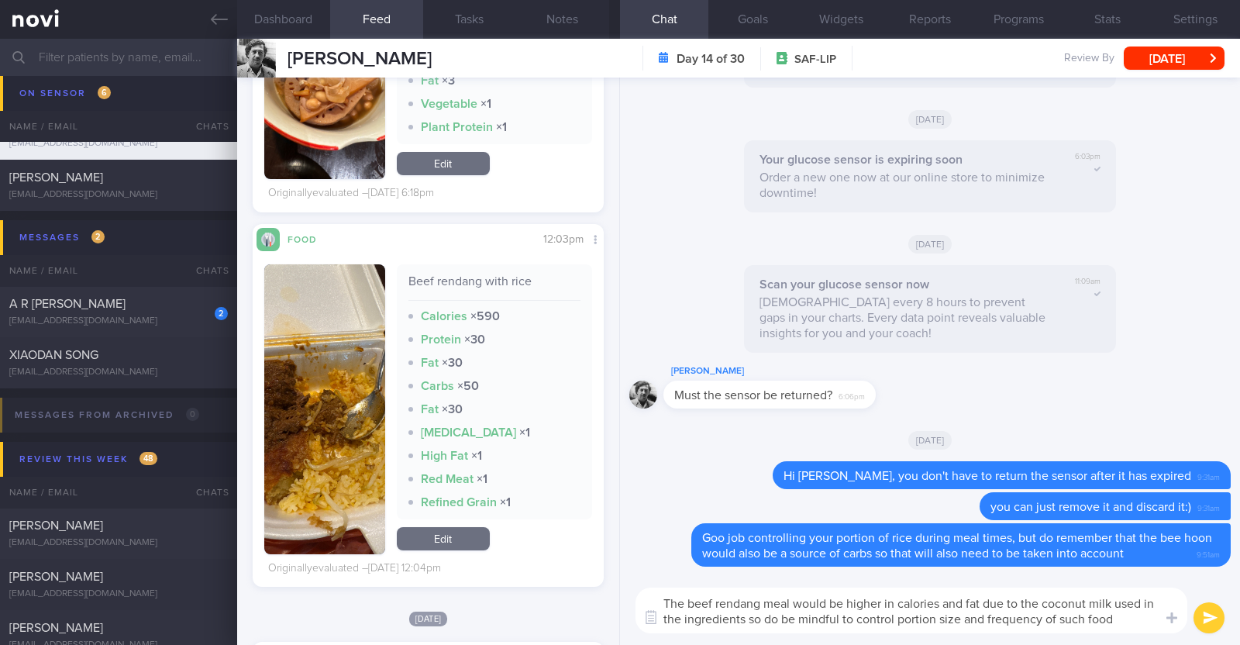
type textarea "The beef rendang meal would be higher in calories and fat due to the coconut mi…"
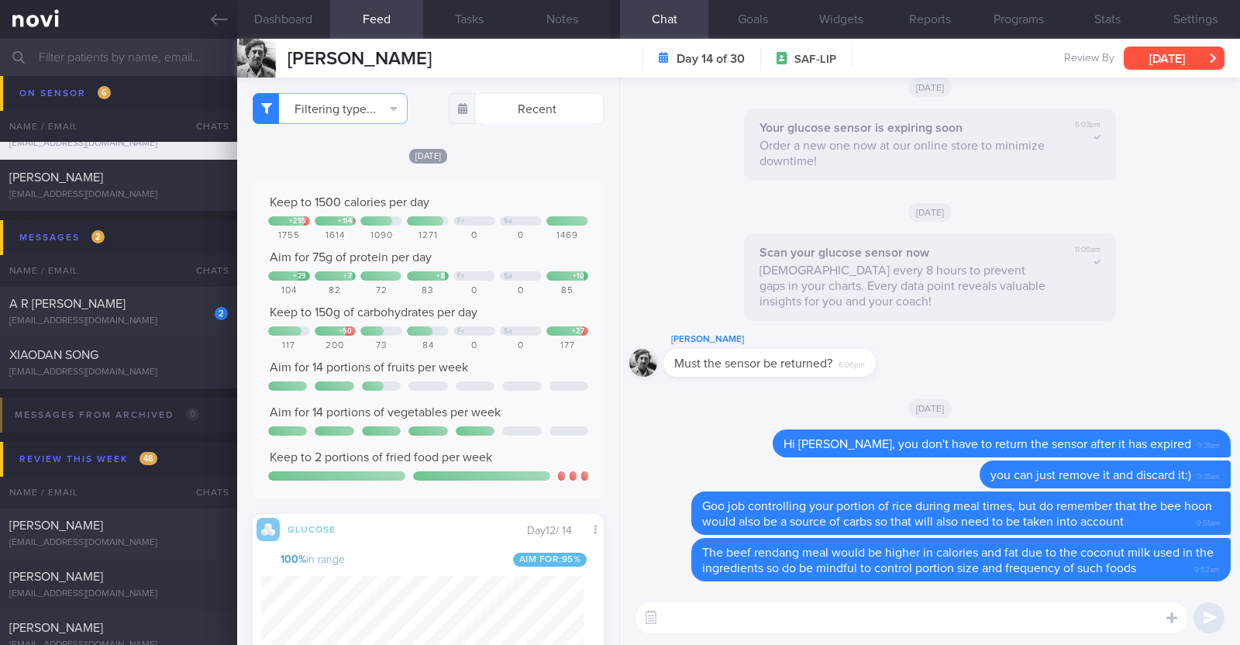
click at [1204, 57] on button "[DATE]" at bounding box center [1174, 58] width 101 height 23
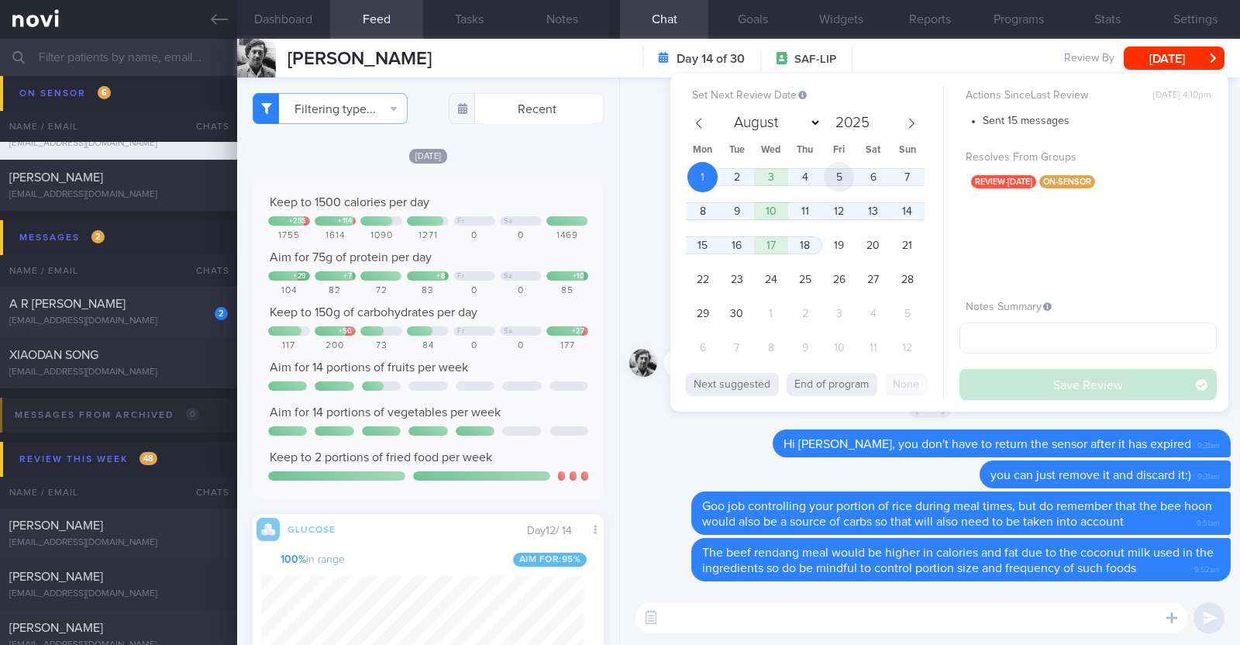
click at [845, 176] on span "5" at bounding box center [839, 177] width 30 height 30
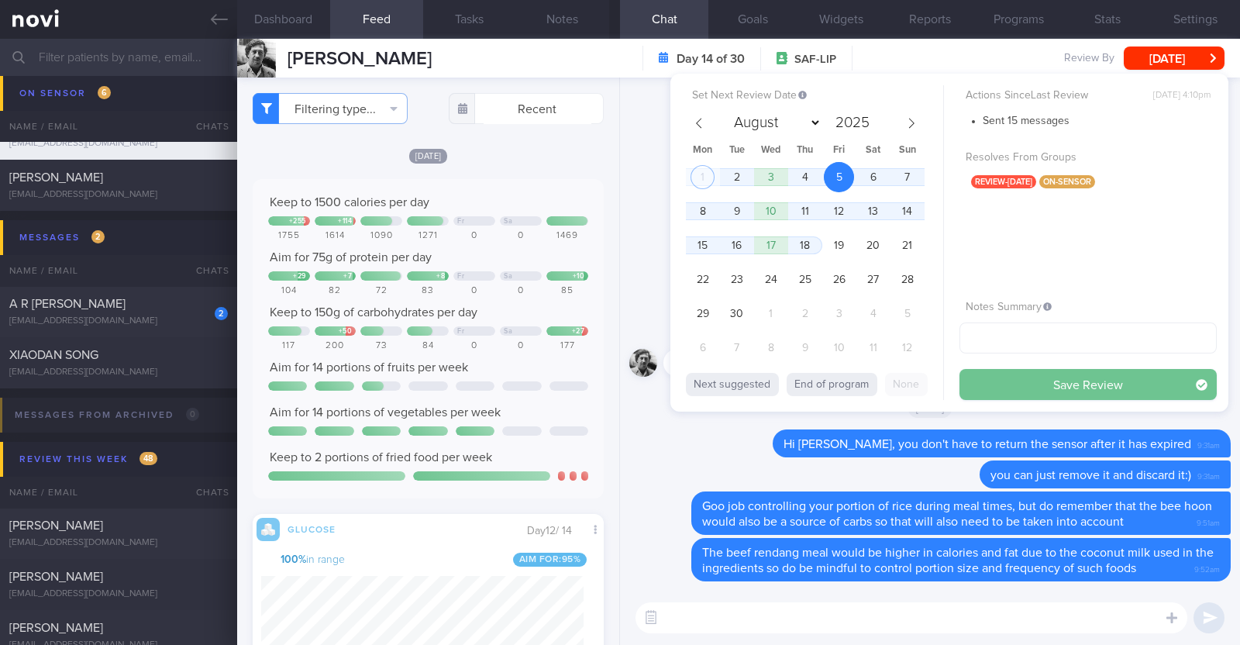
click at [996, 381] on button "Save Review" at bounding box center [1088, 384] width 257 height 31
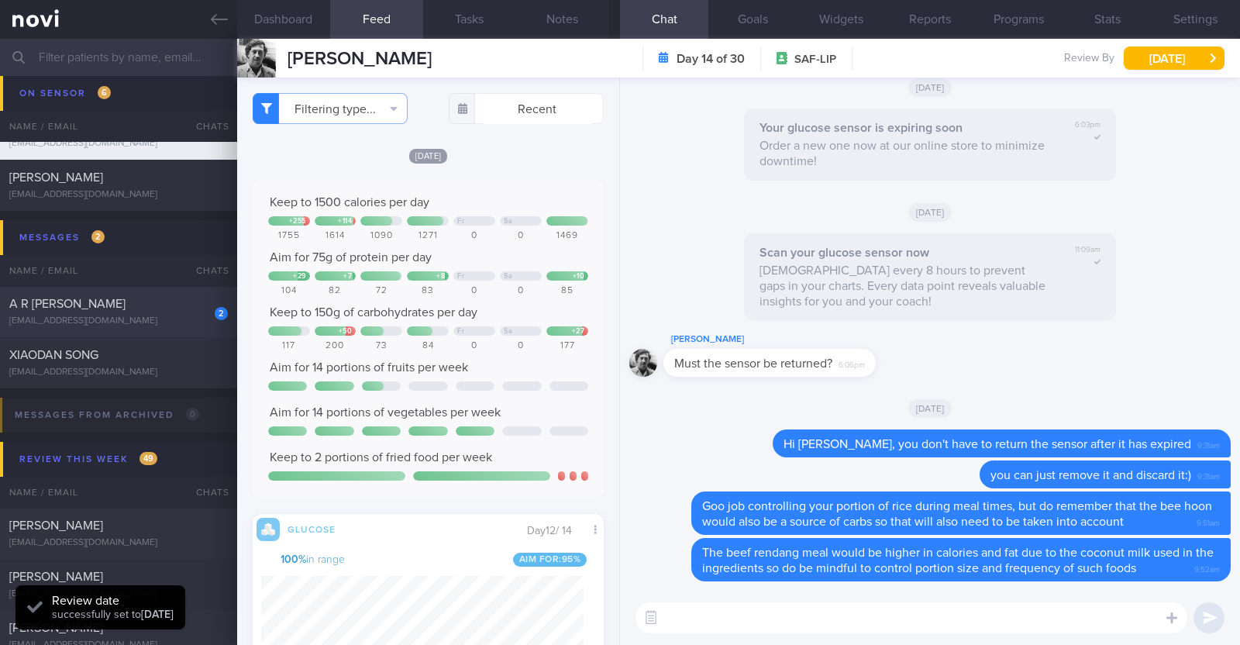
scroll to position [1606, 0]
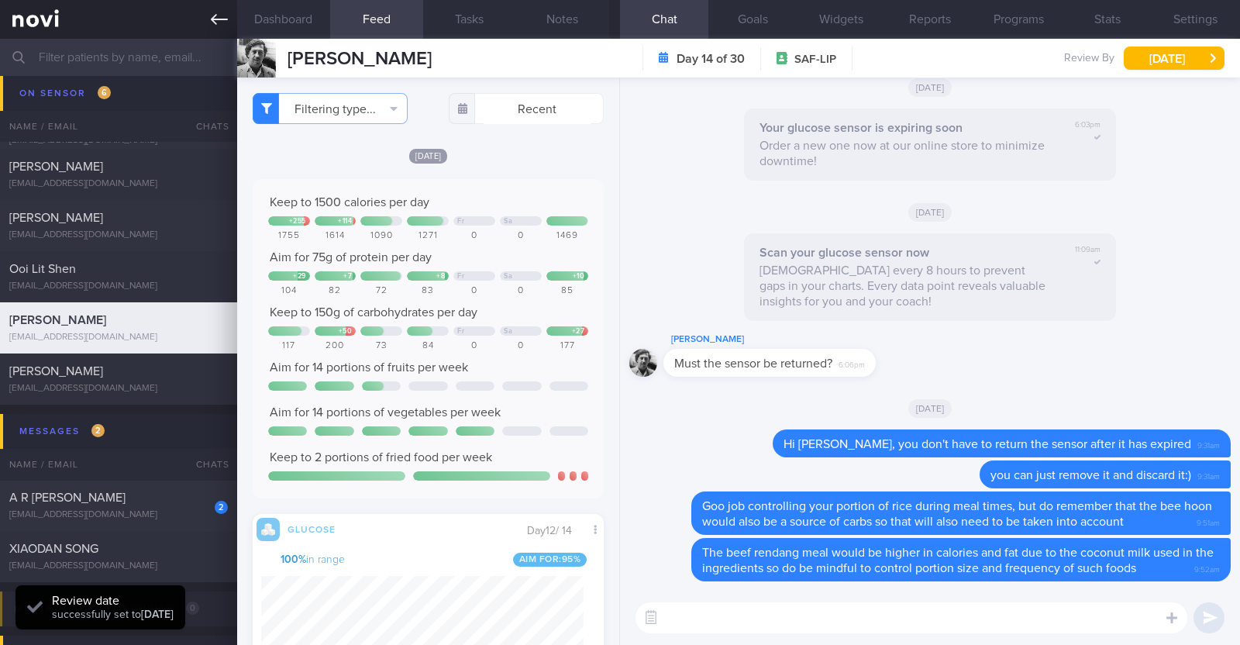
click at [214, 26] on icon at bounding box center [219, 19] width 17 height 17
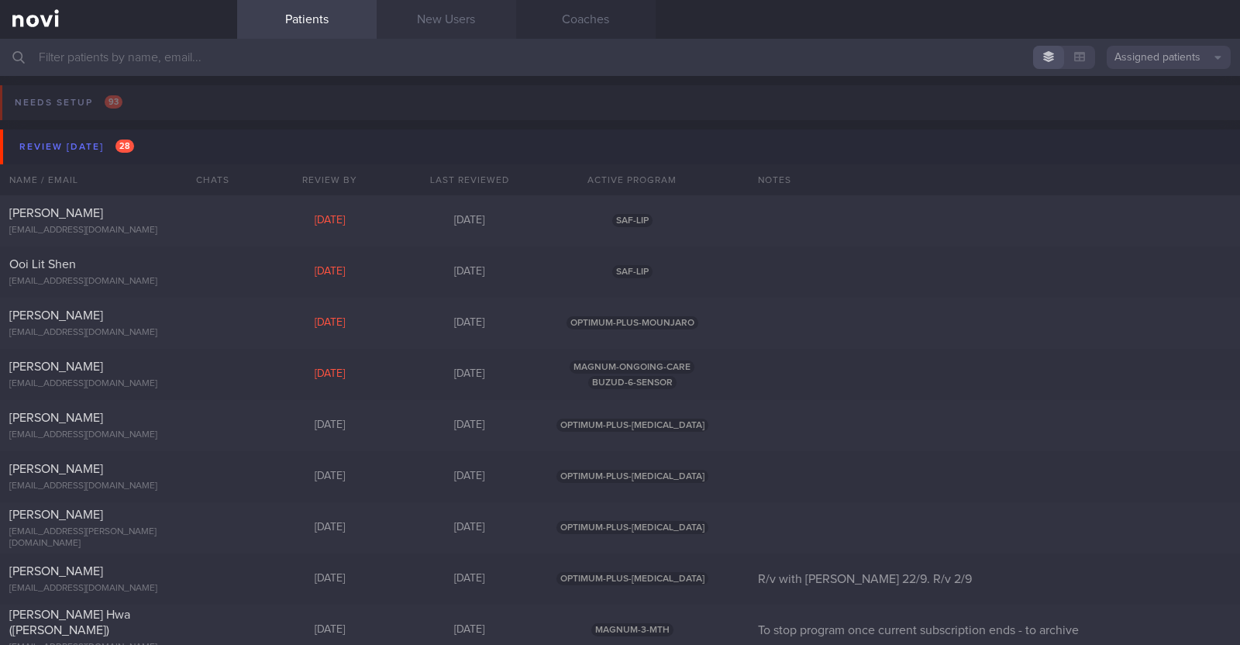
click at [448, 22] on link "New Users" at bounding box center [447, 19] width 140 height 39
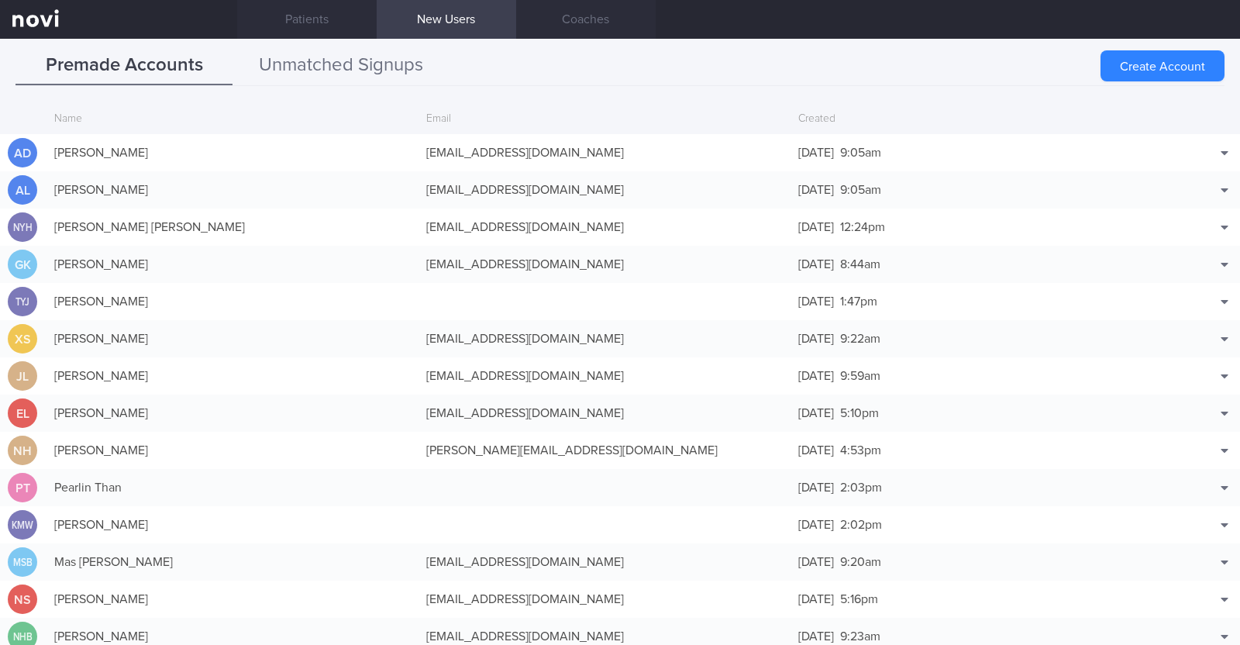
click at [377, 60] on button "Unmatched Signups" at bounding box center [341, 66] width 217 height 39
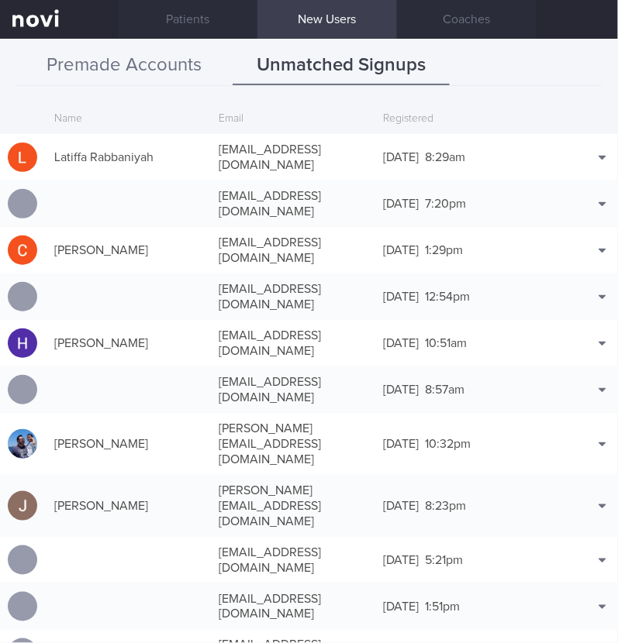
click at [150, 64] on button "Premade Accounts" at bounding box center [124, 66] width 217 height 39
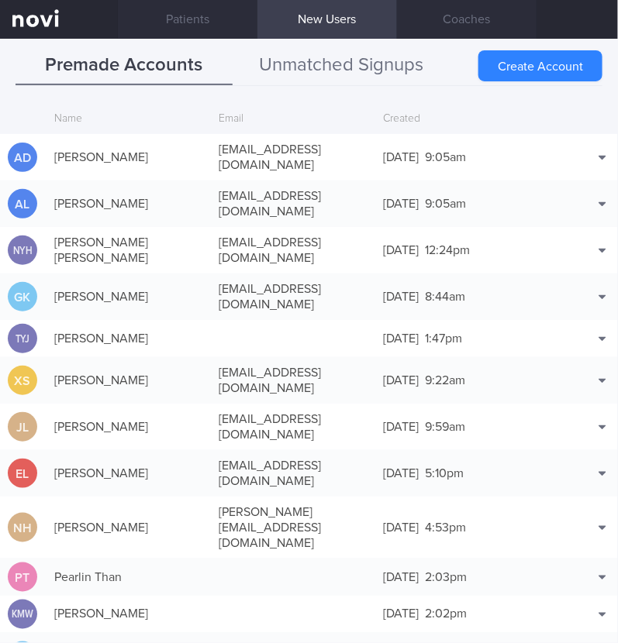
click at [271, 56] on button "Unmatched Signups" at bounding box center [341, 66] width 217 height 39
